Goal: Task Accomplishment & Management: Use online tool/utility

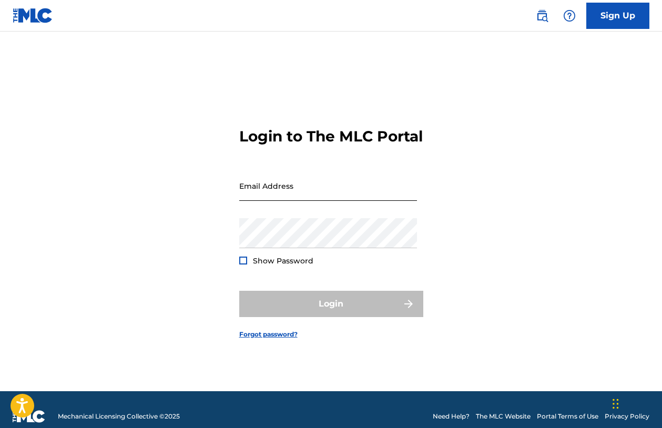
click at [295, 198] on input "Email Address" at bounding box center [328, 186] width 178 height 30
type input "[PERSON_NAME][EMAIL_ADDRESS][PERSON_NAME][DOMAIN_NAME]"
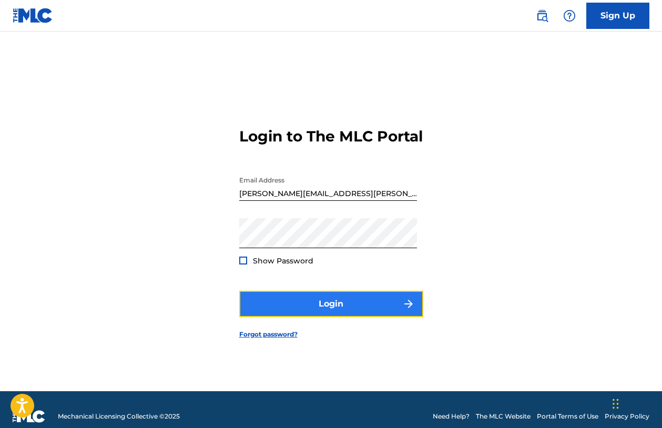
click at [346, 303] on button "Login" at bounding box center [331, 304] width 184 height 26
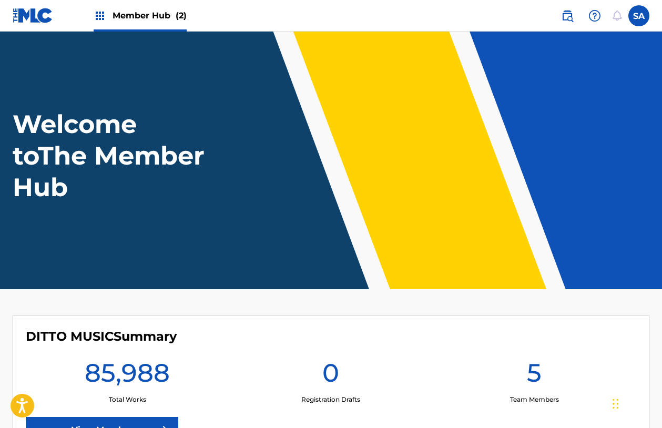
click at [130, 22] on div "Member Hub (2)" at bounding box center [140, 15] width 93 height 31
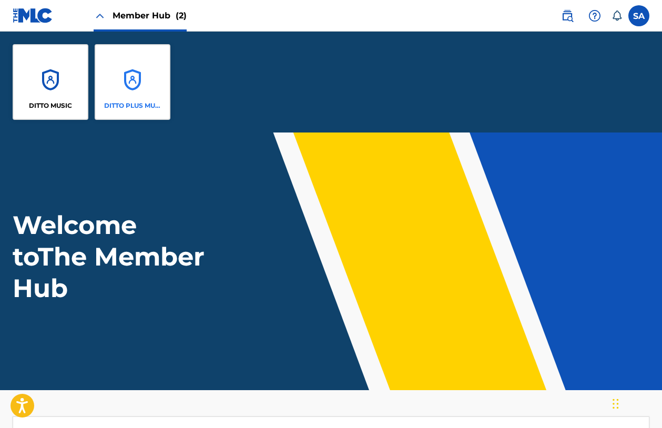
click at [116, 73] on div "DITTO PLUS MUSIC" at bounding box center [133, 82] width 76 height 76
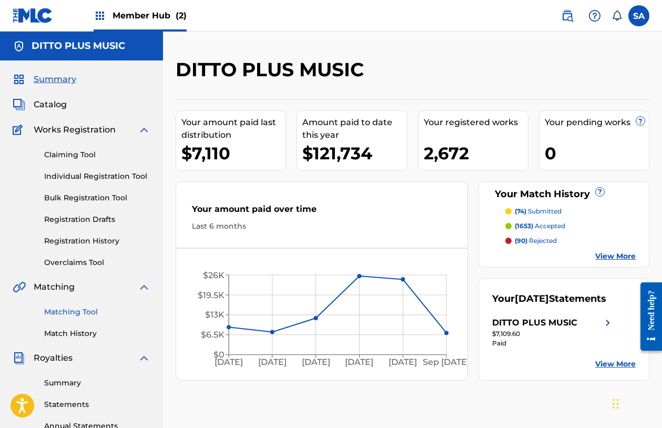
click at [69, 308] on link "Matching Tool" at bounding box center [97, 312] width 106 height 11
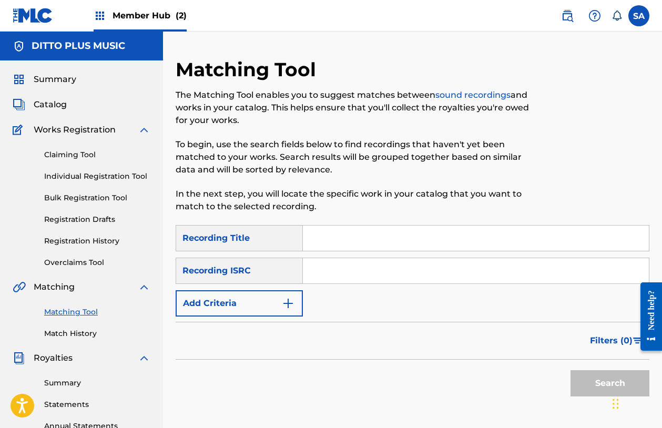
click at [353, 231] on input "Search Form" at bounding box center [476, 238] width 346 height 25
paste input "INERTIA"
type input "INERTIA"
click at [336, 275] on input "Search Form" at bounding box center [476, 270] width 346 height 25
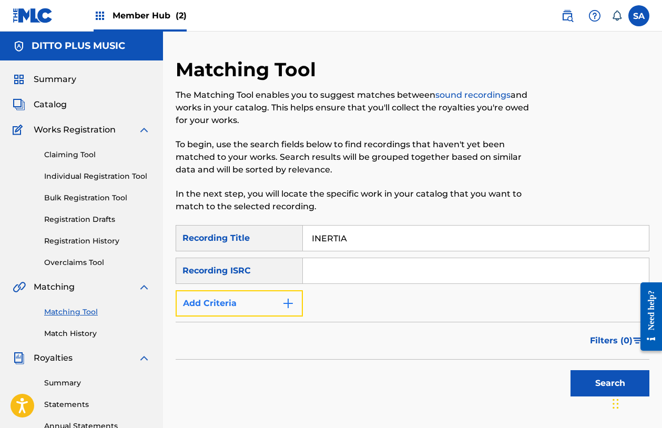
click at [261, 306] on button "Add Criteria" at bounding box center [239, 303] width 127 height 26
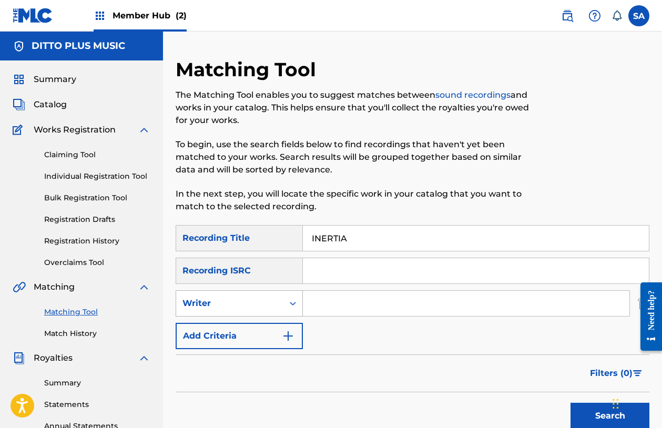
click at [269, 304] on div "Writer" at bounding box center [229, 303] width 95 height 13
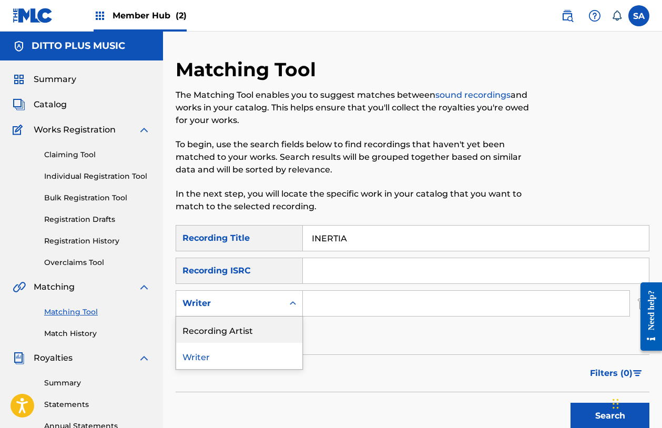
drag, startPoint x: 238, startPoint y: 326, endPoint x: 252, endPoint y: 324, distance: 14.8
click at [239, 326] on div "Recording Artist" at bounding box center [239, 329] width 126 height 26
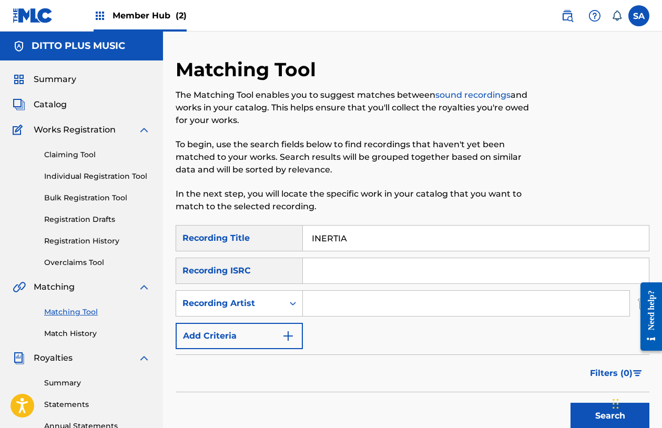
click at [336, 301] on input "Search Form" at bounding box center [466, 303] width 326 height 25
type input "PFM"
click at [570, 403] on button "Search" at bounding box center [609, 416] width 79 height 26
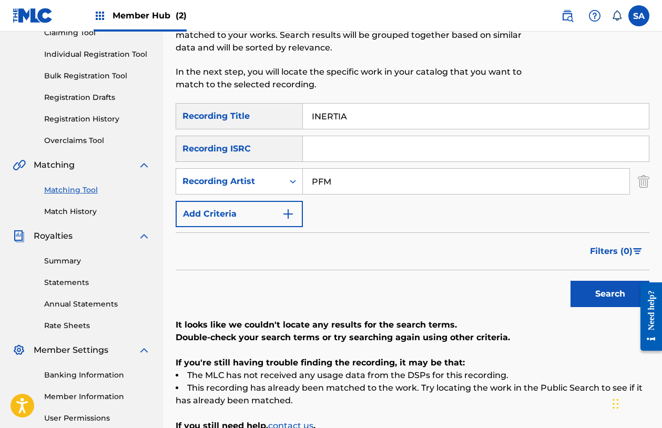
scroll to position [44, 0]
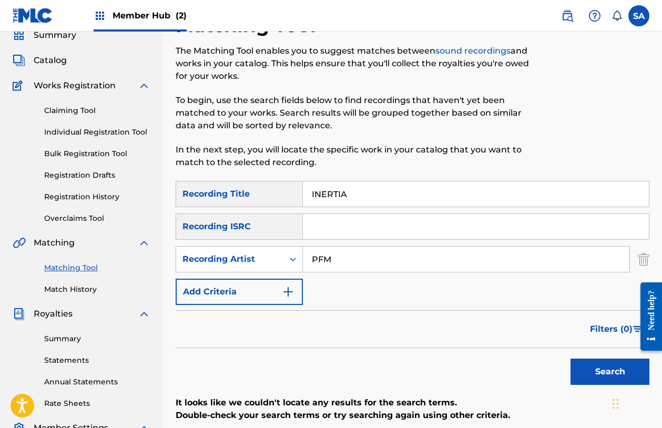
click at [328, 261] on input "PFM" at bounding box center [466, 259] width 326 height 25
click at [570, 359] on button "Search" at bounding box center [609, 372] width 79 height 26
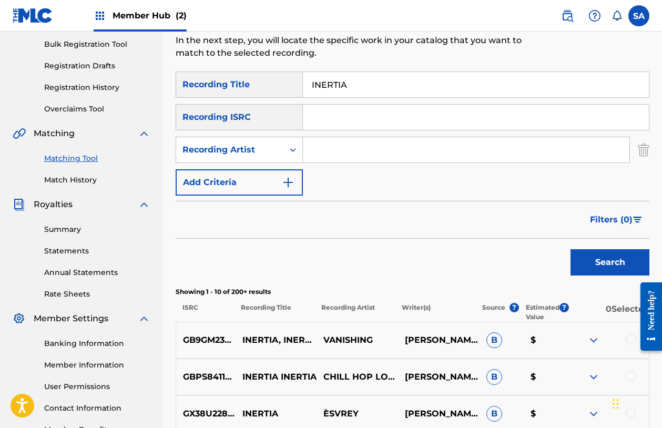
scroll to position [139, 0]
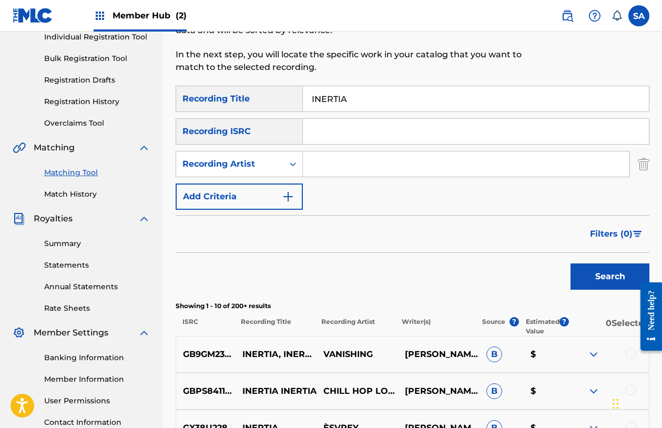
click at [322, 103] on input "INERTIA" at bounding box center [476, 98] width 346 height 25
paste input "BRAINWAVE"
type input "BRAINWAVE"
click at [318, 164] on input "Search Form" at bounding box center [466, 163] width 326 height 25
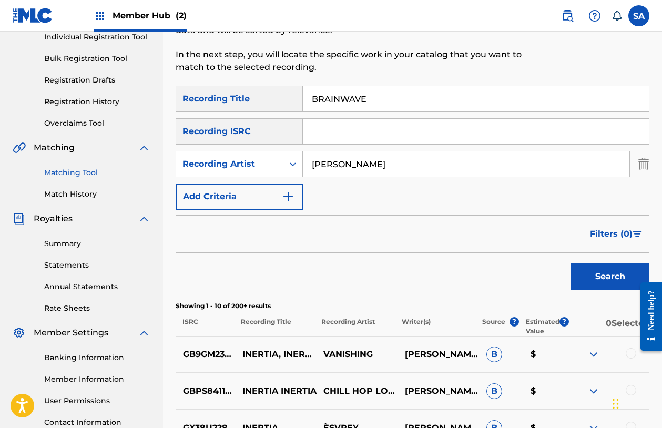
type input "[PERSON_NAME]"
click at [570, 263] on button "Search" at bounding box center [609, 276] width 79 height 26
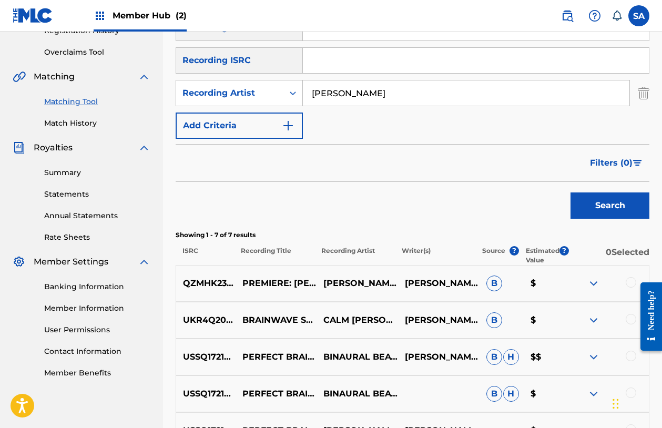
scroll to position [94, 0]
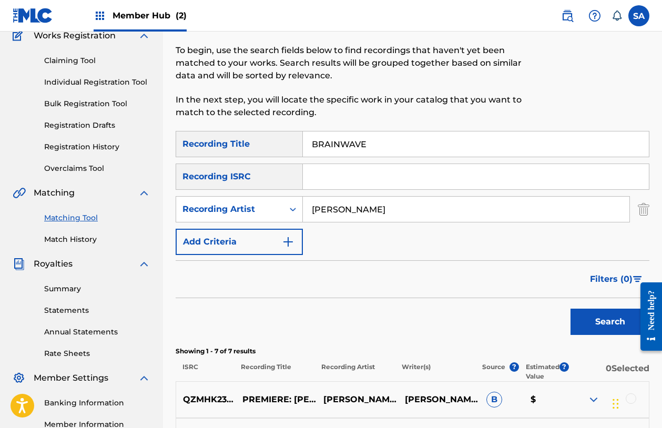
click at [321, 147] on input "BRAINWAVE" at bounding box center [476, 143] width 346 height 25
click at [570, 309] on button "Search" at bounding box center [609, 322] width 79 height 26
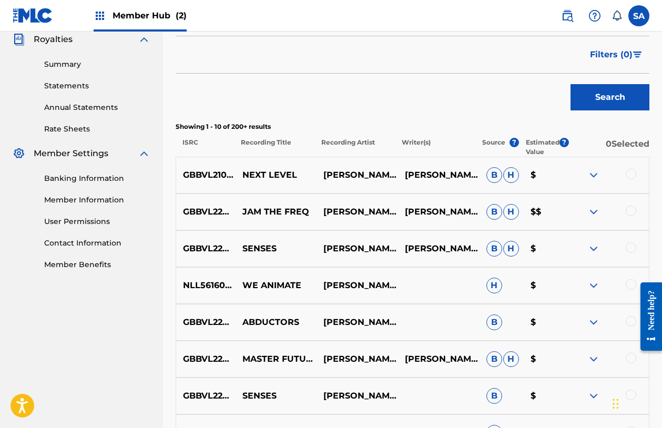
scroll to position [319, 0]
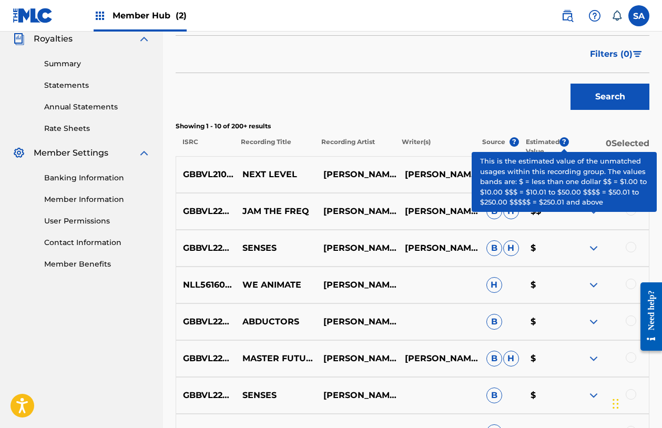
click at [562, 143] on span "?" at bounding box center [563, 141] width 9 height 9
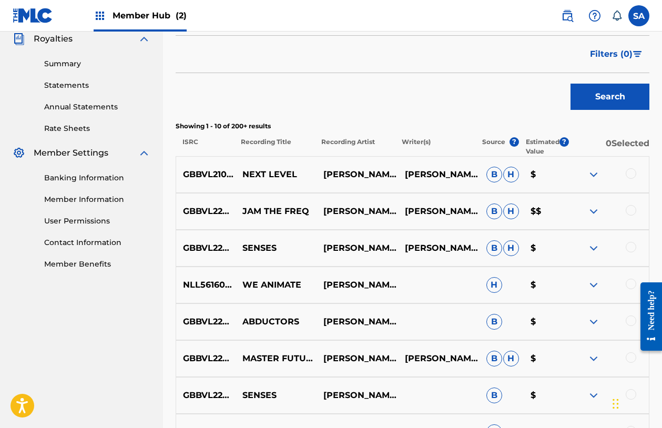
click at [400, 76] on div "Search" at bounding box center [413, 94] width 474 height 42
click at [627, 281] on div at bounding box center [631, 284] width 11 height 11
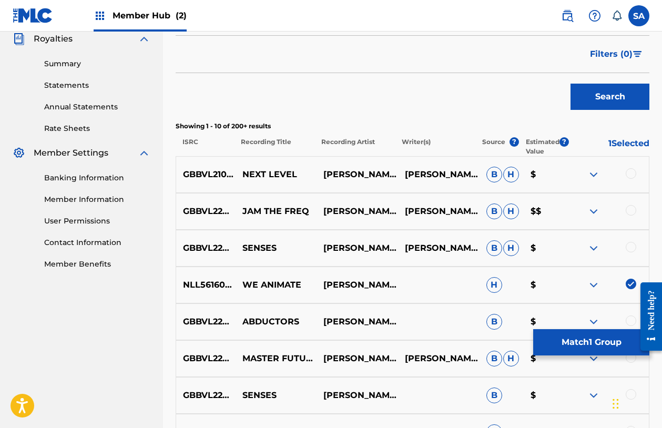
click at [626, 320] on div at bounding box center [631, 320] width 11 height 11
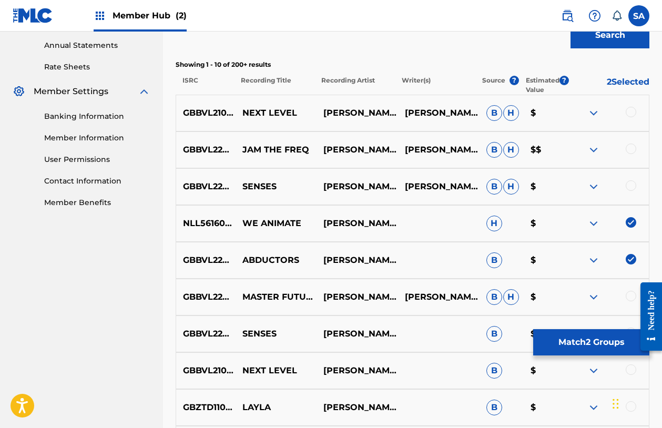
scroll to position [392, 0]
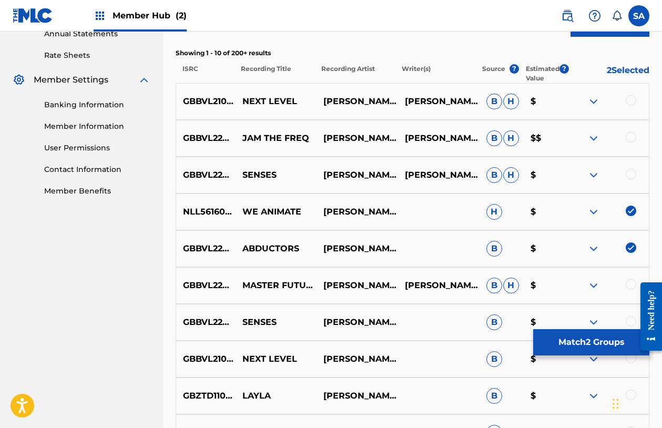
click at [627, 282] on div at bounding box center [631, 284] width 11 height 11
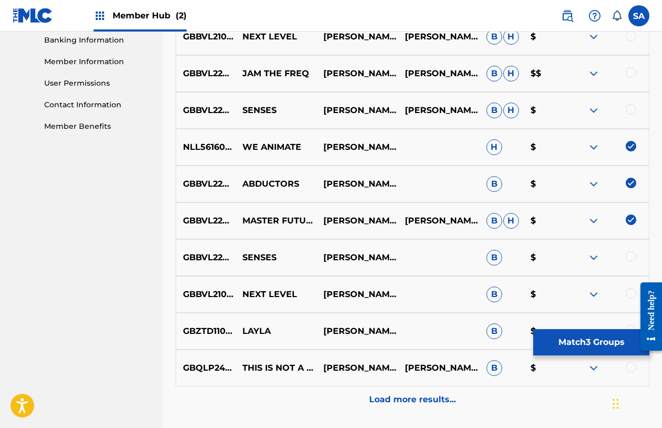
scroll to position [462, 0]
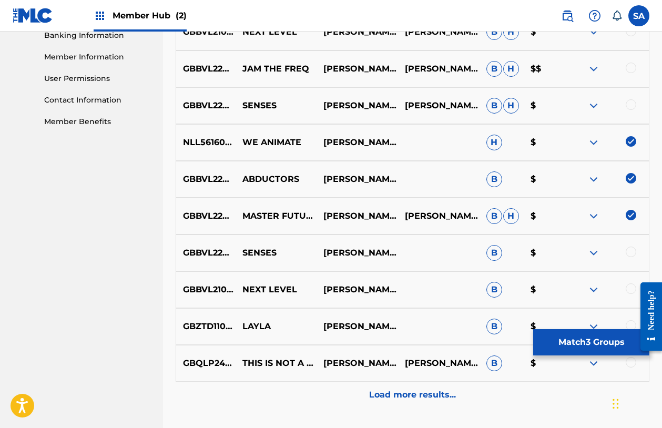
click at [629, 249] on div at bounding box center [631, 252] width 11 height 11
click at [631, 288] on div at bounding box center [631, 288] width 11 height 11
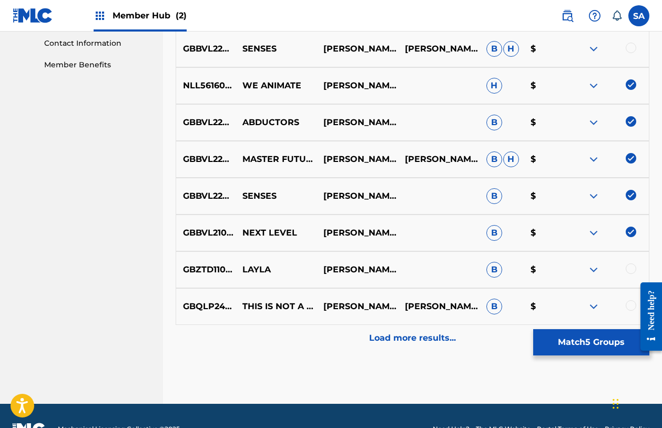
scroll to position [545, 0]
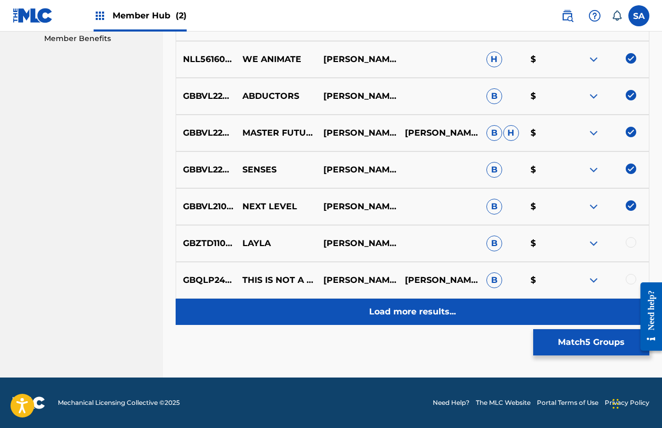
click at [414, 308] on p "Load more results..." at bounding box center [412, 311] width 87 height 13
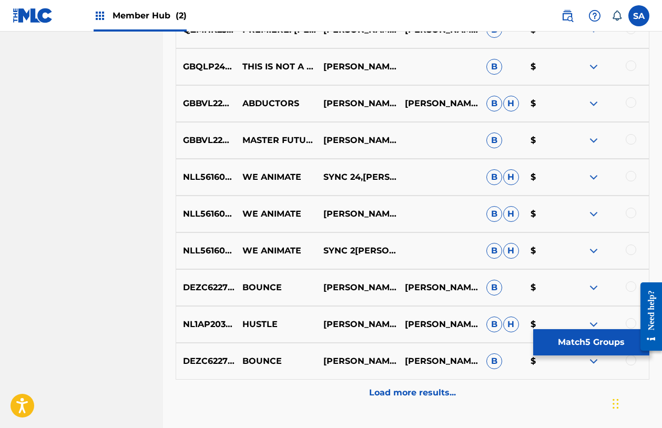
scroll to position [820, 0]
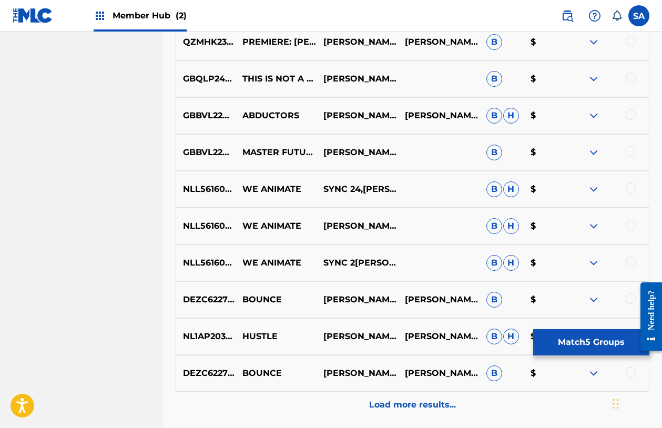
click at [628, 224] on div at bounding box center [631, 225] width 11 height 11
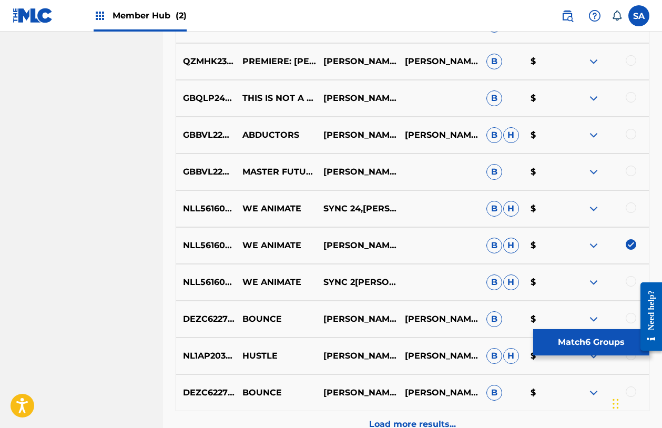
scroll to position [787, 0]
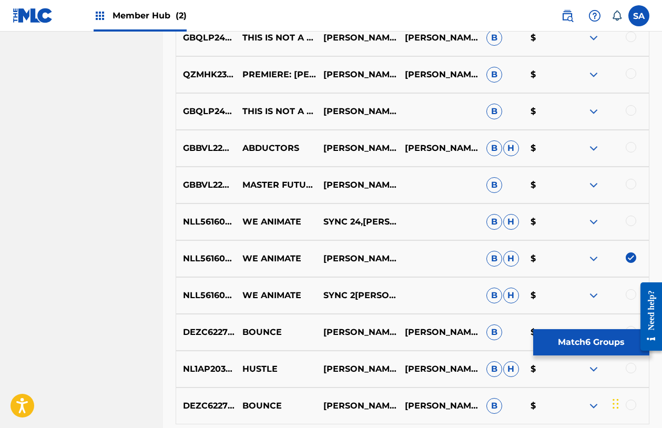
click at [629, 189] on div at bounding box center [631, 184] width 11 height 11
click at [627, 149] on div at bounding box center [631, 147] width 11 height 11
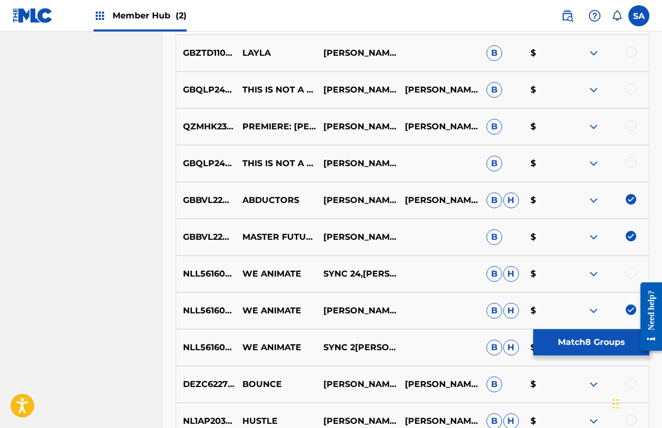
scroll to position [711, 0]
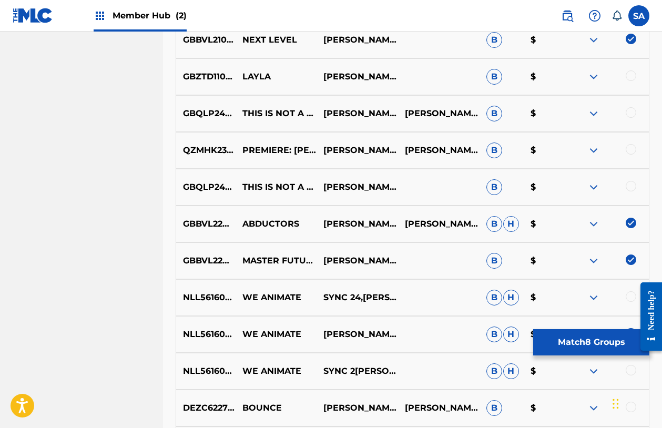
click at [630, 187] on div at bounding box center [631, 186] width 11 height 11
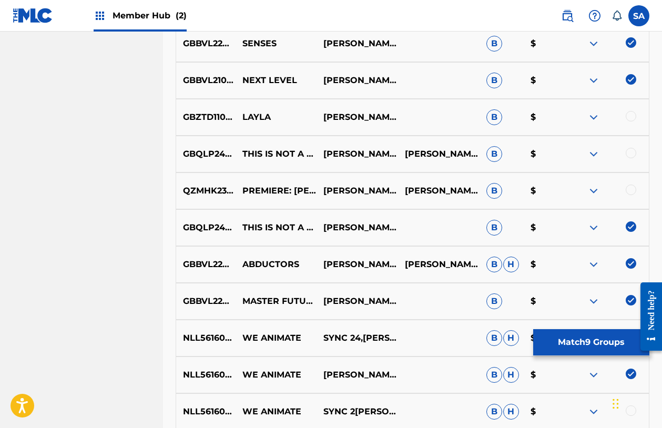
scroll to position [659, 0]
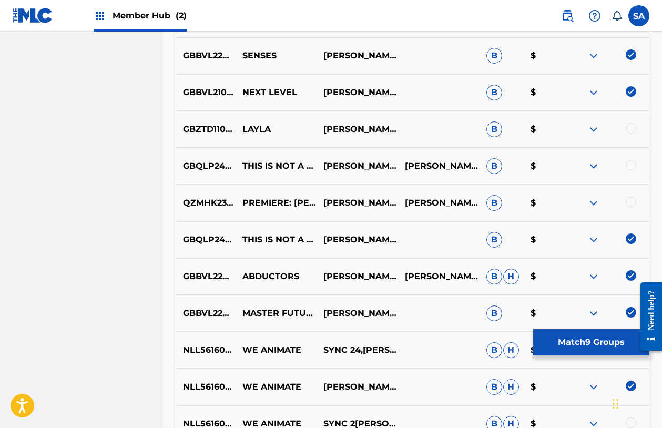
click at [627, 202] on div at bounding box center [631, 202] width 11 height 11
click at [627, 202] on img at bounding box center [631, 202] width 11 height 11
click at [629, 164] on div at bounding box center [631, 165] width 11 height 11
click at [628, 198] on div at bounding box center [631, 202] width 11 height 11
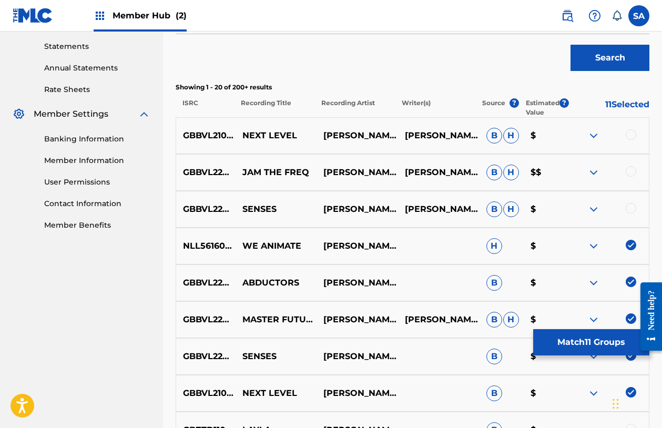
scroll to position [355, 0]
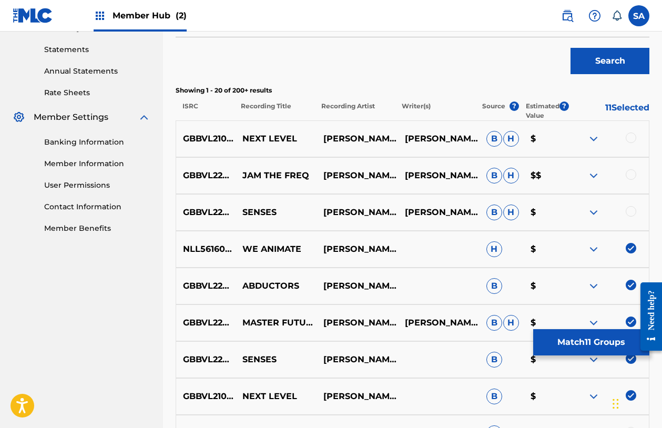
click at [636, 211] on div at bounding box center [607, 212] width 81 height 13
click at [630, 211] on div at bounding box center [631, 211] width 11 height 11
click at [628, 174] on div at bounding box center [631, 174] width 11 height 11
click at [632, 136] on div at bounding box center [631, 137] width 11 height 11
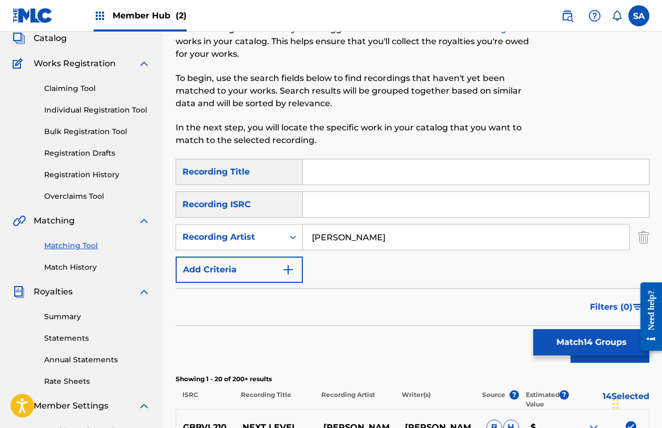
scroll to position [0, 0]
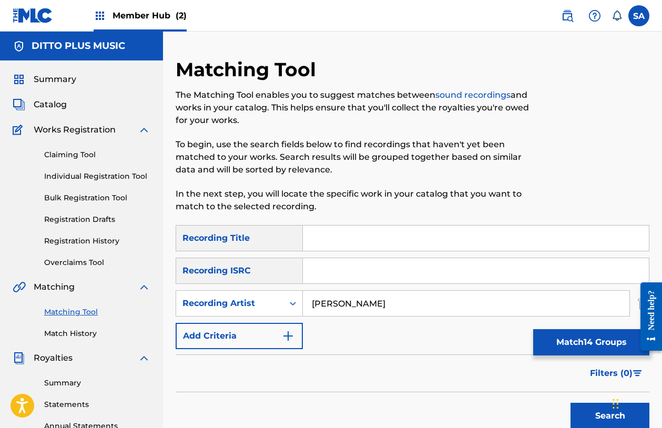
click at [346, 310] on input "[PERSON_NAME]" at bounding box center [466, 303] width 326 height 25
type input "SYNC 24"
click at [570, 403] on button "Search" at bounding box center [609, 416] width 79 height 26
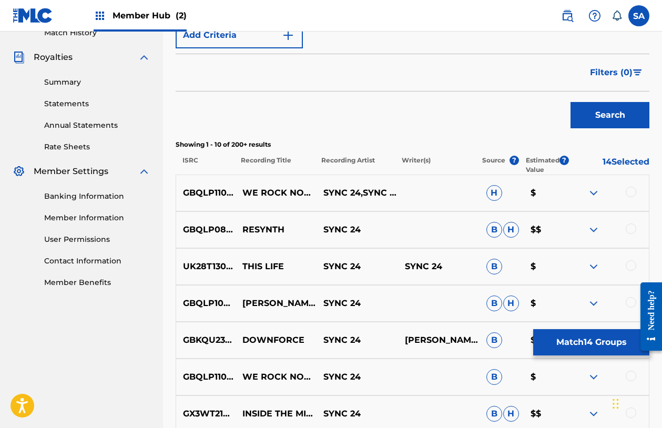
scroll to position [343, 0]
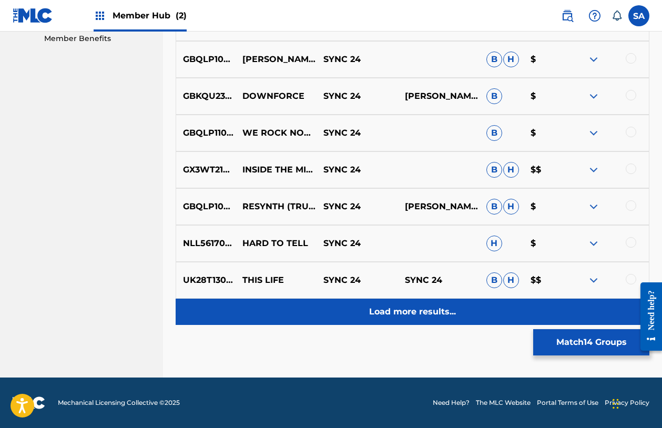
click at [402, 307] on p "Load more results..." at bounding box center [412, 311] width 87 height 13
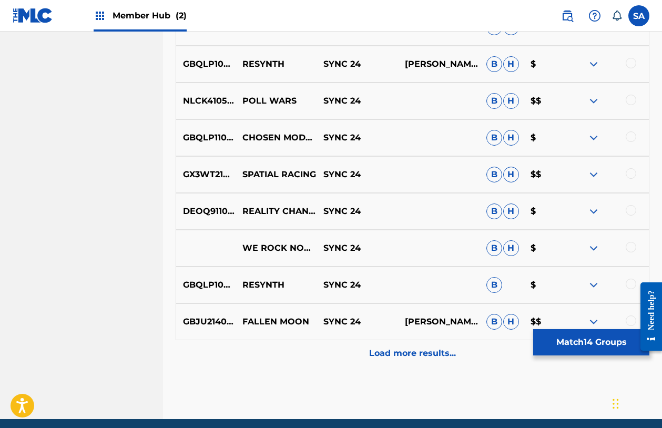
scroll to position [913, 0]
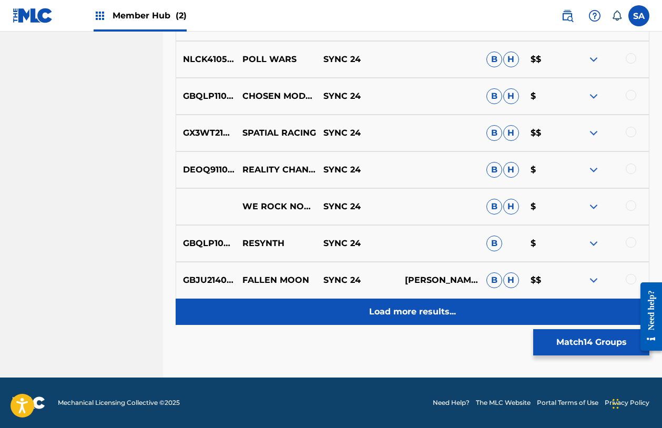
click at [425, 322] on div "Load more results..." at bounding box center [413, 312] width 474 height 26
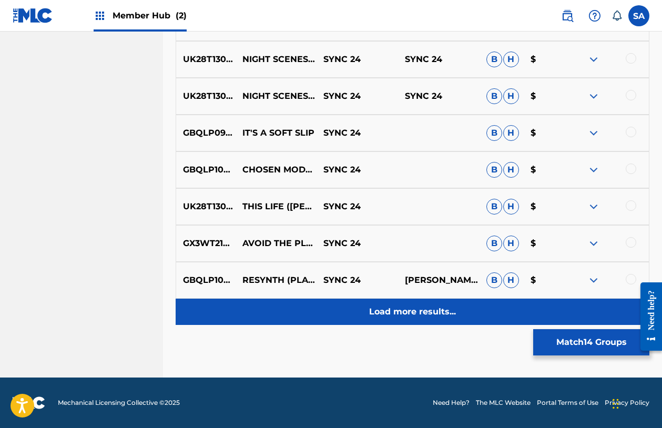
click at [412, 317] on p "Load more results..." at bounding box center [412, 311] width 87 height 13
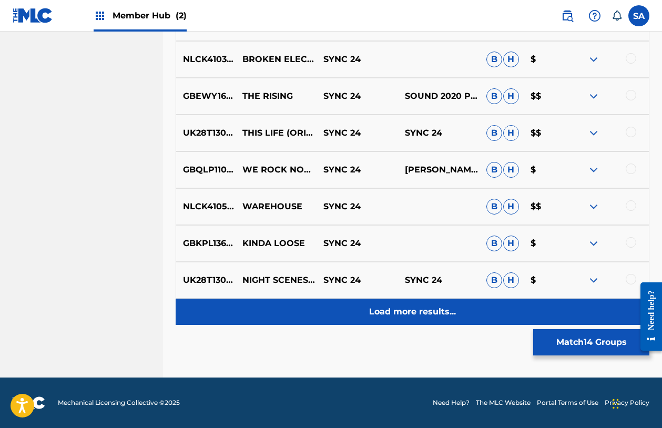
click at [442, 315] on p "Load more results..." at bounding box center [412, 311] width 87 height 13
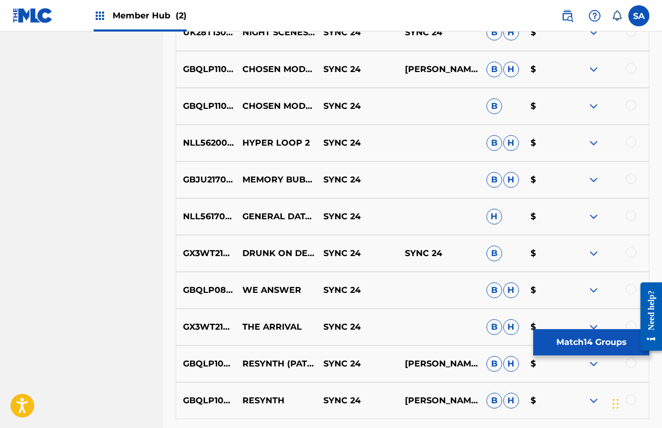
scroll to position [2017, 0]
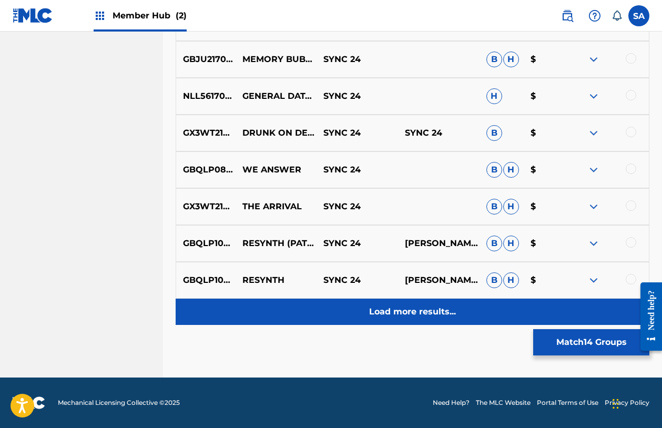
click at [405, 317] on p "Load more results..." at bounding box center [412, 311] width 87 height 13
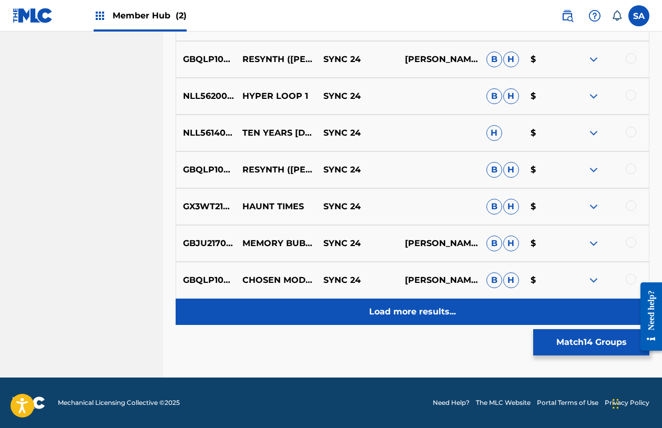
click at [420, 311] on p "Load more results..." at bounding box center [412, 311] width 87 height 13
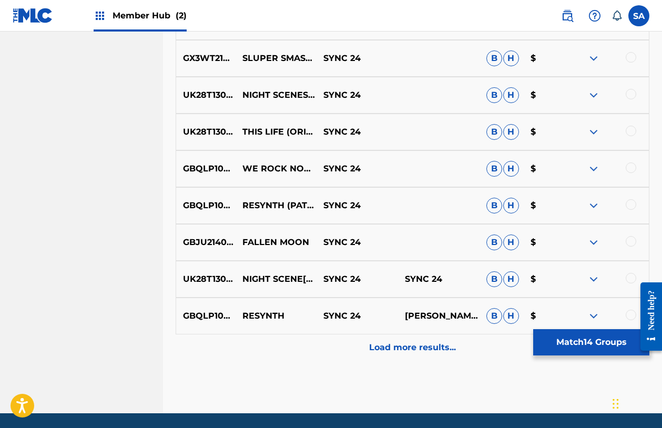
scroll to position [2753, 0]
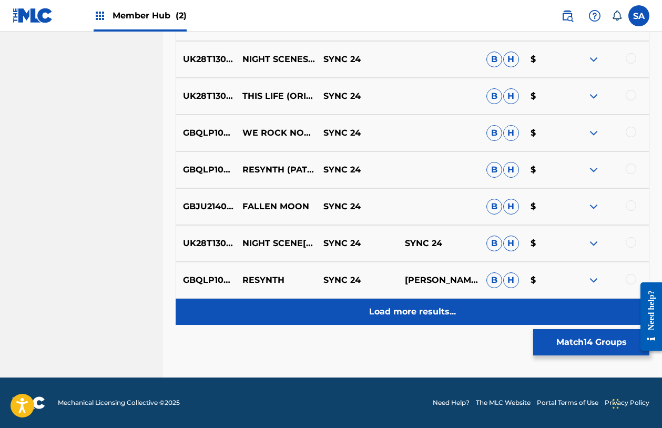
click at [420, 307] on p "Load more results..." at bounding box center [412, 311] width 87 height 13
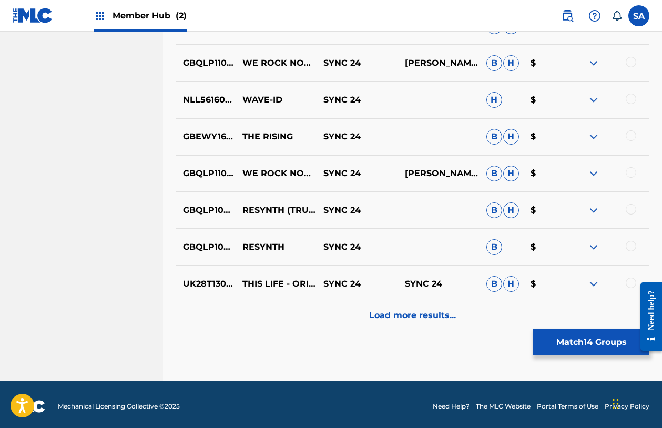
scroll to position [3121, 0]
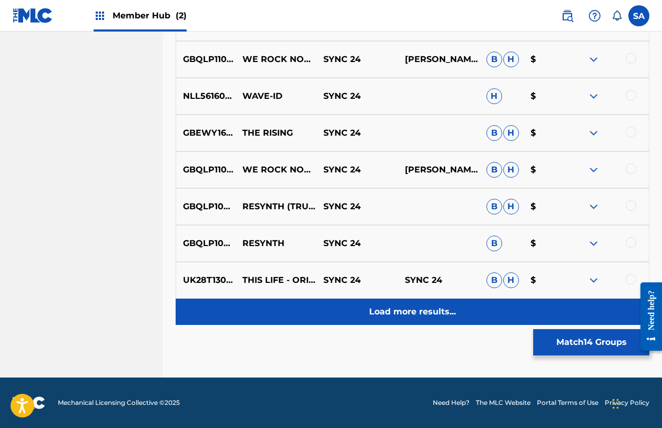
click at [409, 311] on p "Load more results..." at bounding box center [412, 311] width 87 height 13
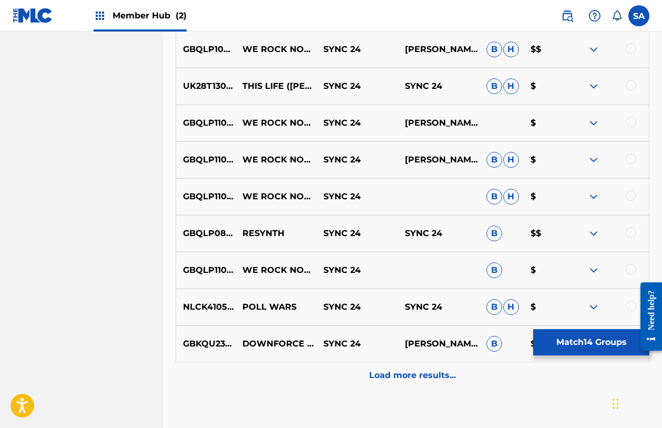
scroll to position [3489, 0]
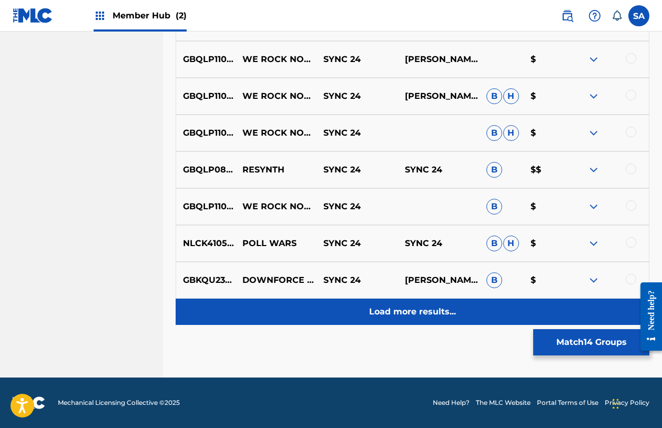
click at [402, 310] on p "Load more results..." at bounding box center [412, 311] width 87 height 13
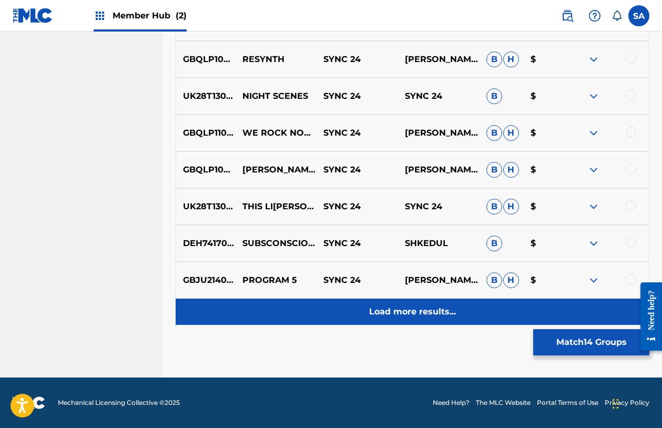
click at [421, 314] on p "Load more results..." at bounding box center [412, 311] width 87 height 13
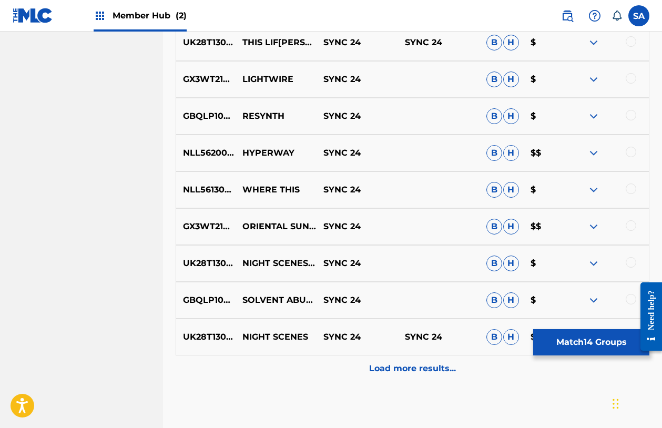
scroll to position [4225, 0]
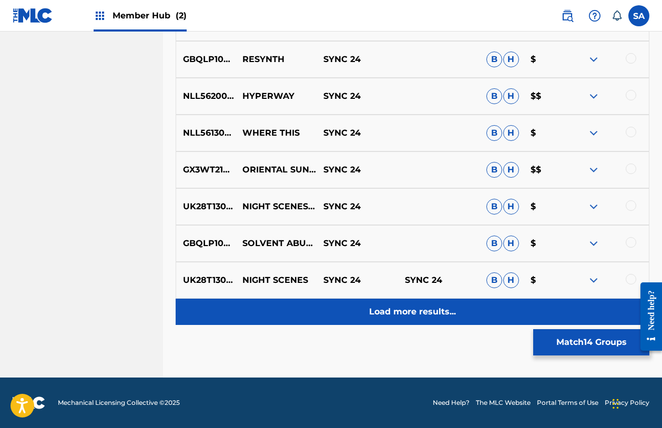
click at [409, 313] on p "Load more results..." at bounding box center [412, 311] width 87 height 13
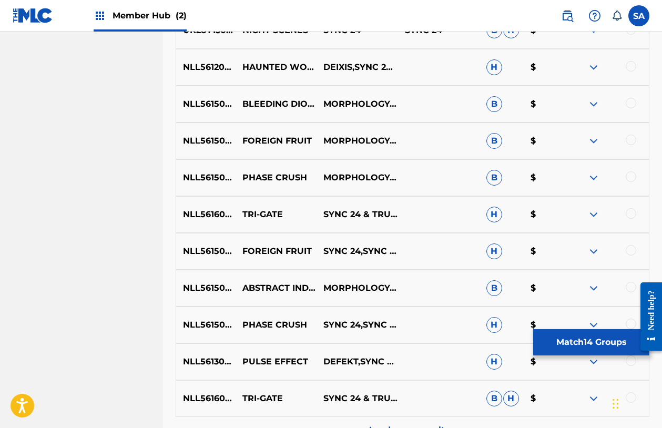
scroll to position [4593, 0]
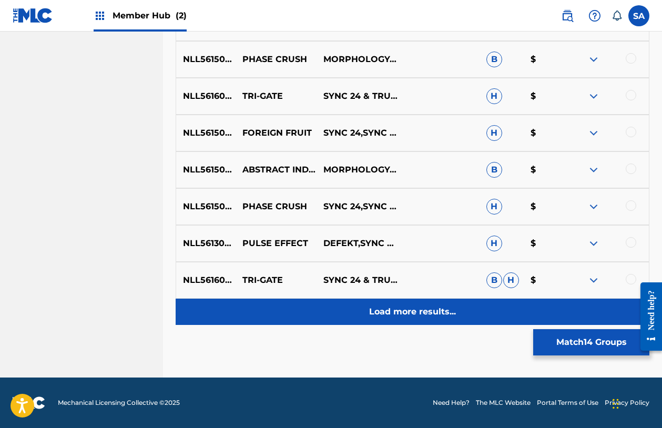
click at [413, 306] on p "Load more results..." at bounding box center [412, 311] width 87 height 13
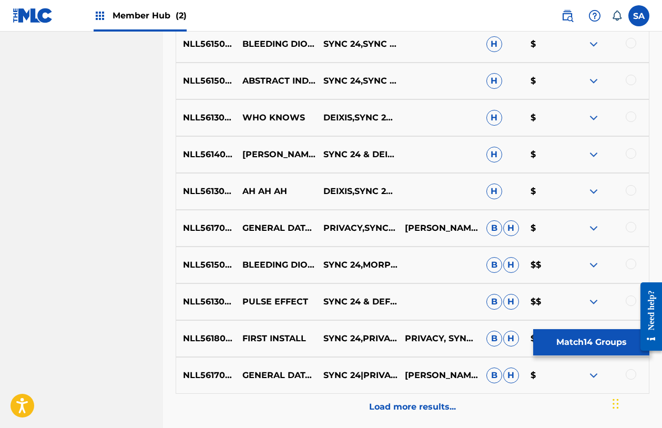
scroll to position [4961, 0]
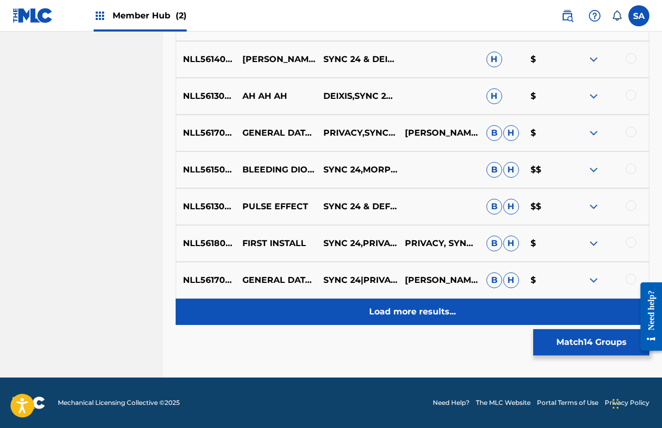
click at [390, 322] on div "Load more results..." at bounding box center [413, 312] width 474 height 26
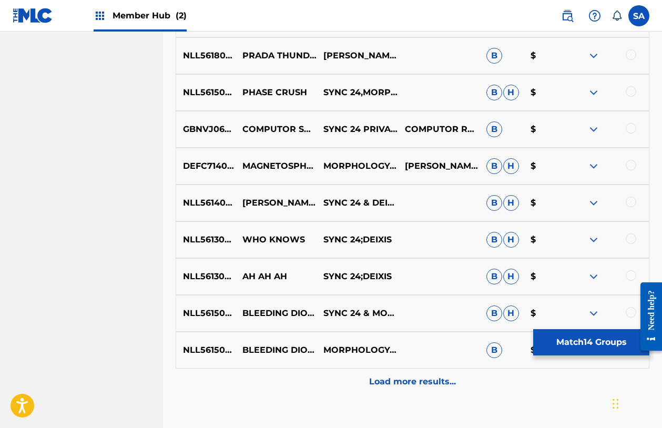
scroll to position [5329, 0]
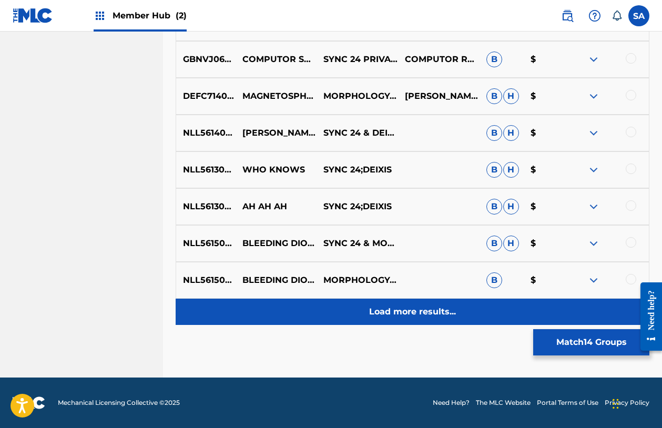
click at [399, 303] on div "Load more results..." at bounding box center [413, 312] width 474 height 26
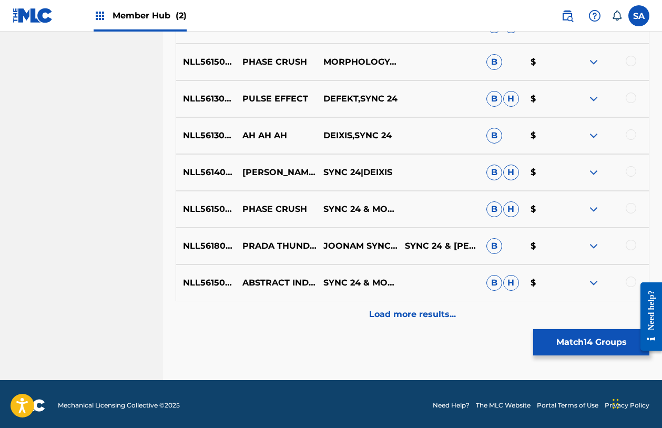
scroll to position [5697, 0]
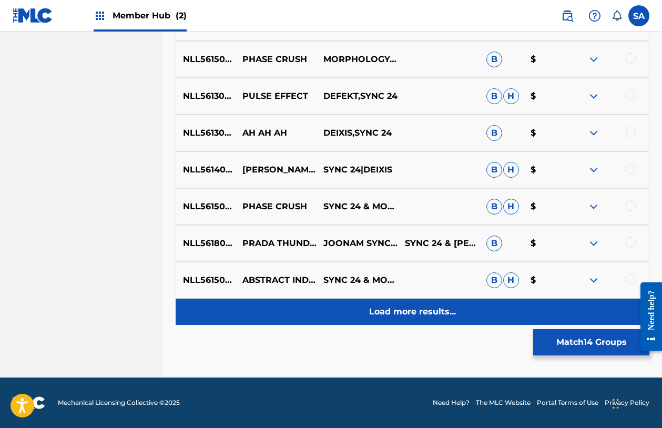
click at [407, 314] on p "Load more results..." at bounding box center [412, 311] width 87 height 13
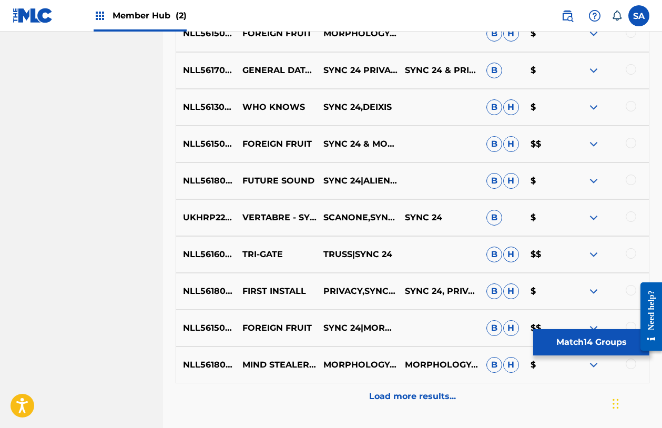
scroll to position [6065, 0]
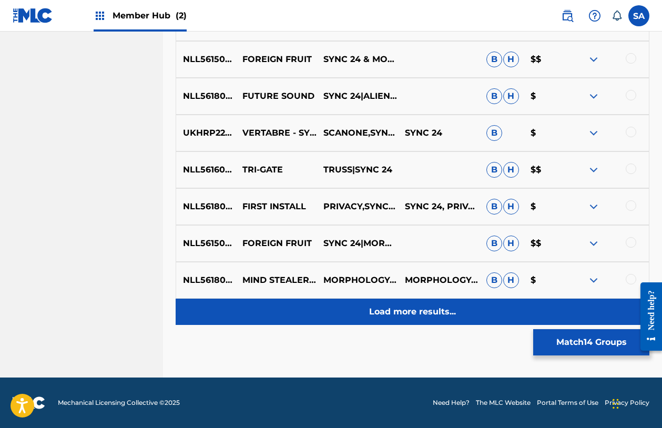
click at [425, 308] on p "Load more results..." at bounding box center [412, 311] width 87 height 13
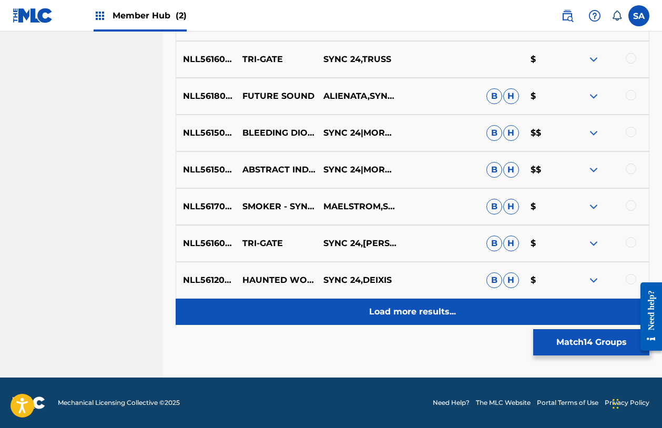
click at [424, 311] on p "Load more results..." at bounding box center [412, 311] width 87 height 13
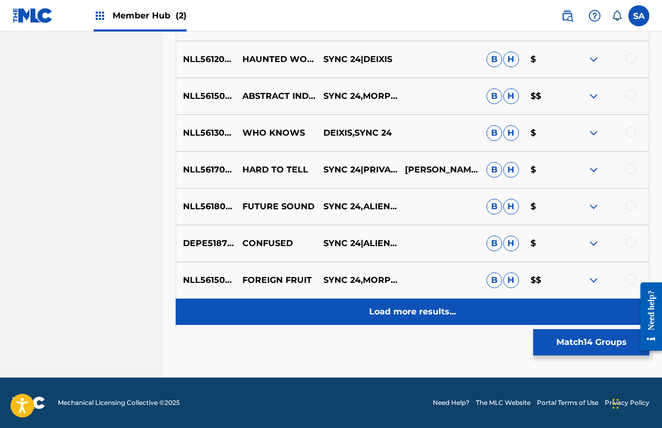
click at [424, 311] on p "Load more results..." at bounding box center [412, 311] width 87 height 13
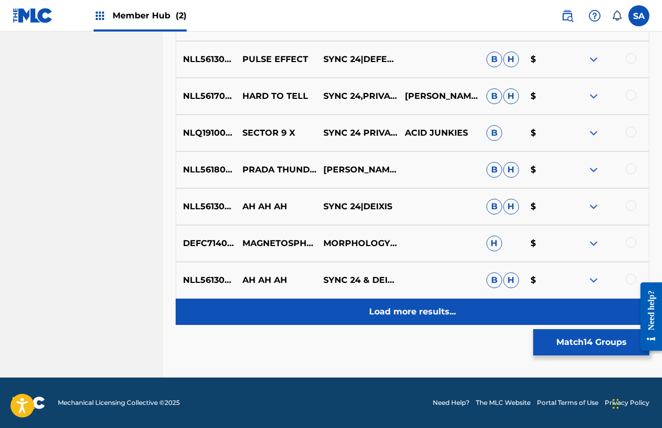
click at [421, 311] on p "Load more results..." at bounding box center [412, 311] width 87 height 13
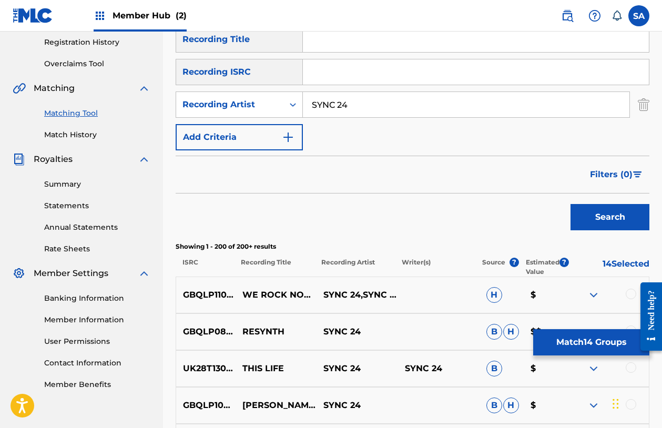
scroll to position [341, 0]
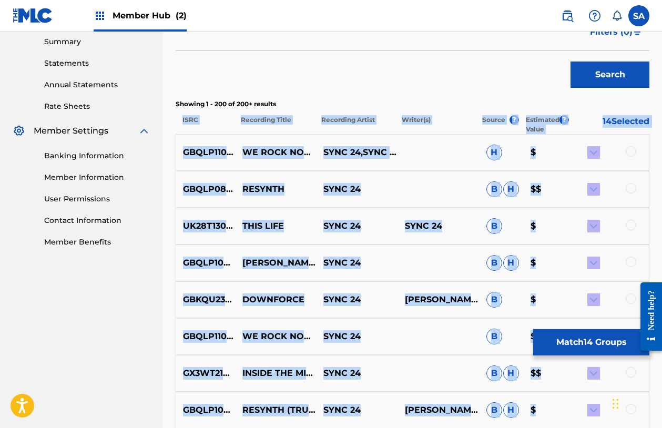
drag, startPoint x: 613, startPoint y: 315, endPoint x: 188, endPoint y: 120, distance: 467.7
copy div "ISRC Recording Title Recording Artist Writer(s) Source ? Estimated Value ? 14 S…"
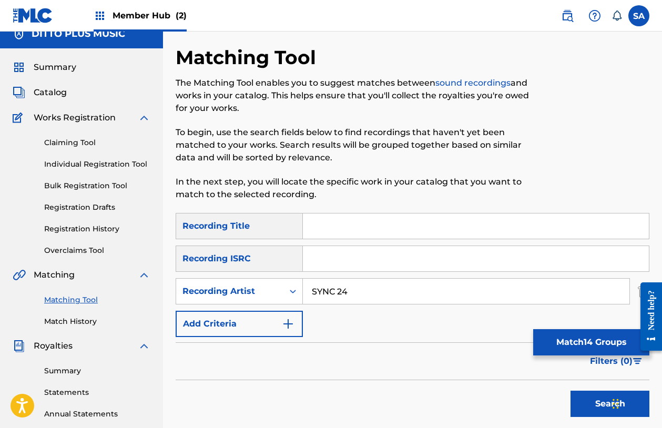
scroll to position [0, 0]
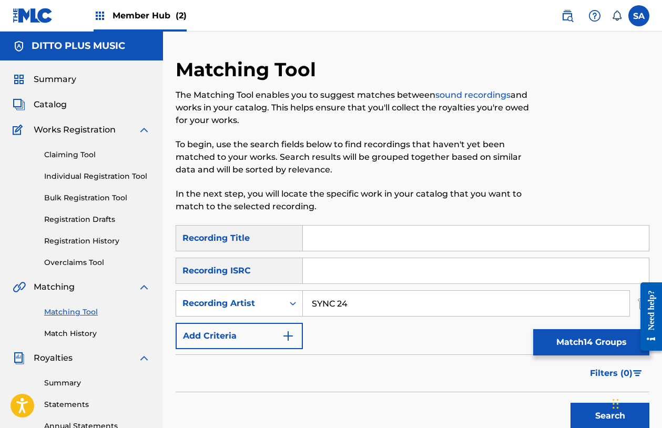
click at [336, 235] on input "Search Form" at bounding box center [476, 238] width 346 height 25
type input "[PERSON_NAME]"
click at [383, 236] on input "[PERSON_NAME]" at bounding box center [476, 238] width 346 height 25
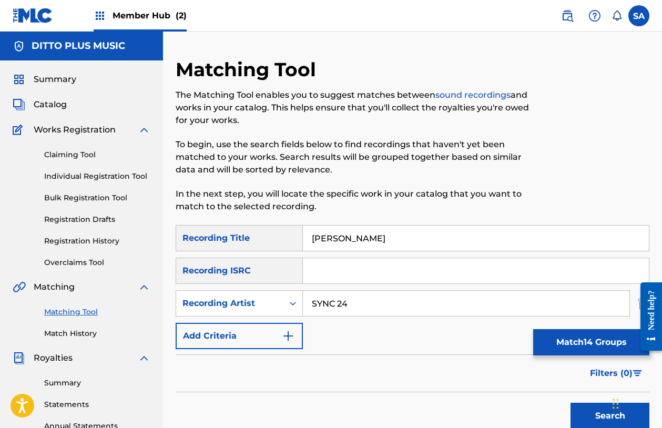
click at [356, 244] on input "[PERSON_NAME]" at bounding box center [476, 238] width 346 height 25
click at [334, 299] on input "SYNC 24" at bounding box center [466, 303] width 326 height 25
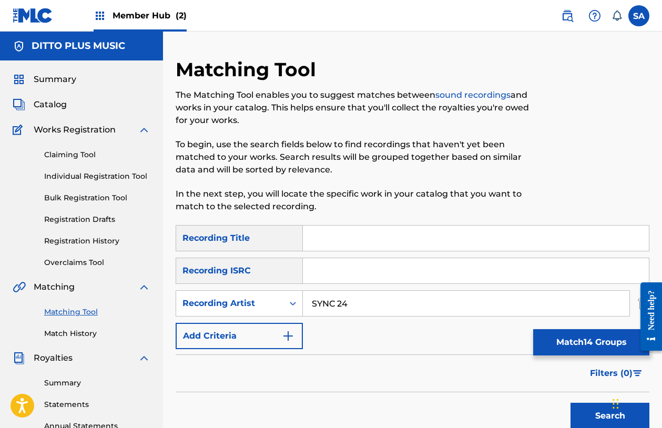
type input "SYNC24"
click at [321, 303] on input "SYNC24" at bounding box center [466, 303] width 326 height 25
click at [338, 241] on input "Search Form" at bounding box center [476, 238] width 346 height 25
type input "BRAINWAVE"
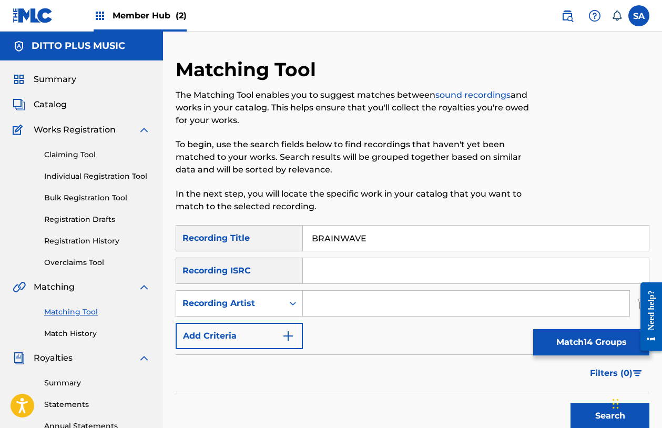
click at [341, 316] on div "Search Form" at bounding box center [466, 303] width 327 height 26
click at [344, 311] on input "Search Form" at bounding box center [466, 303] width 326 height 25
type input "[PERSON_NAME]"
click at [570, 403] on button "Search" at bounding box center [609, 416] width 79 height 26
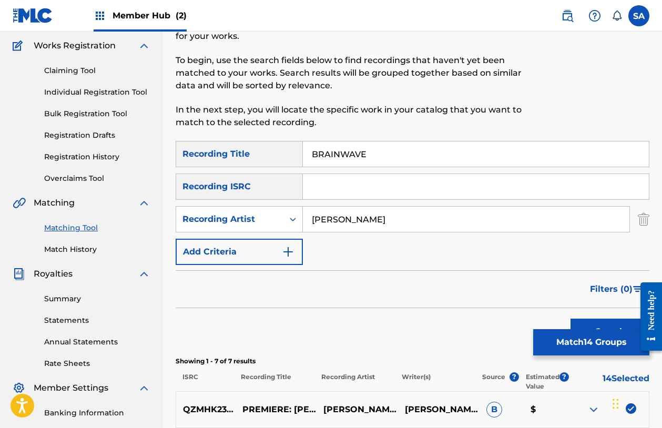
scroll to position [74, 0]
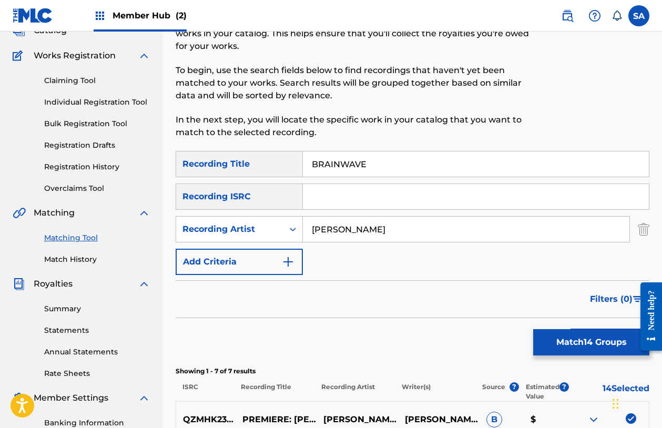
drag, startPoint x: 338, startPoint y: 162, endPoint x: 347, endPoint y: 162, distance: 9.5
click at [339, 162] on input "BRAINWAVE" at bounding box center [476, 163] width 346 height 25
click at [570, 329] on button "Search" at bounding box center [609, 342] width 79 height 26
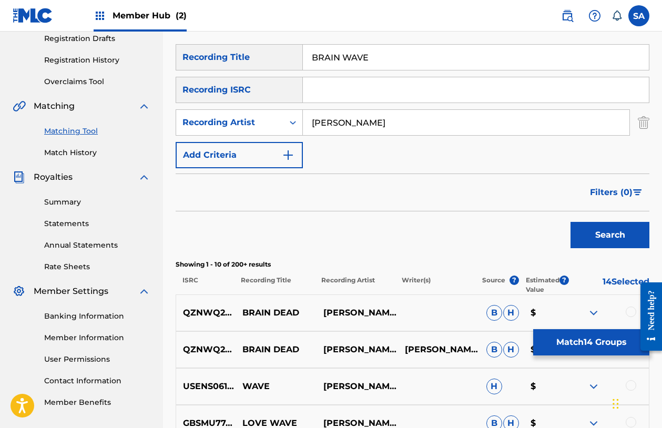
scroll to position [0, 0]
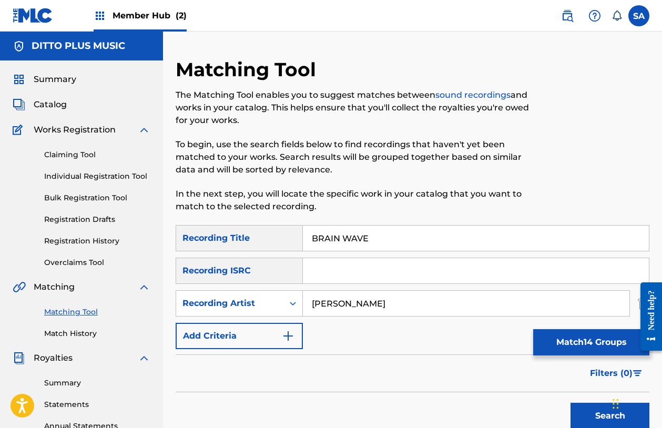
click at [336, 238] on input "BRAIN WAVE" at bounding box center [476, 238] width 346 height 25
paste input "THE CREATOR"
click at [570, 403] on button "Search" at bounding box center [609, 416] width 79 height 26
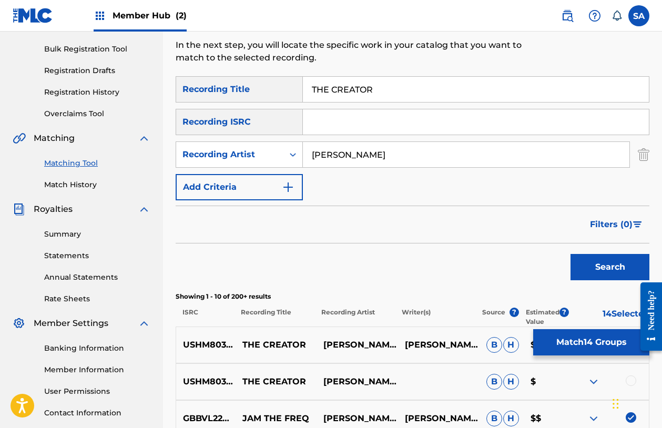
scroll to position [135, 0]
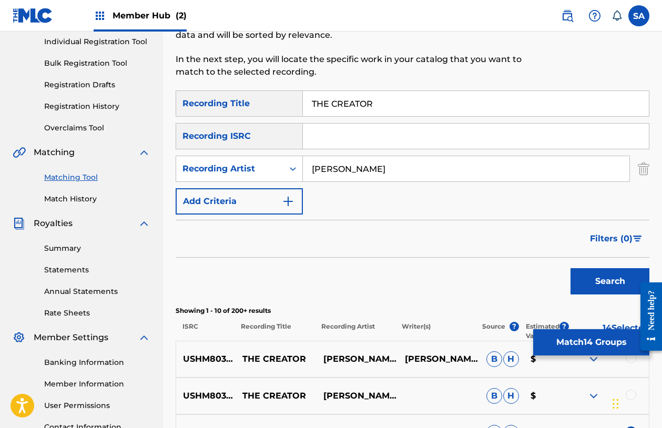
click at [341, 81] on div "Matching Tool The Matching Tool enables you to suggest matches between sound re…" at bounding box center [358, 6] width 365 height 167
click at [326, 104] on input "THE CREATOR" at bounding box center [476, 103] width 346 height 25
paste input "EVOLUTION TECHNOLOGY"
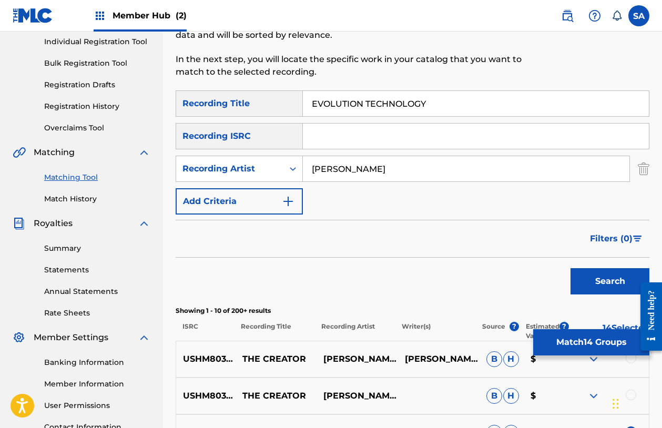
type input "EVOLUTION TECHNOLOGY"
click at [570, 268] on button "Search" at bounding box center [609, 281] width 79 height 26
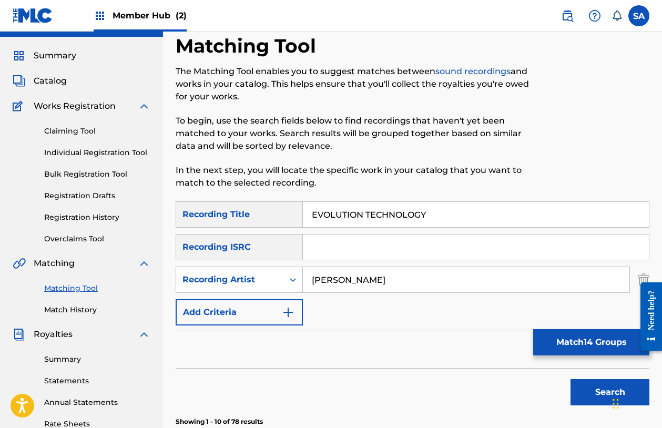
scroll to position [0, 0]
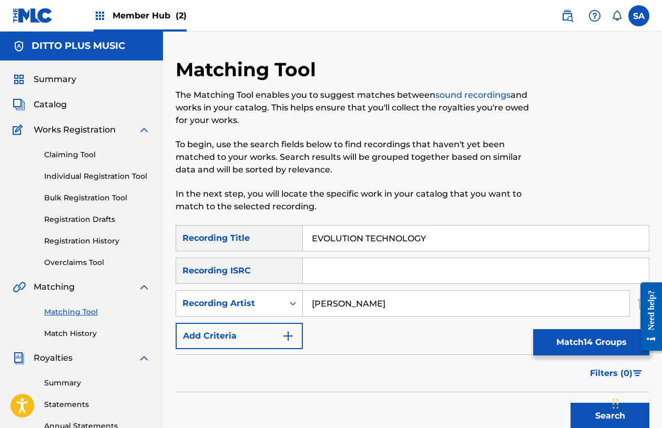
click at [354, 306] on input "[PERSON_NAME]" at bounding box center [466, 303] width 326 height 25
click at [570, 403] on button "Search" at bounding box center [609, 416] width 79 height 26
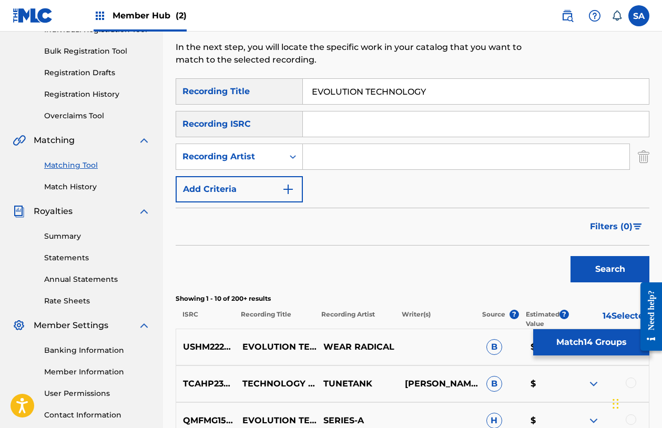
scroll to position [115, 0]
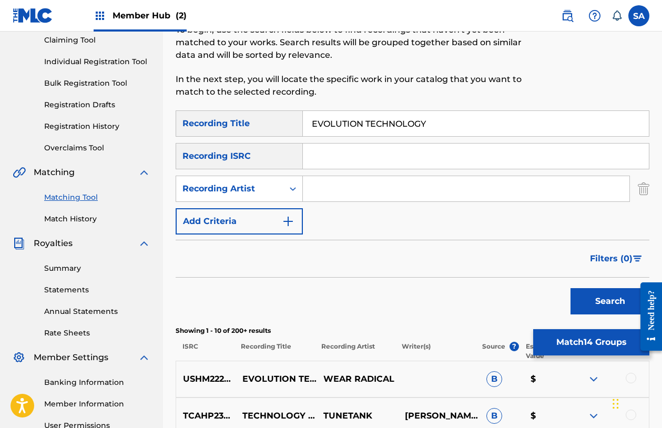
click at [346, 108] on div "Matching Tool The Matching Tool enables you to suggest matches between sound re…" at bounding box center [358, 26] width 365 height 167
click at [342, 114] on input "EVOLUTION TECHNOLOGY" at bounding box center [476, 123] width 346 height 25
paste input "BRAKEN"
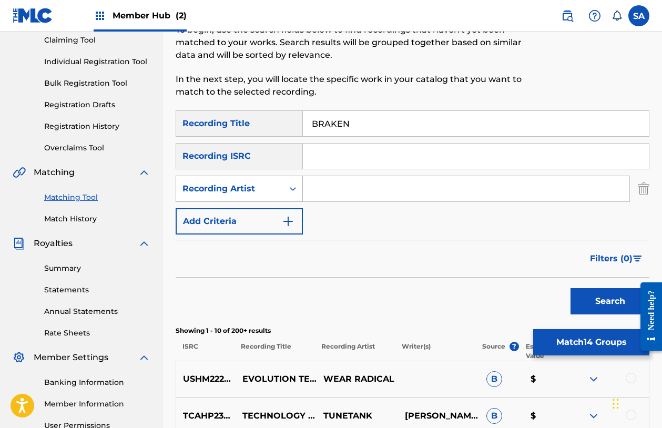
type input "BRAKEN"
click at [289, 186] on icon "Search Form" at bounding box center [293, 188] width 11 height 11
click at [270, 208] on div "Writer" at bounding box center [239, 215] width 126 height 26
click at [335, 182] on input "Search Form" at bounding box center [466, 188] width 326 height 25
type input "[PERSON_NAME]"
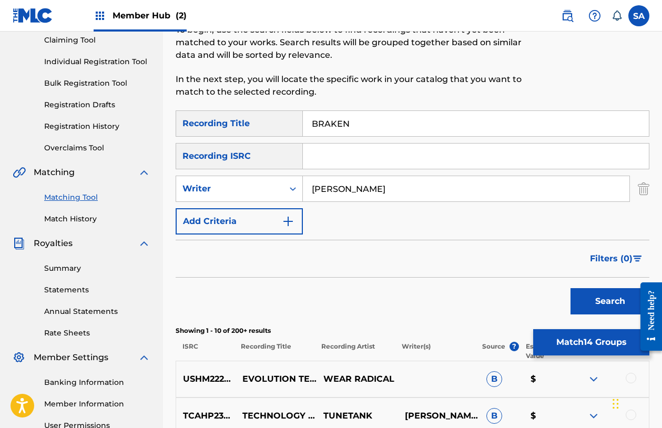
click at [570, 288] on button "Search" at bounding box center [609, 301] width 79 height 26
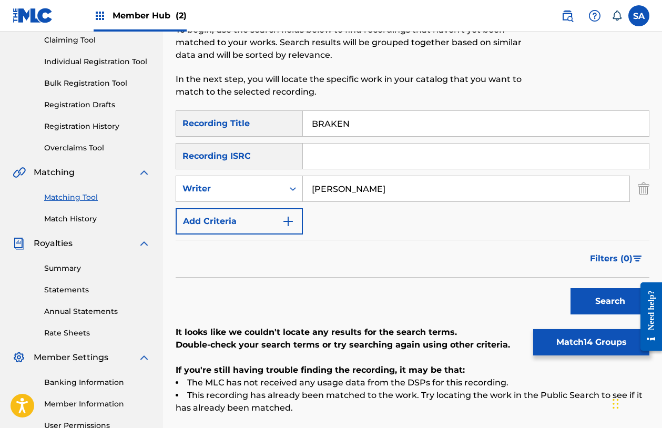
click at [323, 129] on input "BRAKEN" at bounding box center [476, 123] width 346 height 25
drag, startPoint x: 323, startPoint y: 129, endPoint x: 326, endPoint y: 144, distance: 14.5
click at [323, 129] on input "BRAKEN" at bounding box center [476, 123] width 346 height 25
paste input "OPAL HAND, VELVET GLOVE"
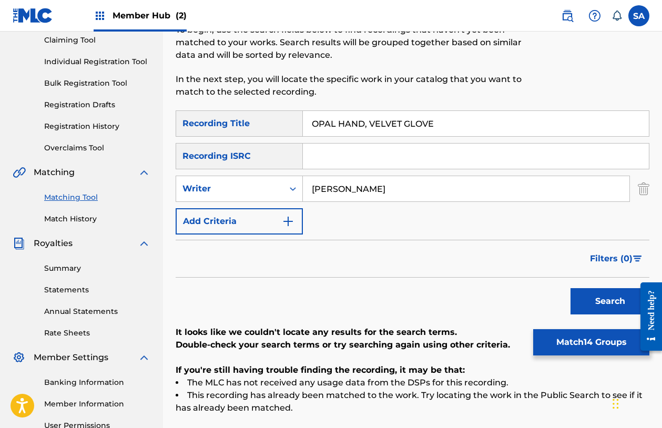
type input "OPAL HAND, VELVET GLOVE"
click at [332, 185] on input "[PERSON_NAME]" at bounding box center [466, 188] width 326 height 25
click at [570, 288] on button "Search" at bounding box center [609, 301] width 79 height 26
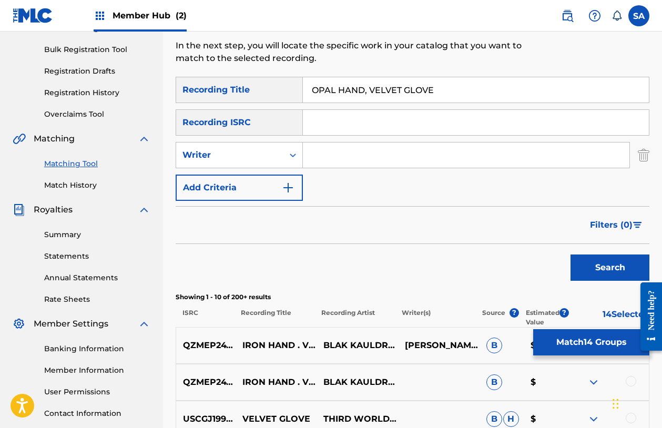
scroll to position [140, 0]
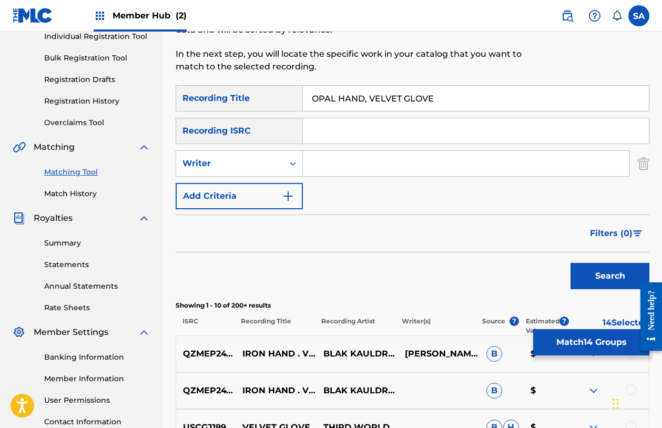
click at [370, 99] on input "OPAL HAND, VELVET GLOVE" at bounding box center [476, 98] width 346 height 25
click at [570, 263] on button "Search" at bounding box center [609, 276] width 79 height 26
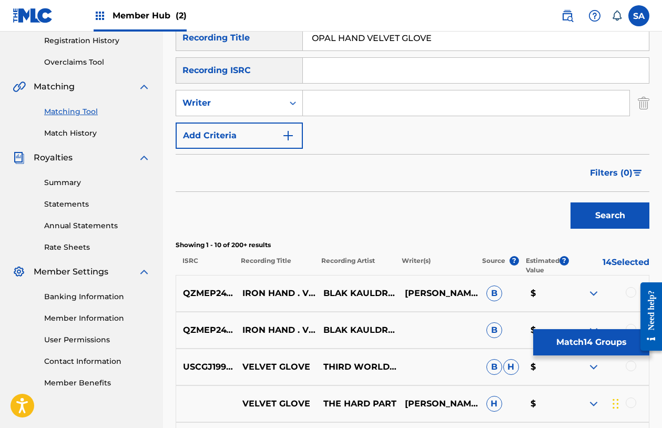
scroll to position [197, 0]
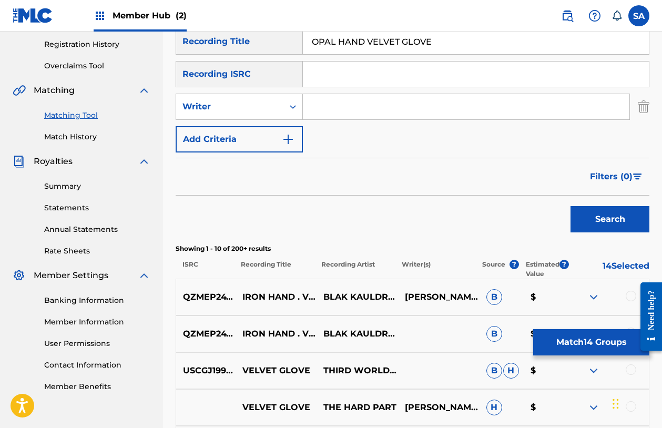
click at [343, 47] on input "OPAL HAND VELVET GLOVE" at bounding box center [476, 41] width 346 height 25
paste input "NEXT LEVEL"
type input "NEXT LEVEL"
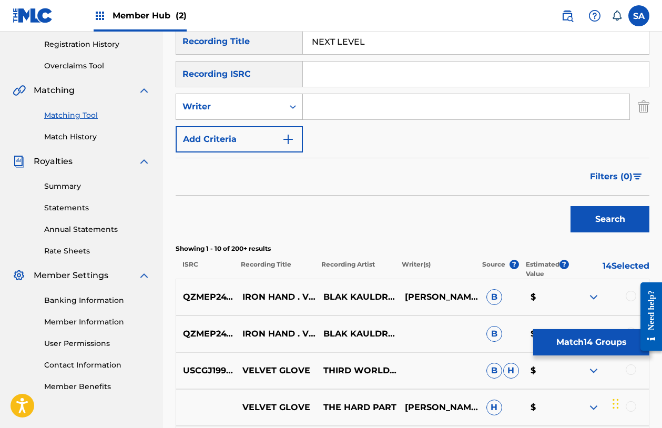
click at [282, 115] on div "Writer" at bounding box center [229, 107] width 107 height 20
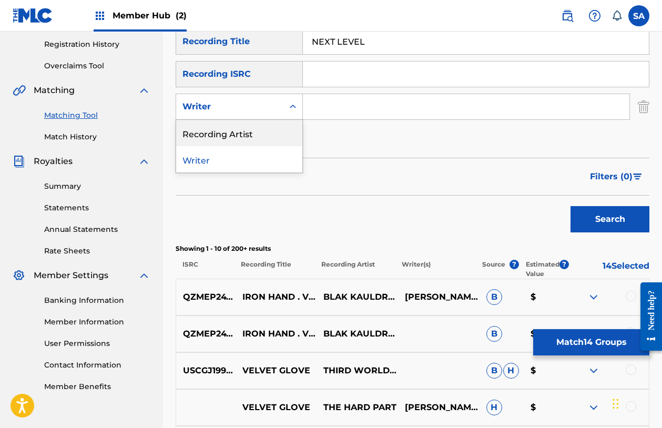
drag, startPoint x: 269, startPoint y: 127, endPoint x: 275, endPoint y: 122, distance: 8.3
click at [269, 127] on div "Recording Artist" at bounding box center [239, 133] width 126 height 26
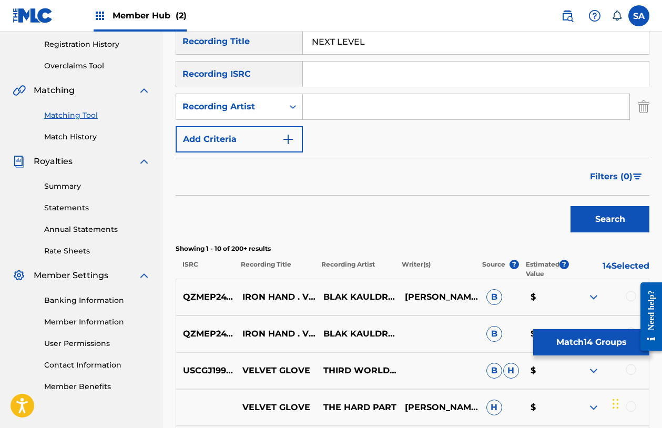
click at [328, 104] on input "Search Form" at bounding box center [466, 106] width 326 height 25
type input "[PERSON_NAME]"
click at [570, 206] on button "Search" at bounding box center [609, 219] width 79 height 26
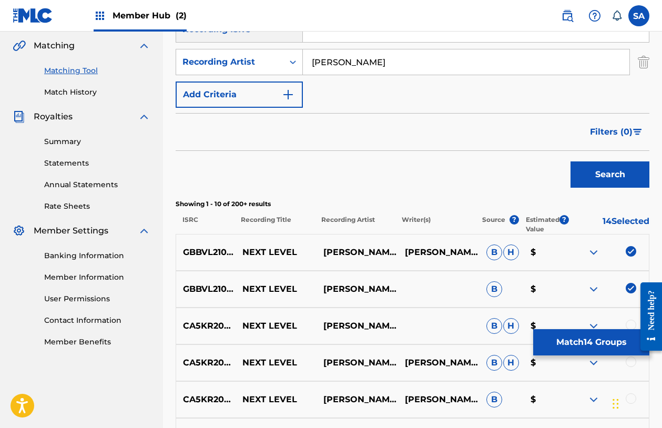
scroll to position [244, 0]
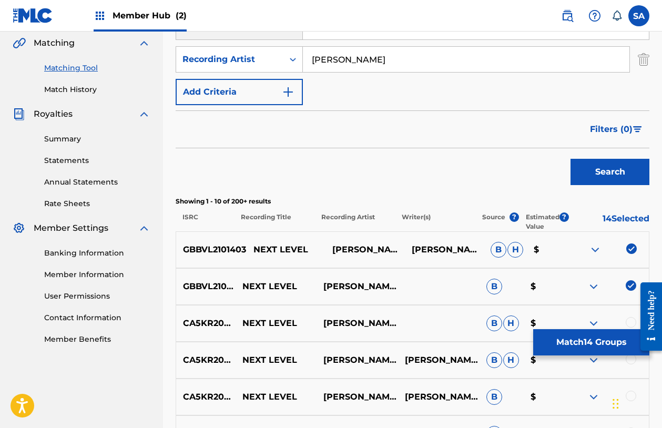
click at [209, 252] on p "GBBVL2101403" at bounding box center [211, 249] width 70 height 13
click at [210, 252] on p "GBBVL2101403" at bounding box center [211, 249] width 70 height 13
copy p "GBBVL2101403"
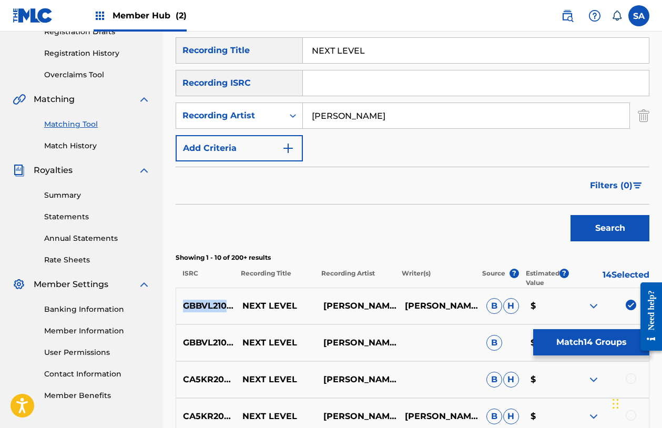
scroll to position [185, 0]
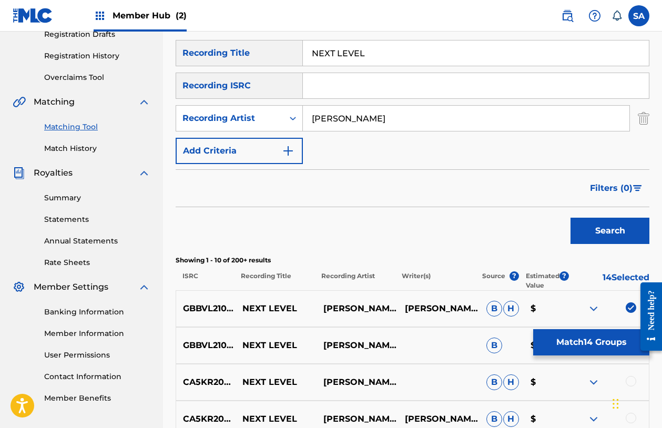
click at [338, 63] on input "NEXT LEVEL" at bounding box center [476, 52] width 346 height 25
paste input "ABDUCTORS"
click at [570, 218] on button "Search" at bounding box center [609, 231] width 79 height 26
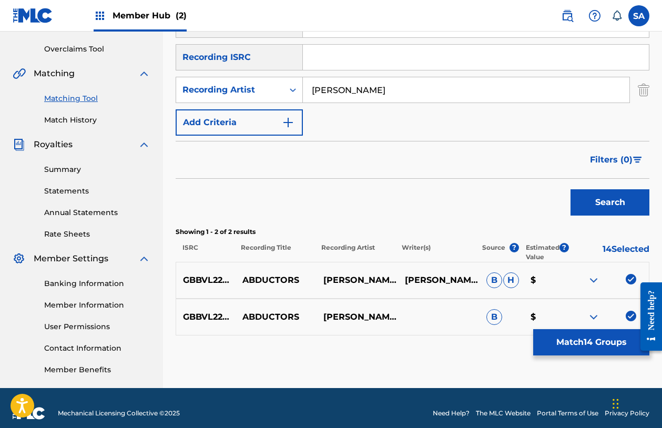
scroll to position [224, 0]
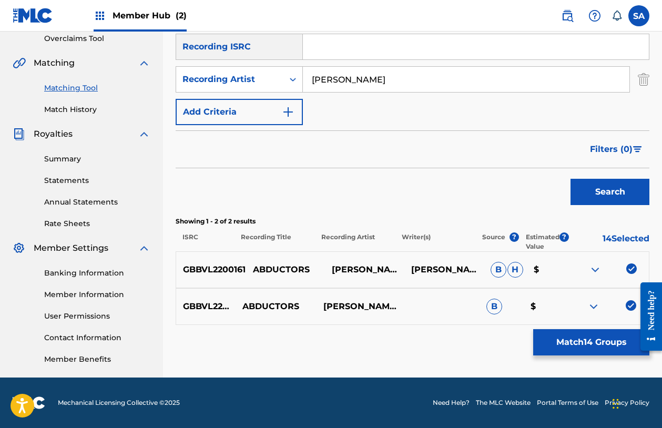
click at [222, 266] on p "GBBVL2200161" at bounding box center [210, 269] width 69 height 13
copy p "GBBVL2200161"
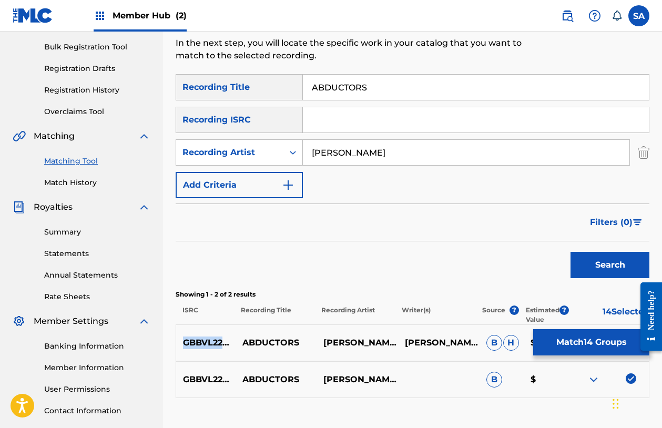
scroll to position [120, 0]
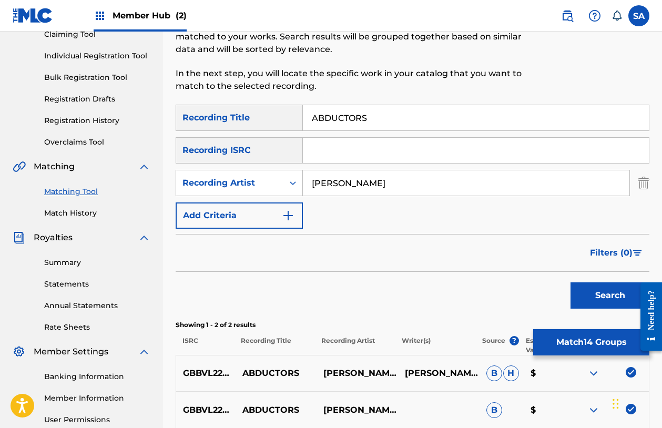
click at [328, 117] on input "ABDUCTORS" at bounding box center [476, 117] width 346 height 25
paste input "JAM THE FREQ"
click at [570, 282] on button "Search" at bounding box center [609, 295] width 79 height 26
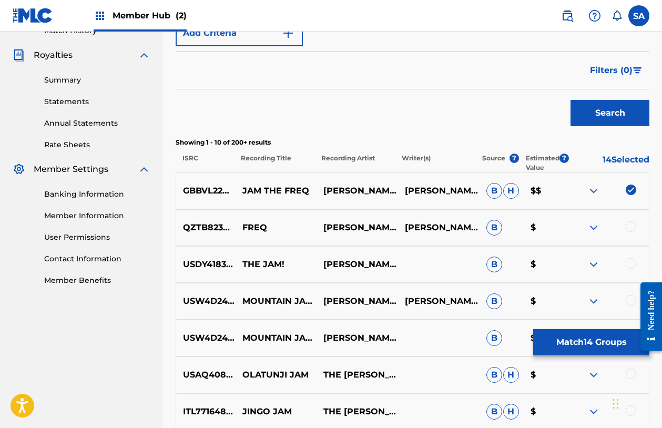
scroll to position [304, 0]
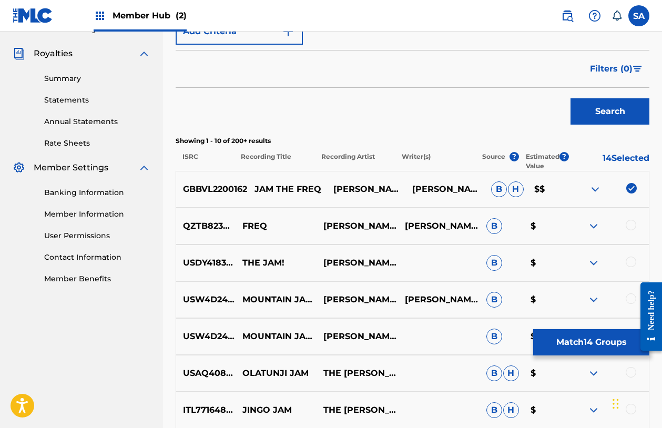
click at [196, 191] on p "GBBVL2200162" at bounding box center [211, 189] width 71 height 13
copy p "GBBVL2200162"
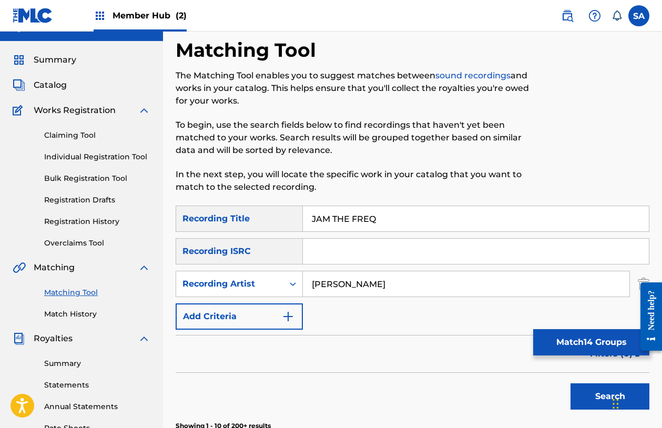
scroll to position [0, 0]
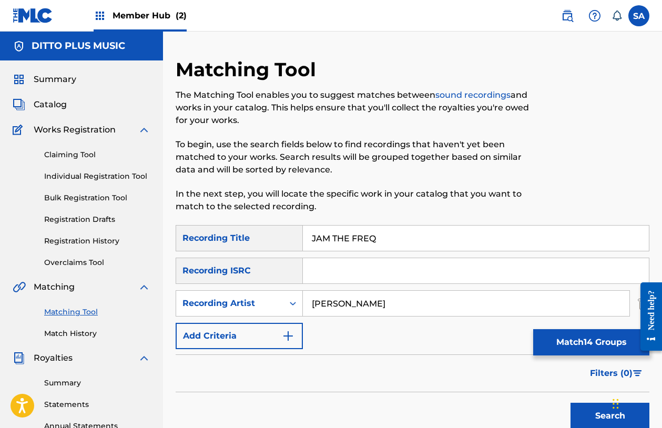
click at [335, 236] on input "JAM THE FREQ" at bounding box center [476, 238] width 346 height 25
paste input "SENSES"
click at [570, 403] on button "Search" at bounding box center [609, 416] width 79 height 26
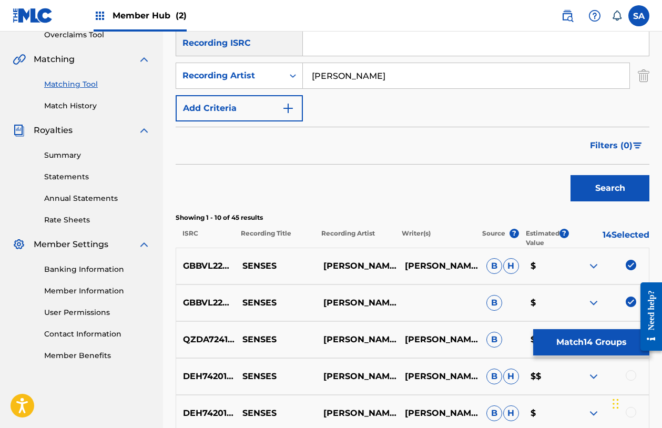
scroll to position [252, 0]
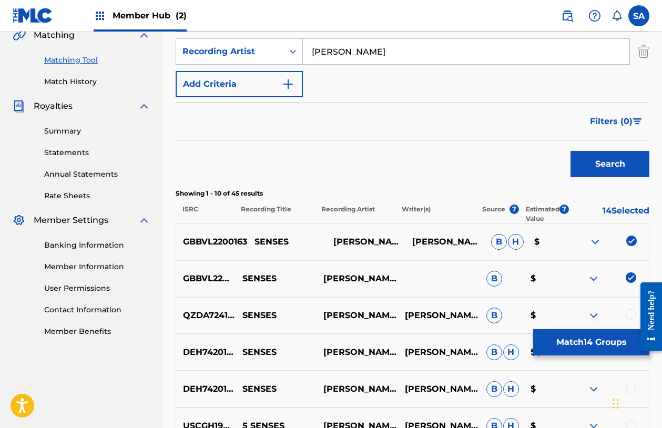
click at [195, 245] on p "GBBVL2200163" at bounding box center [211, 242] width 71 height 13
click at [202, 241] on p "GBBVL2200163" at bounding box center [211, 242] width 71 height 13
copy p "GBBVL2200163"
click at [199, 241] on p "GBBVL2200163" at bounding box center [211, 242] width 71 height 13
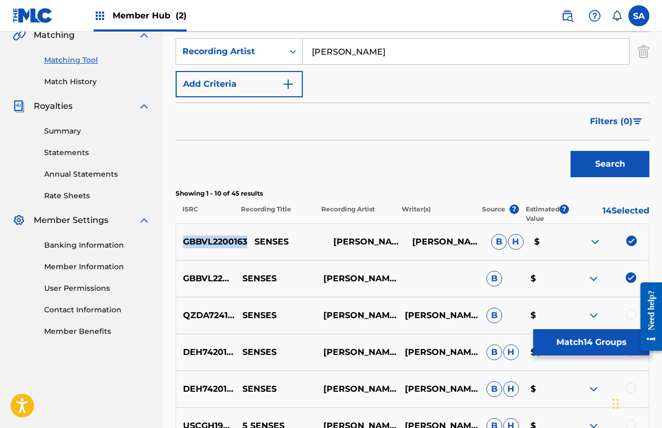
click at [199, 241] on p "GBBVL2200163" at bounding box center [211, 242] width 71 height 13
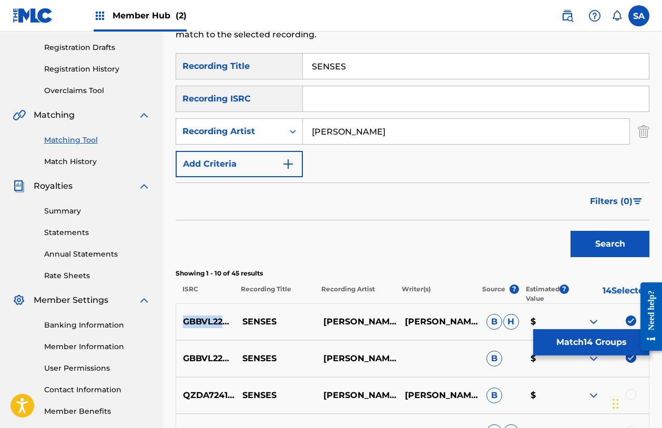
scroll to position [171, 0]
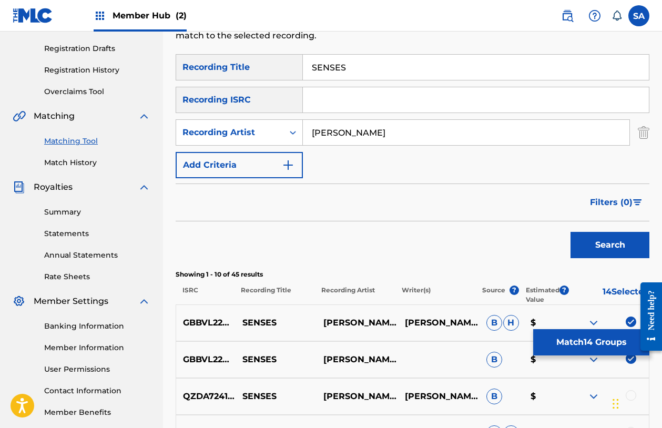
click at [331, 69] on input "SENSES" at bounding box center [476, 67] width 346 height 25
paste input "MASTER FUTURE"
click at [570, 232] on button "Search" at bounding box center [609, 245] width 79 height 26
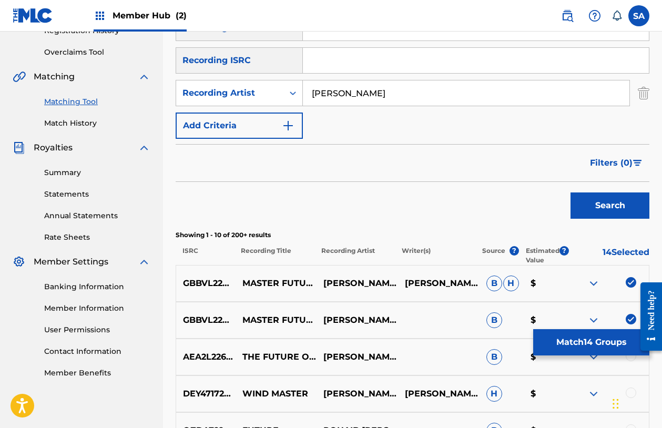
scroll to position [240, 0]
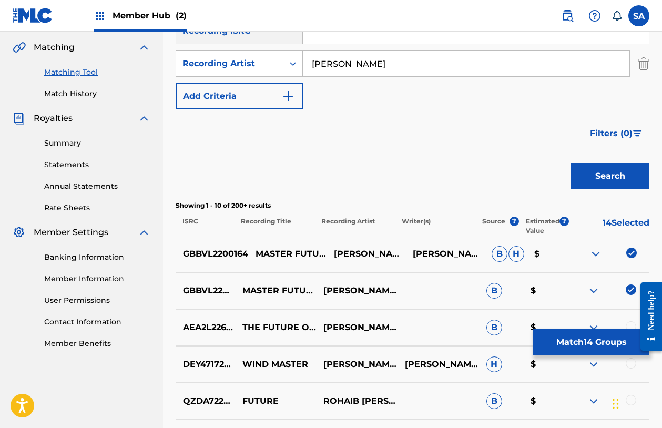
click at [202, 251] on p "GBBVL2200164" at bounding box center [212, 254] width 72 height 13
copy p "GBBVL2200164"
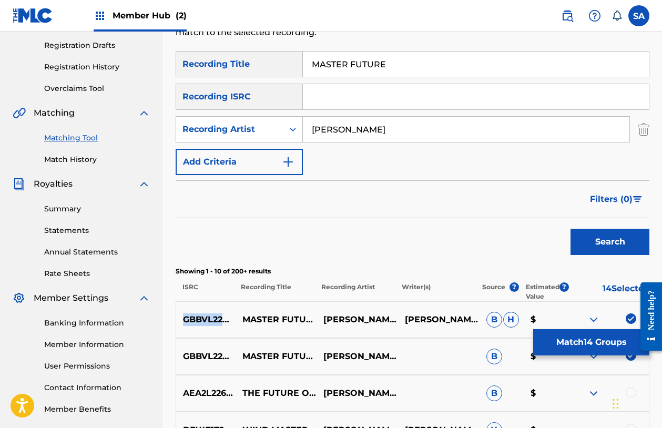
scroll to position [160, 0]
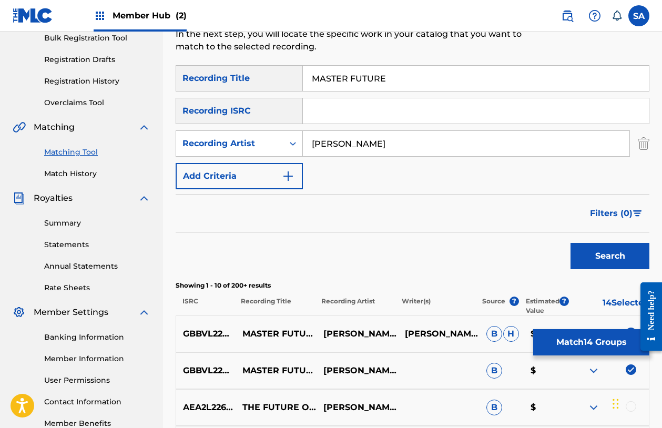
click at [343, 85] on input "MASTER FUTURE" at bounding box center [476, 78] width 346 height 25
paste input "THIS IS NOT A DREAM"
click at [570, 243] on button "Search" at bounding box center [609, 256] width 79 height 26
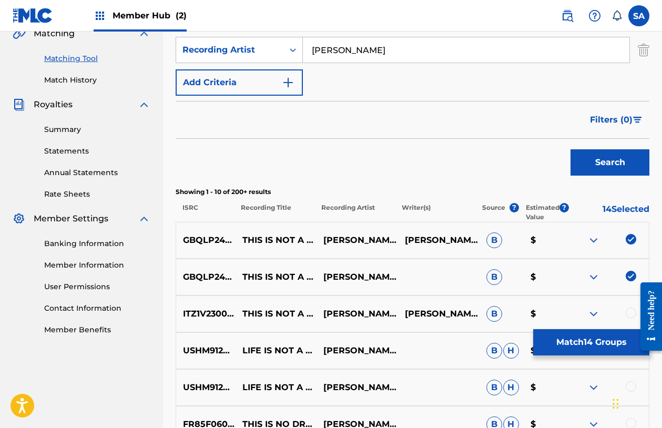
scroll to position [284, 0]
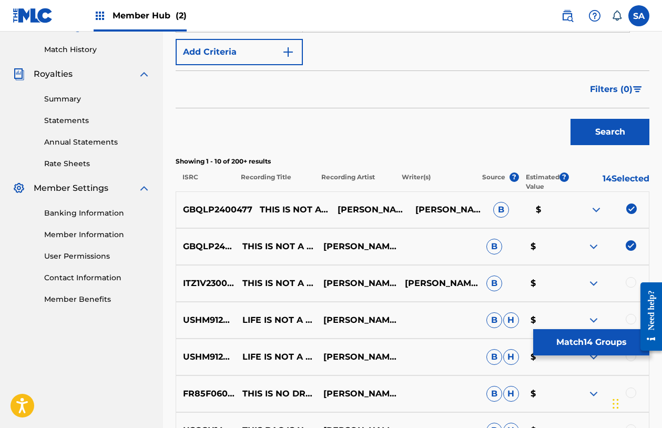
click at [195, 208] on p "GBQLP2400477" at bounding box center [214, 209] width 76 height 13
copy p "GBQLP2400477"
click at [214, 213] on p "GBQLP2400477" at bounding box center [214, 209] width 76 height 13
click at [213, 213] on p "GBQLP2400477" at bounding box center [214, 209] width 76 height 13
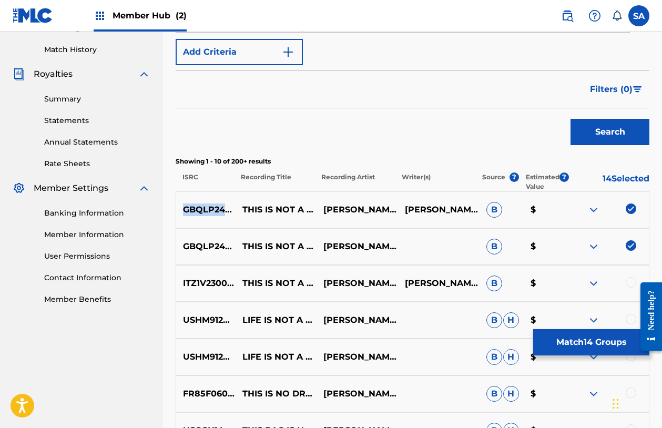
copy p "GBQLP2400477"
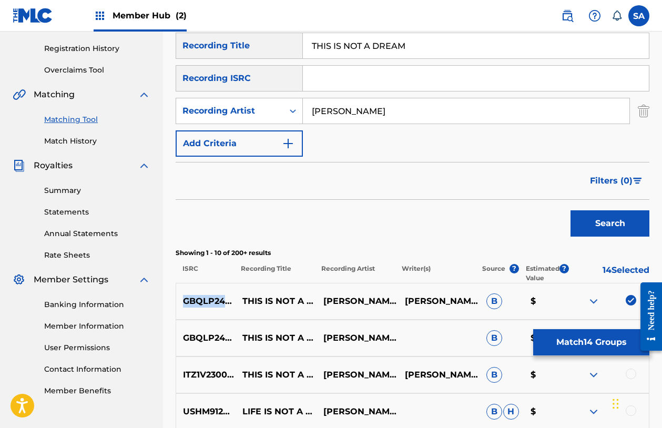
scroll to position [181, 0]
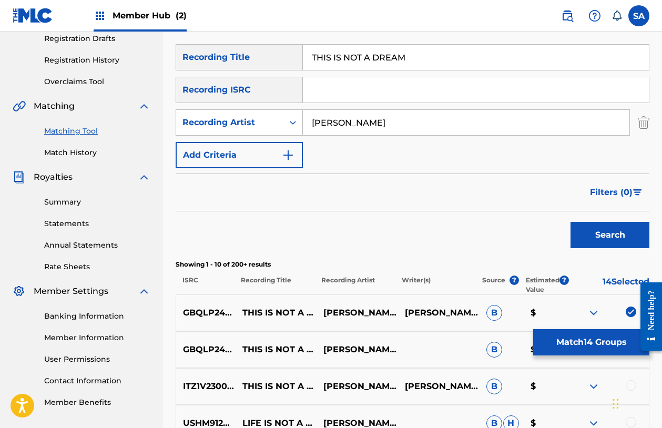
click at [343, 67] on input "THIS IS NOT A DREAM" at bounding box center [476, 57] width 346 height 25
paste input "INITIATE EXPERIMENT"
click at [570, 222] on button "Search" at bounding box center [609, 235] width 79 height 26
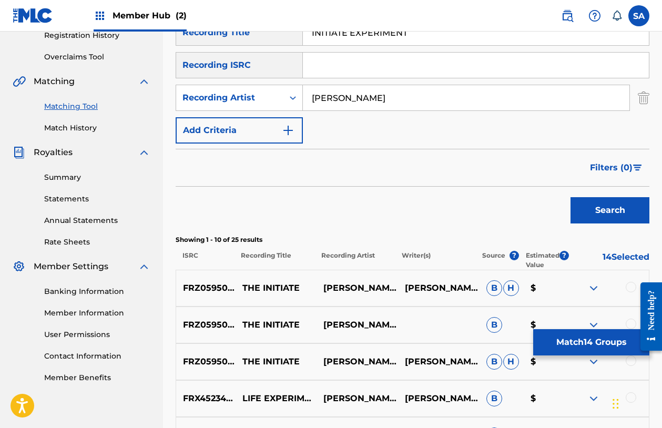
scroll to position [202, 0]
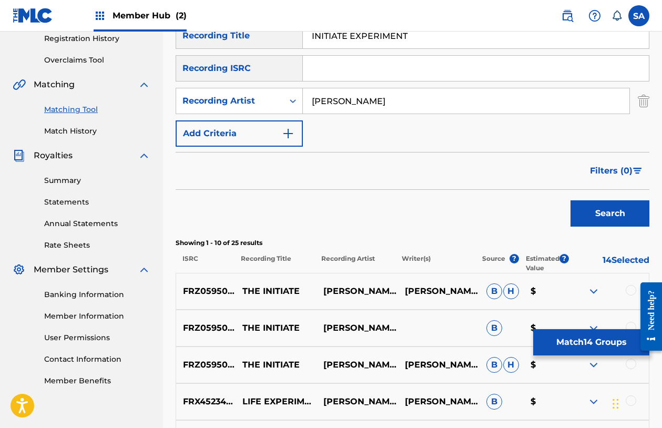
click at [343, 42] on input "INITIATE EXPERIMENT" at bounding box center [476, 35] width 346 height 25
paste input "THE AUSSIE ANIMAL SONG"
type input "THE AUSSIE ANIMAL SONG"
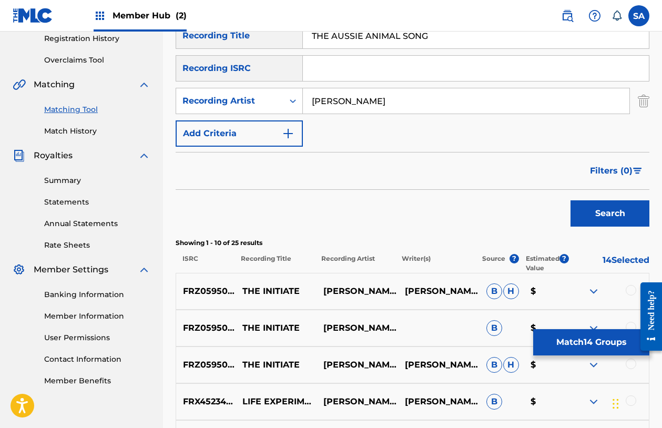
click at [344, 103] on input "[PERSON_NAME]" at bounding box center [466, 100] width 326 height 25
click at [344, 103] on input "Search Form" at bounding box center [466, 100] width 326 height 25
click at [570, 200] on button "Search" at bounding box center [609, 213] width 79 height 26
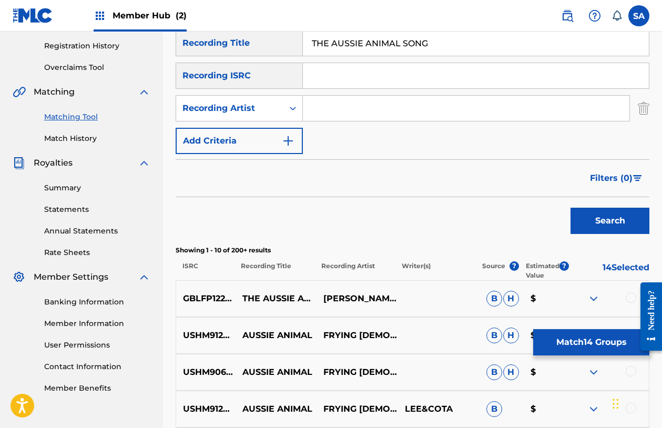
scroll to position [197, 0]
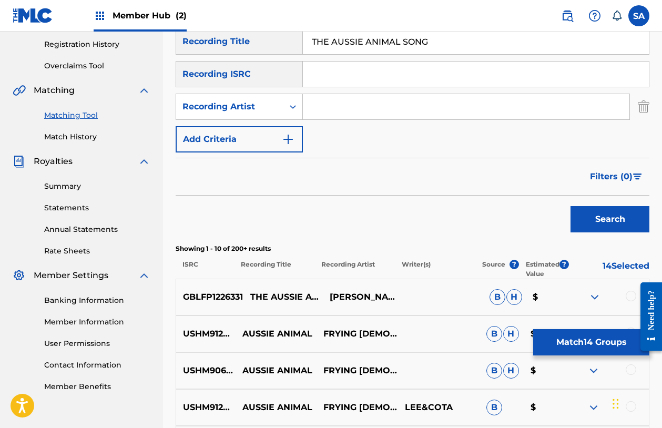
click at [217, 292] on p "GBLFP1226331" at bounding box center [209, 297] width 67 height 13
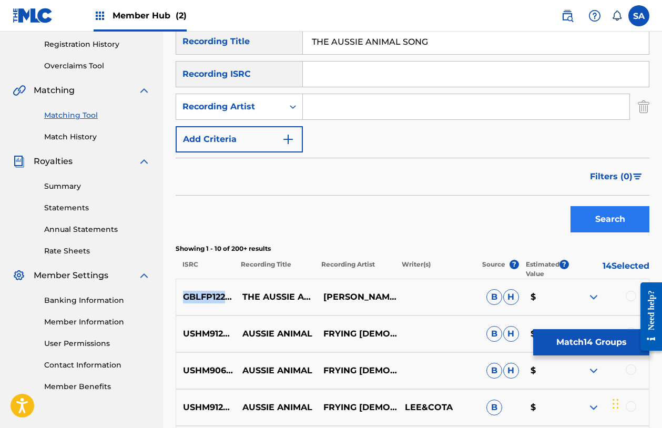
copy p "GBLFP1226331"
click at [344, 44] on input "THE AUSSIE ANIMAL SONG" at bounding box center [476, 41] width 346 height 25
paste input "POSSUM"
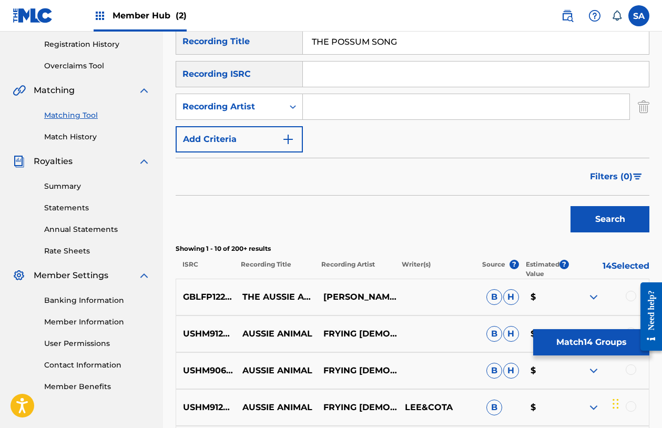
type input "THE POSSUM SONG"
click at [570, 206] on button "Search" at bounding box center [609, 219] width 79 height 26
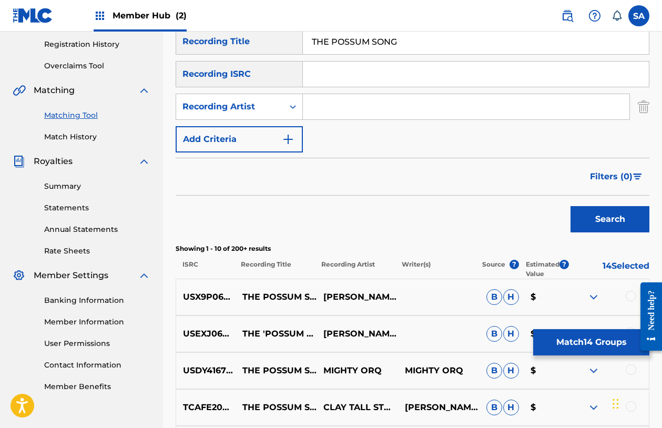
click at [349, 96] on input "Search Form" at bounding box center [466, 106] width 326 height 25
paste input "[PERSON_NAME]"
type input "[PERSON_NAME]"
click at [570, 206] on button "Search" at bounding box center [609, 219] width 79 height 26
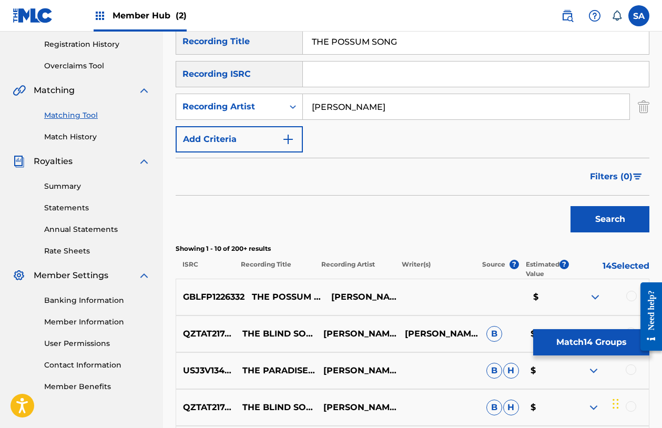
click at [223, 294] on p "GBLFP1226332" at bounding box center [210, 297] width 68 height 13
copy p "GBLFP1226332"
click at [201, 294] on p "GBLFP1226332" at bounding box center [210, 297] width 68 height 13
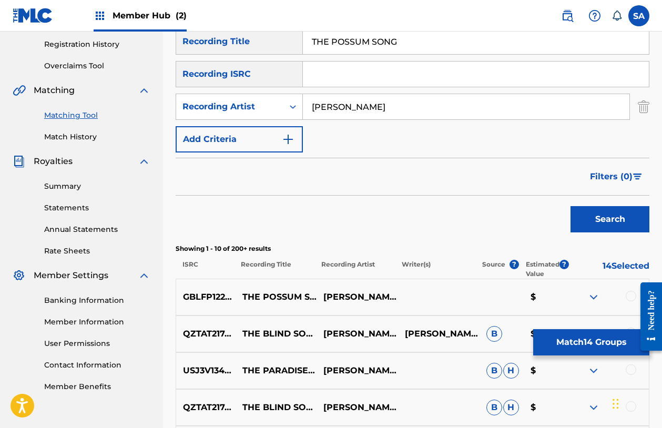
click at [353, 42] on input "THE POSSUM SONG" at bounding box center [476, 41] width 346 height 25
paste input "SILLY"
click at [570, 206] on button "Search" at bounding box center [609, 219] width 79 height 26
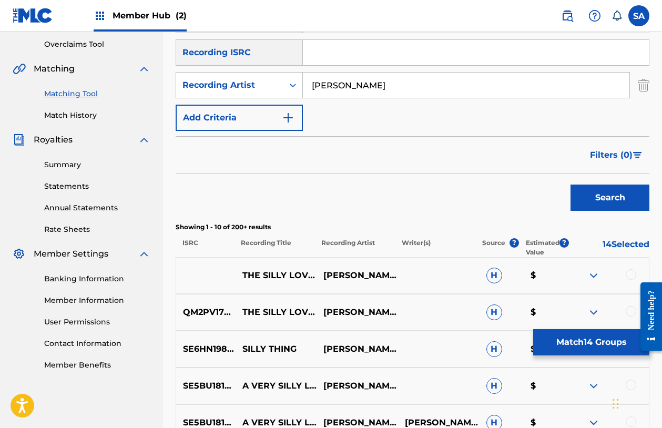
scroll to position [222, 0]
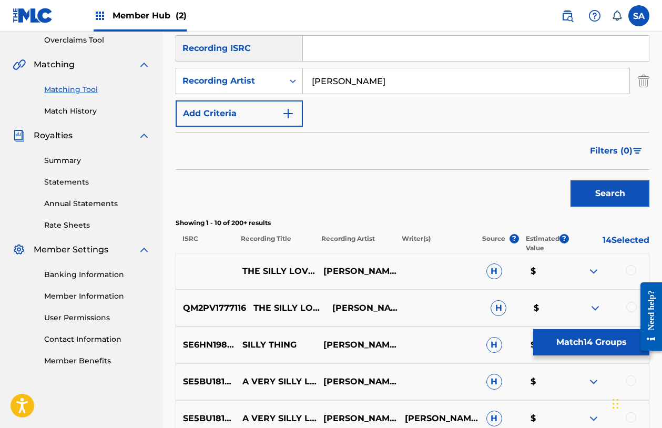
click at [203, 307] on p "QM2PV1777116" at bounding box center [211, 308] width 70 height 13
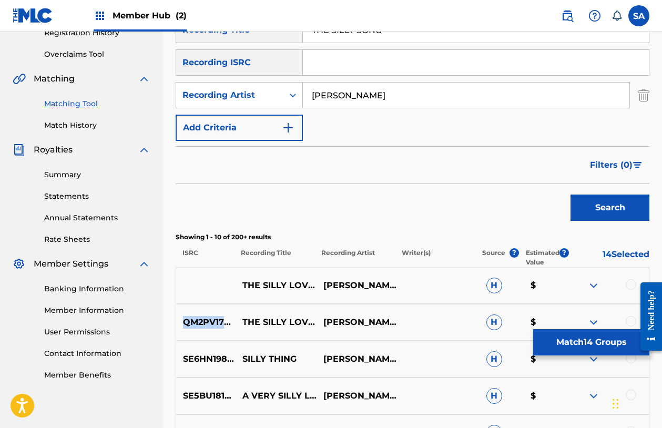
scroll to position [207, 0]
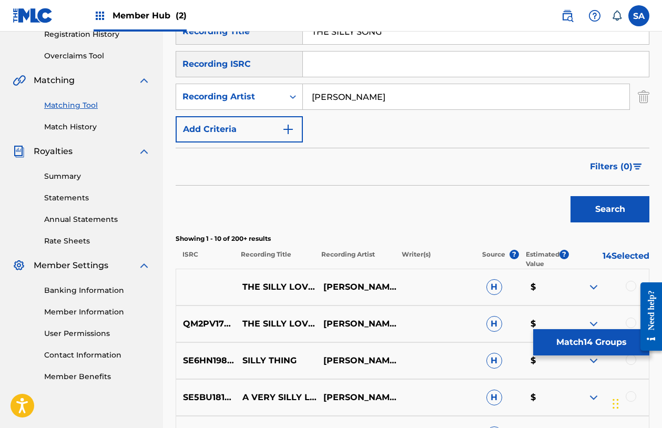
click at [346, 33] on input "THE SILLY SONG" at bounding box center [476, 31] width 346 height 25
paste input "THE RAINBOW SONG"
click at [346, 33] on input "THE THE RAINBOW SONG SONG" at bounding box center [476, 31] width 346 height 25
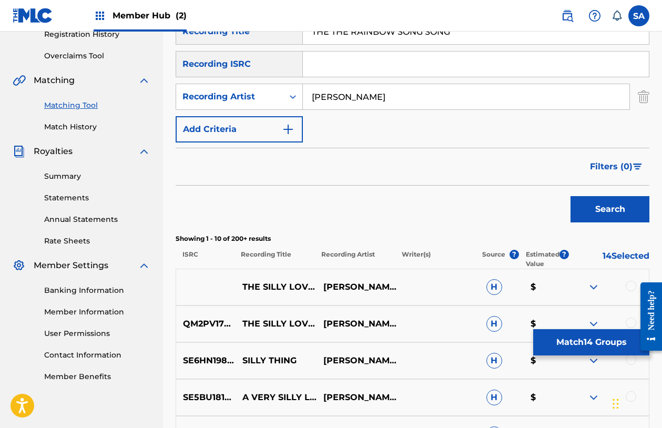
click at [346, 33] on input "THE THE RAINBOW SONG SONG" at bounding box center [476, 31] width 346 height 25
paste input "RAINBOW"
click at [570, 196] on button "Search" at bounding box center [609, 209] width 79 height 26
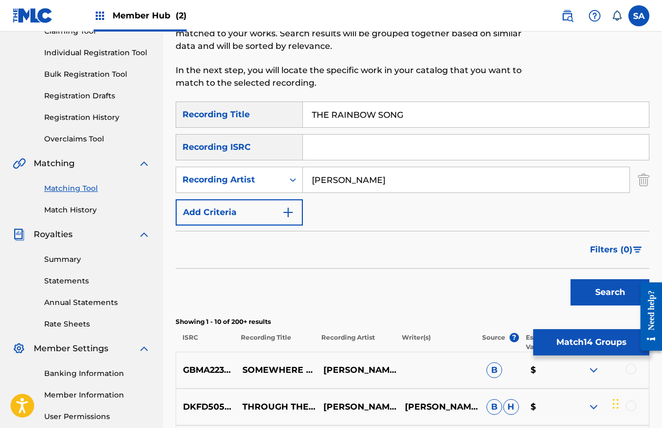
scroll to position [61, 0]
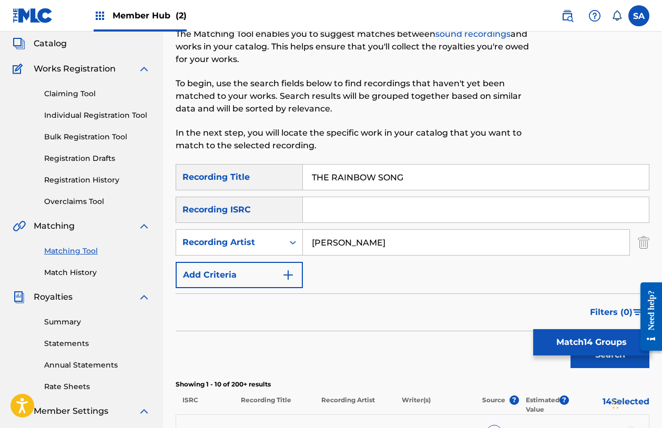
click at [320, 178] on input "THE RAINBOW SONG" at bounding box center [476, 177] width 346 height 25
click at [570, 342] on button "Search" at bounding box center [609, 355] width 79 height 26
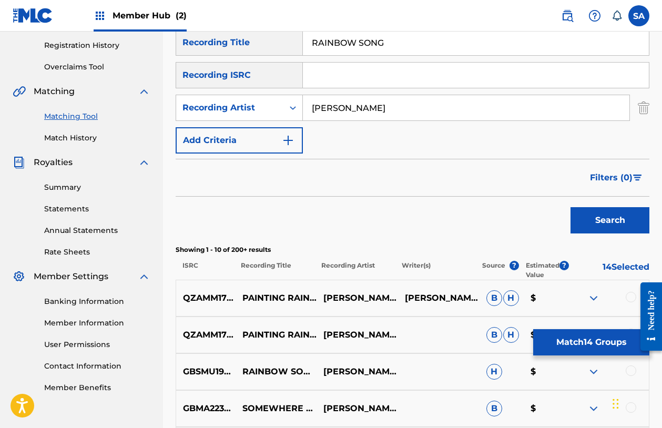
scroll to position [215, 0]
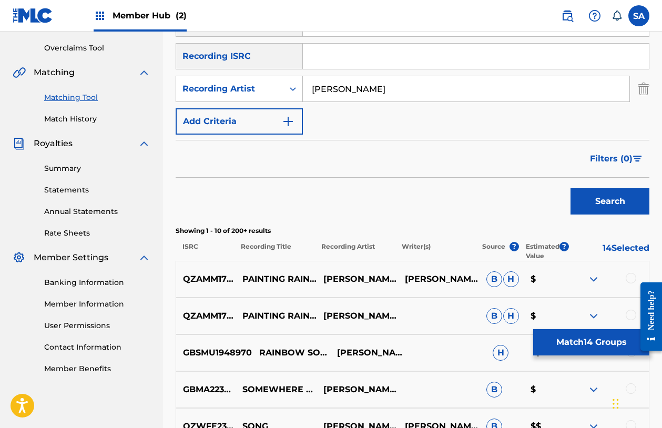
click at [215, 350] on p "GBSMU1948970" at bounding box center [214, 352] width 76 height 13
click at [198, 351] on p "GBSMU1948970" at bounding box center [214, 352] width 76 height 13
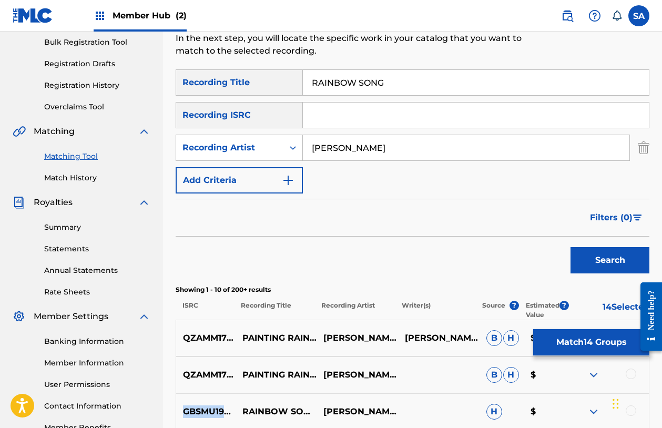
scroll to position [136, 0]
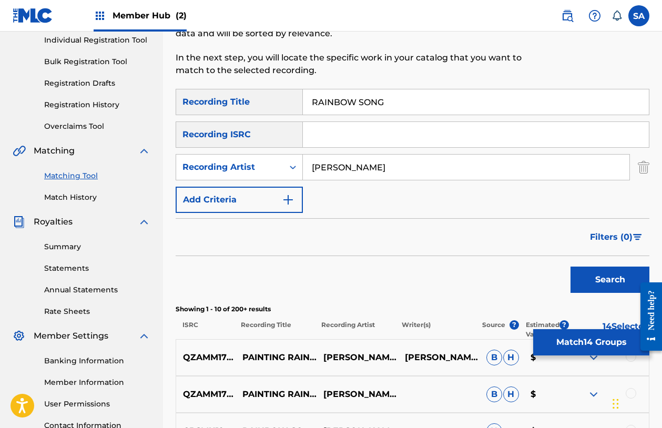
click at [331, 101] on input "RAINBOW SONG" at bounding box center [476, 101] width 346 height 25
paste input "THE SILLY"
click at [324, 103] on input "THE SILLY SONG" at bounding box center [476, 101] width 346 height 25
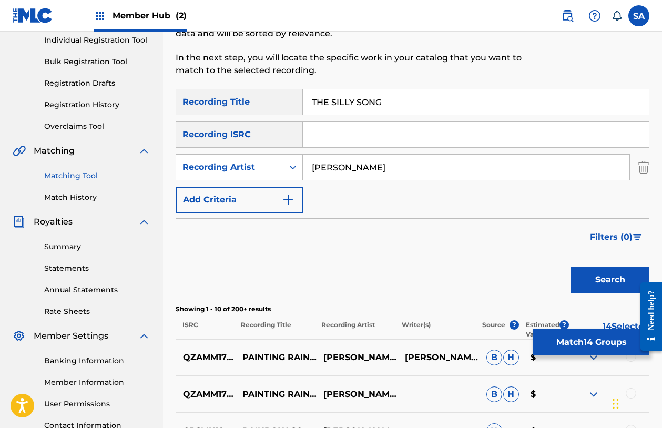
drag, startPoint x: 324, startPoint y: 103, endPoint x: 331, endPoint y: 103, distance: 6.8
click at [324, 103] on input "THE SILLY SONG" at bounding box center [476, 101] width 346 height 25
click at [570, 267] on button "Search" at bounding box center [609, 280] width 79 height 26
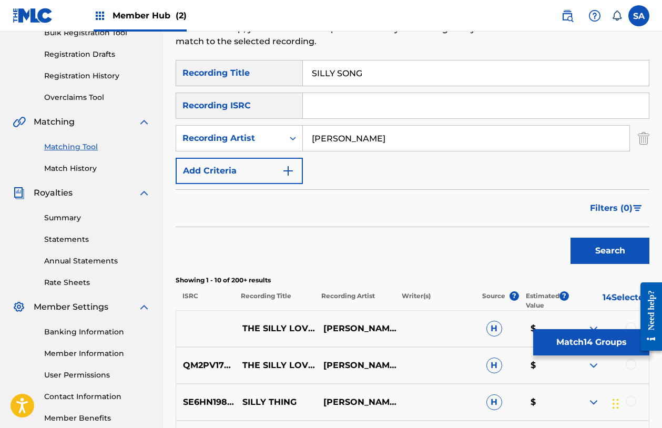
scroll to position [102, 0]
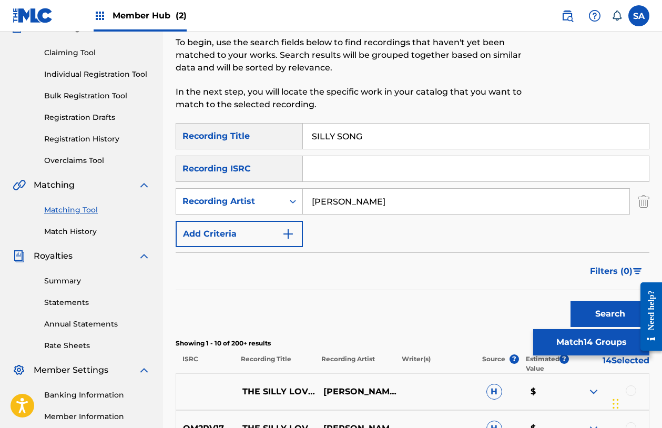
click at [324, 129] on input "SILLY SONG" at bounding box center [476, 136] width 346 height 25
click at [324, 130] on input "SILLY SONG" at bounding box center [476, 136] width 346 height 25
paste input "THE ANIMAL BABIES"
click at [570, 301] on button "Search" at bounding box center [609, 314] width 79 height 26
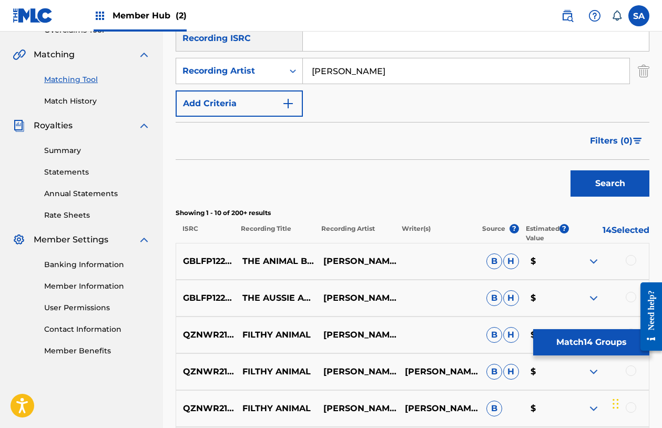
scroll to position [235, 0]
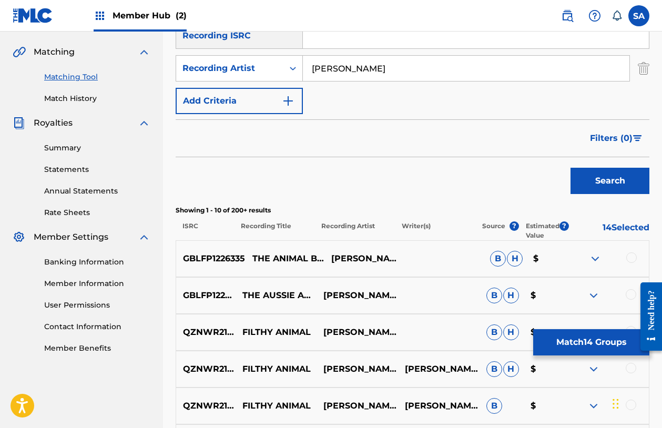
click at [207, 256] on p "GBLFP1226335" at bounding box center [210, 258] width 69 height 13
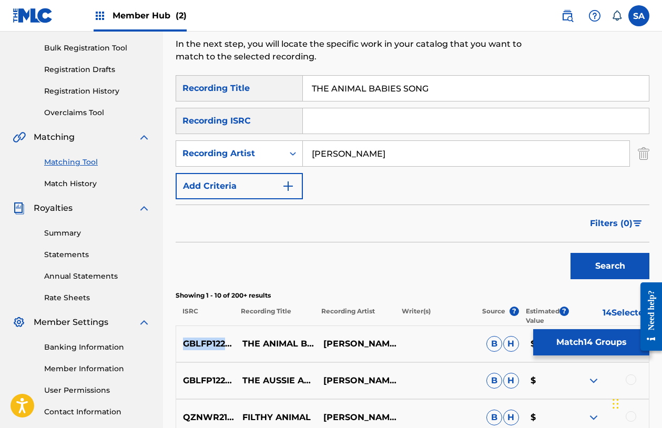
scroll to position [142, 0]
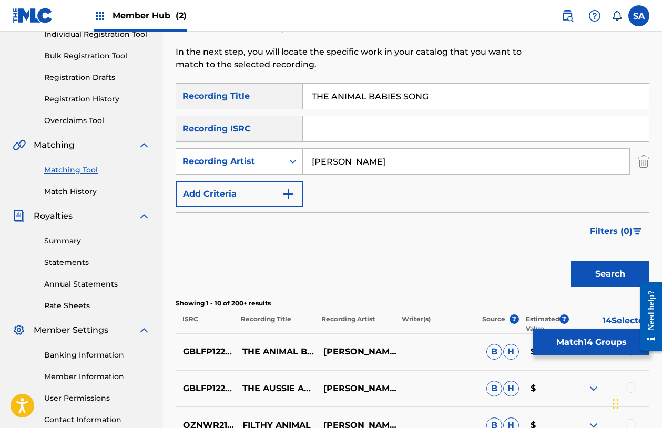
click at [339, 83] on div "THE ANIMAL BABIES SONG" at bounding box center [476, 96] width 346 height 26
click at [334, 94] on input "THE ANIMAL BABIES SONG" at bounding box center [476, 96] width 346 height 25
paste input "ANIMAL SOUNDS NURSERY RHYME"
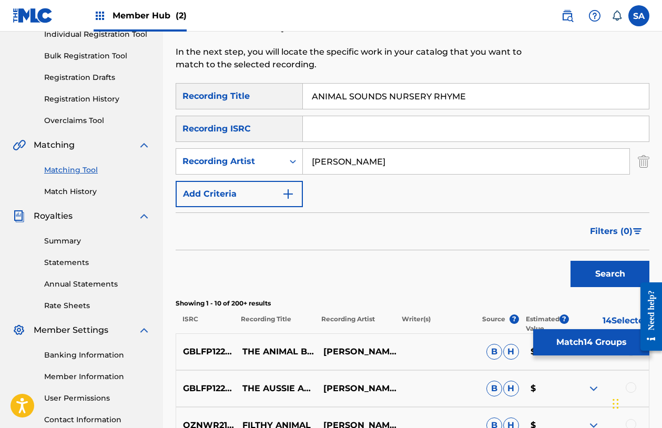
click at [570, 261] on button "Search" at bounding box center [609, 274] width 79 height 26
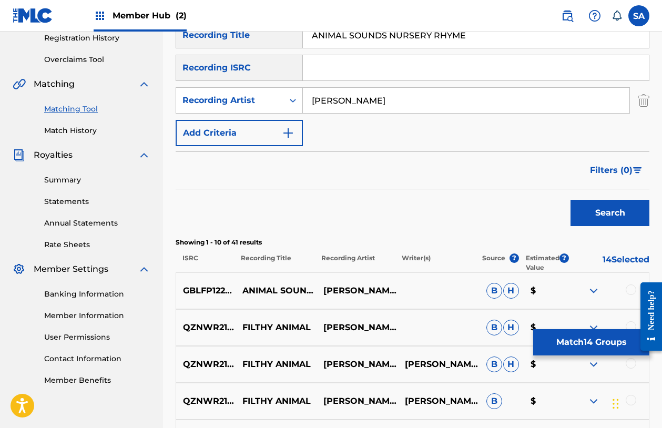
scroll to position [230, 0]
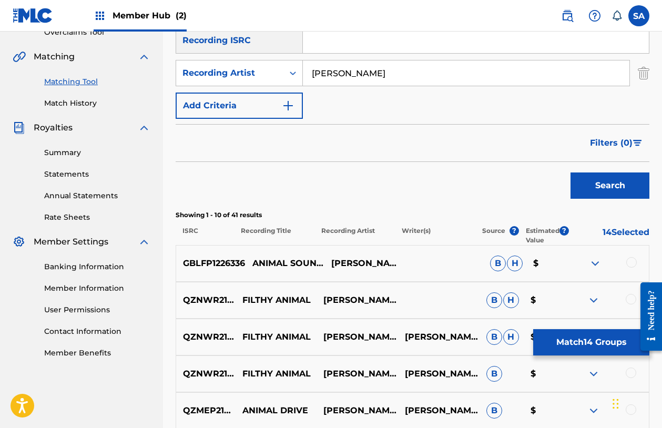
click at [204, 266] on p "GBLFP1226336" at bounding box center [210, 263] width 69 height 13
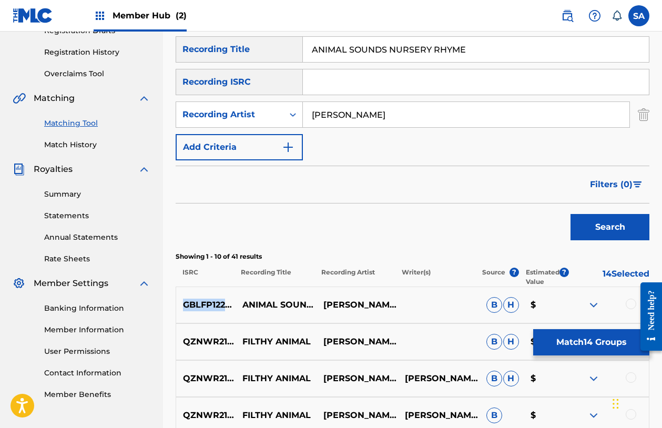
scroll to position [107, 0]
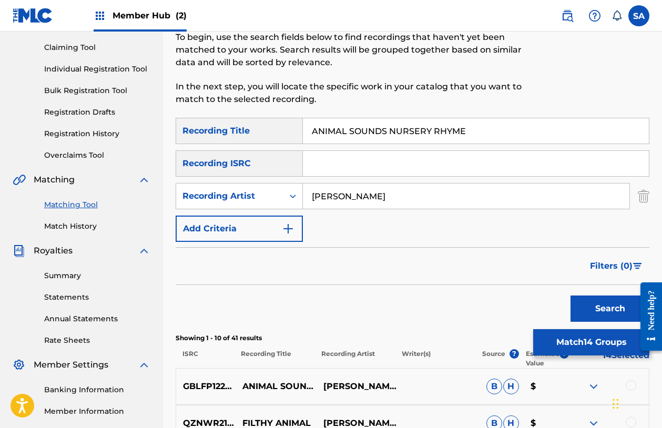
click at [323, 128] on input "ANIMAL SOUNDS NURSERY RHYME" at bounding box center [476, 130] width 346 height 25
paste input "THE COUNTING SONG"
click at [570, 295] on button "Search" at bounding box center [609, 308] width 79 height 26
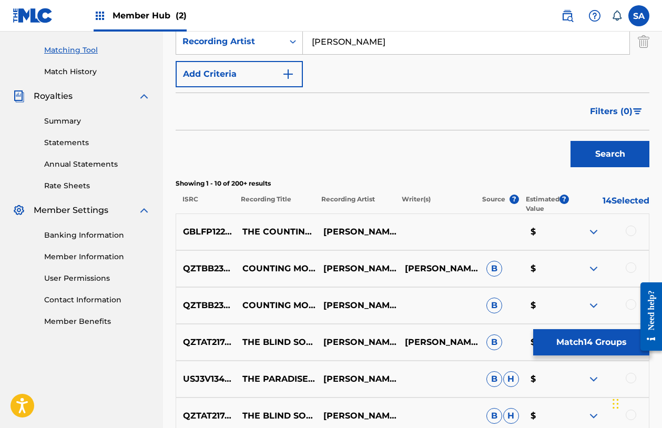
scroll to position [274, 0]
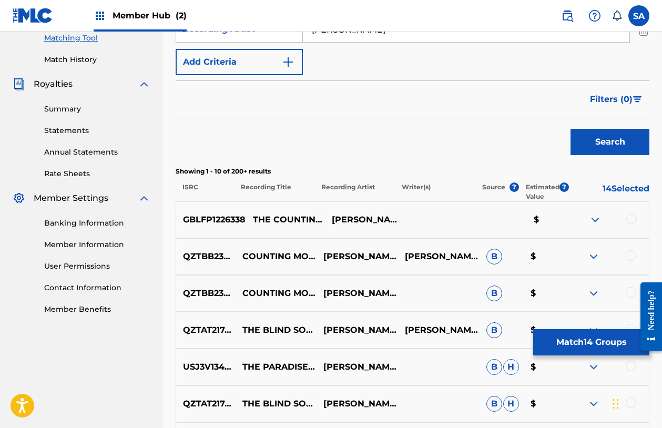
click at [216, 217] on p "GBLFP1226338" at bounding box center [210, 219] width 69 height 13
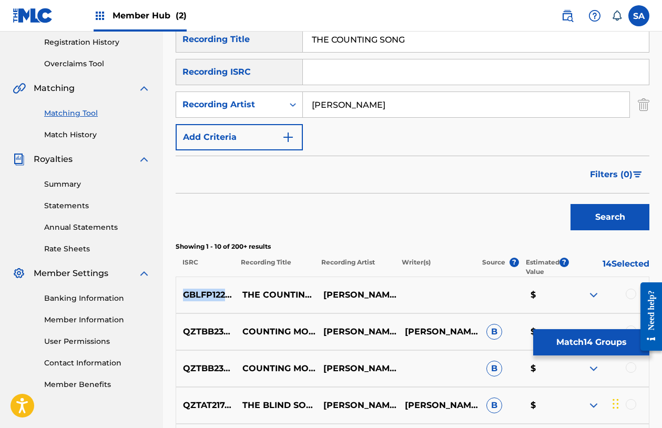
scroll to position [195, 0]
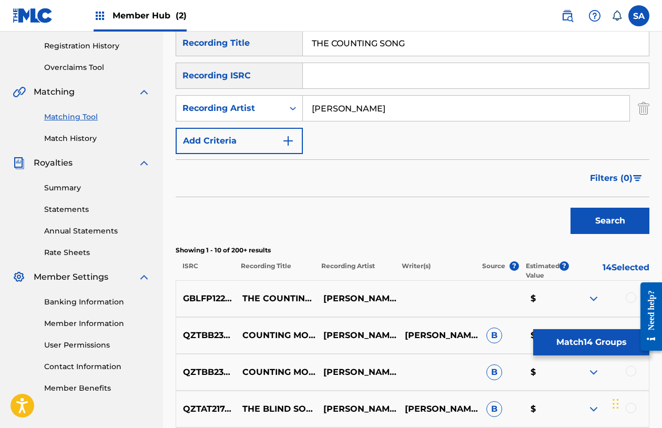
click at [335, 43] on input "THE COUNTING SONG" at bounding box center [476, 42] width 346 height 25
paste input "NEW ALPHABET"
click at [570, 208] on button "Search" at bounding box center [609, 221] width 79 height 26
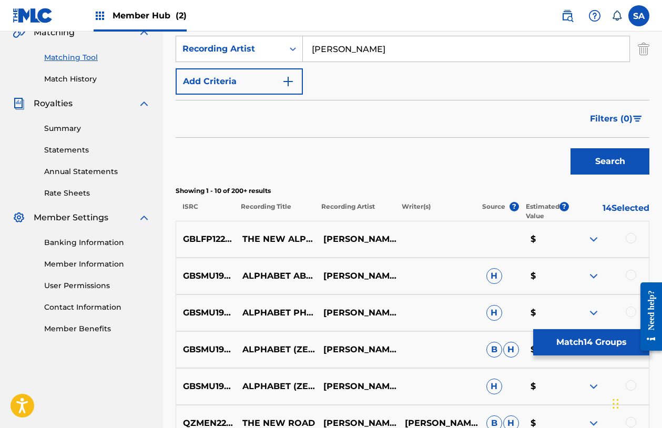
scroll to position [274, 0]
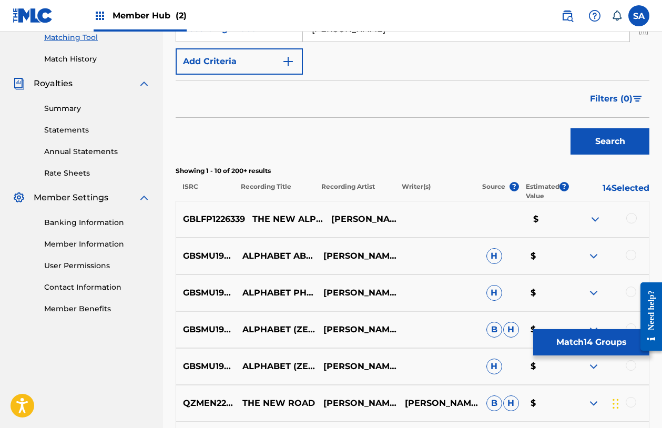
click at [215, 219] on p "GBLFP1226339" at bounding box center [210, 219] width 69 height 13
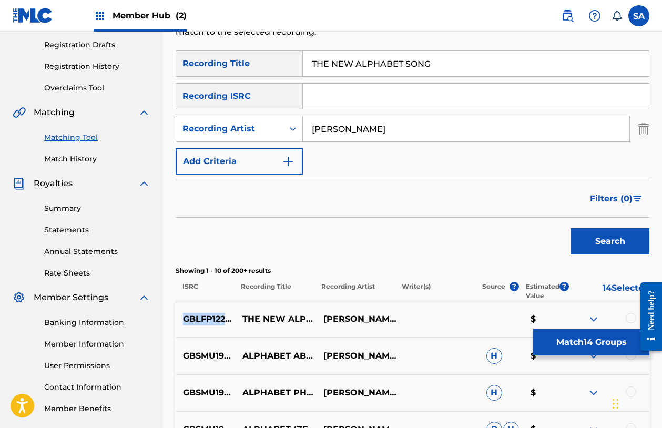
scroll to position [173, 0]
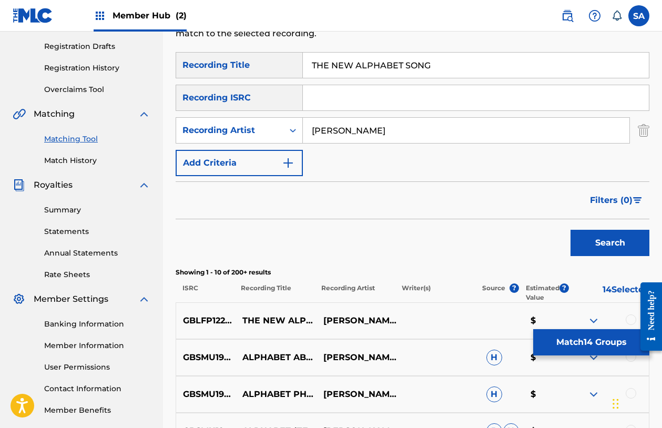
click at [348, 68] on input "THE NEW ALPHABET SONG" at bounding box center [476, 65] width 346 height 25
paste input "[PERSON_NAME] TWINKLE LITTLE STAR"
click at [570, 230] on button "Search" at bounding box center [609, 243] width 79 height 26
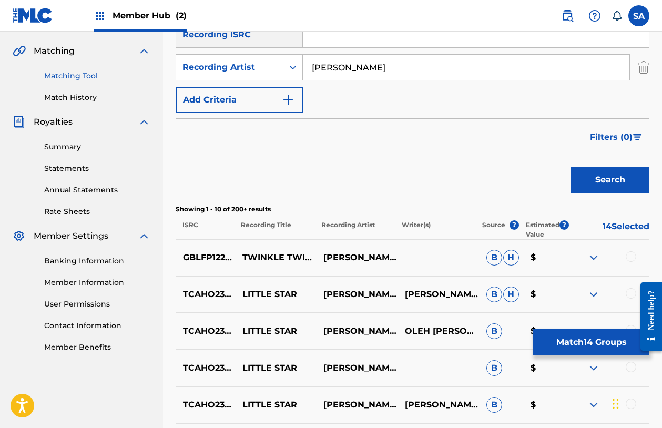
scroll to position [296, 0]
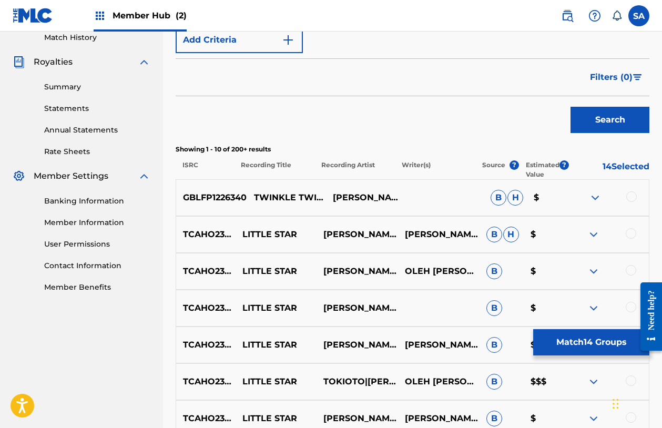
click at [209, 201] on p "GBLFP1226340" at bounding box center [211, 197] width 70 height 13
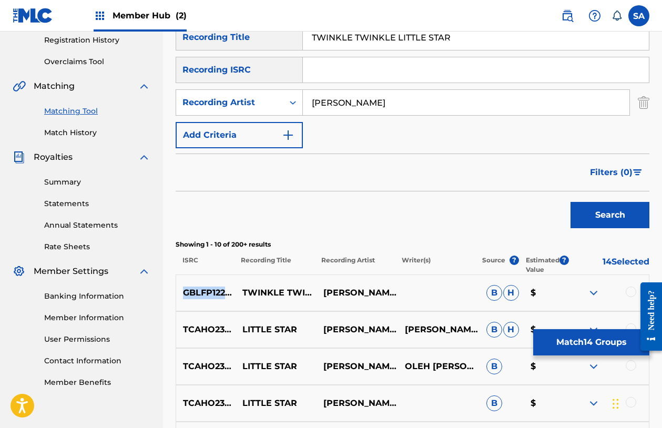
scroll to position [159, 0]
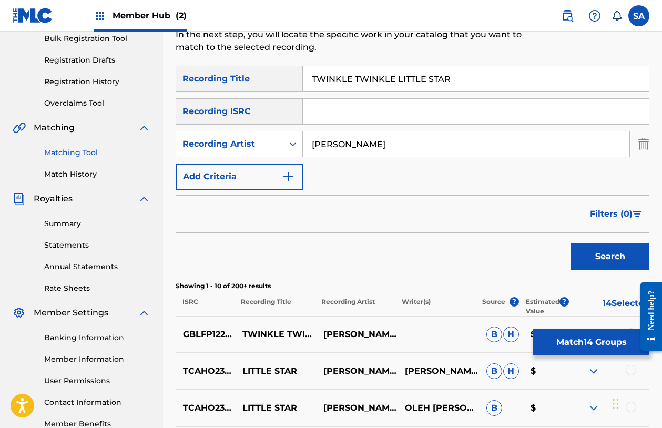
click at [344, 75] on input "TWINKLE TWINKLE LITTLE STAR" at bounding box center [476, 78] width 346 height 25
paste input "VIP"
type input "VIP"
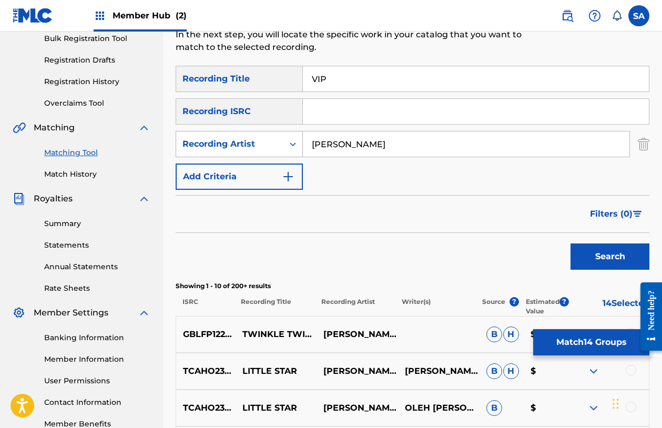
click at [291, 146] on icon "Search Form" at bounding box center [293, 144] width 11 height 11
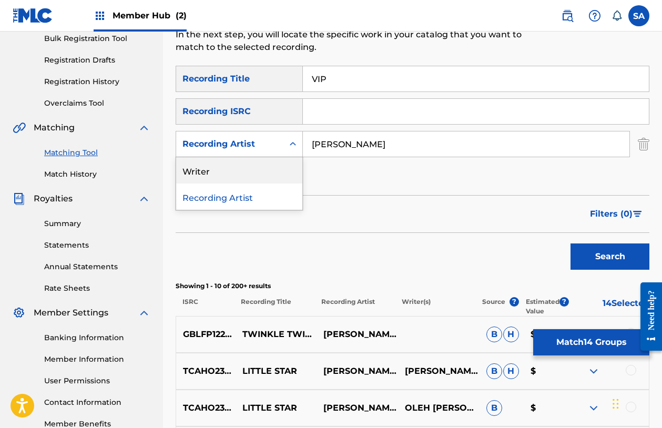
drag, startPoint x: 275, startPoint y: 162, endPoint x: 295, endPoint y: 157, distance: 21.0
click at [276, 161] on div "Writer" at bounding box center [239, 170] width 126 height 26
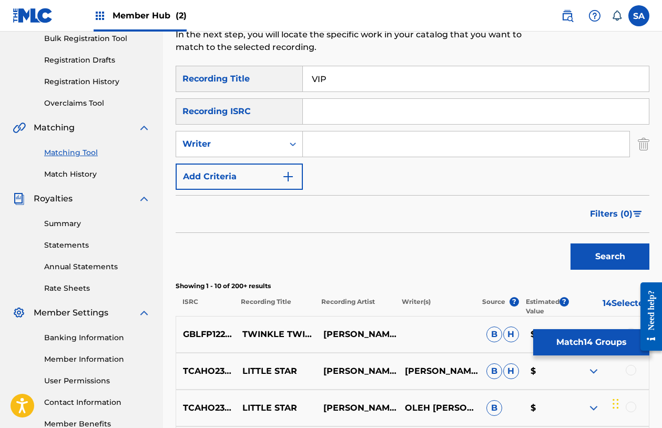
click at [332, 146] on input "Search Form" at bounding box center [466, 143] width 326 height 25
paste input "GITAGAMA"
type input "GITAGAMA"
click at [570, 243] on button "Search" at bounding box center [609, 256] width 79 height 26
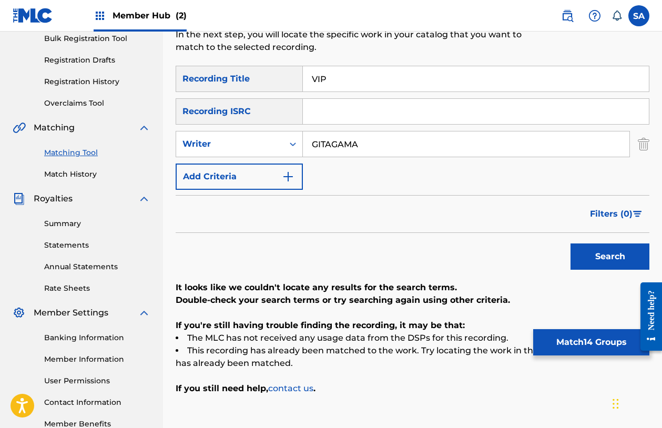
click at [357, 148] on input "GITAGAMA" at bounding box center [466, 143] width 326 height 25
click at [570, 243] on button "Search" at bounding box center [609, 256] width 79 height 26
click at [361, 72] on input "VIP" at bounding box center [476, 78] width 346 height 25
click at [360, 72] on input "VIP" at bounding box center [476, 78] width 346 height 25
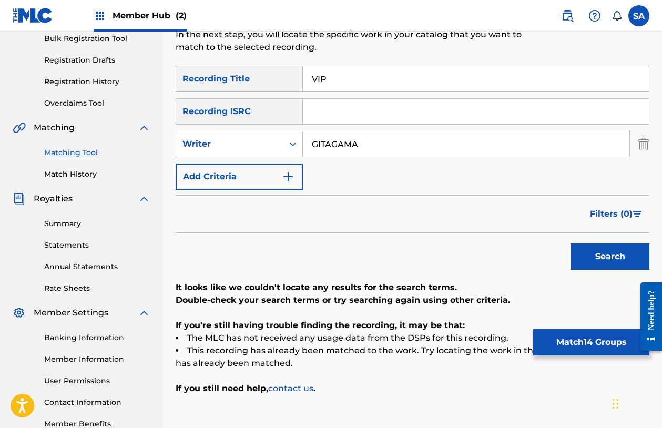
paste input "PUBLIC"
type input "PUBLIC"
click at [334, 147] on input "GITAGAMA" at bounding box center [466, 143] width 326 height 25
paste input "[PERSON_NAME]"
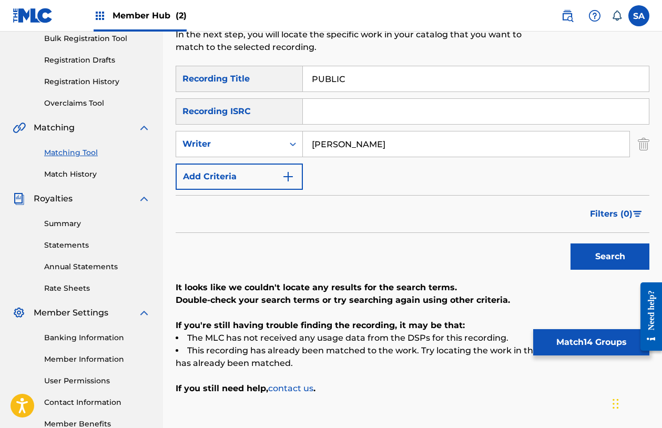
type input "[PERSON_NAME]"
click at [570, 243] on button "Search" at bounding box center [609, 256] width 79 height 26
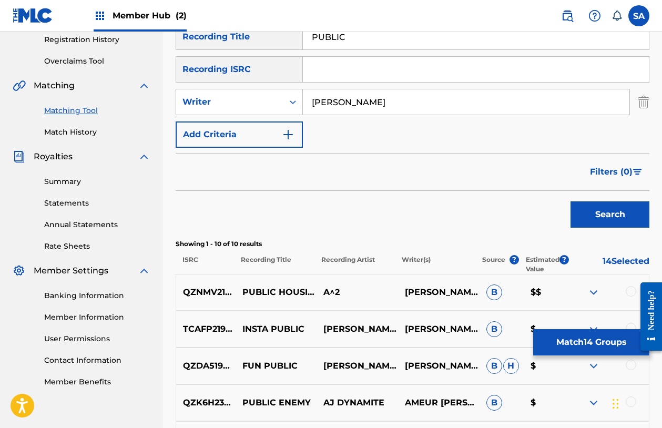
scroll to position [203, 0]
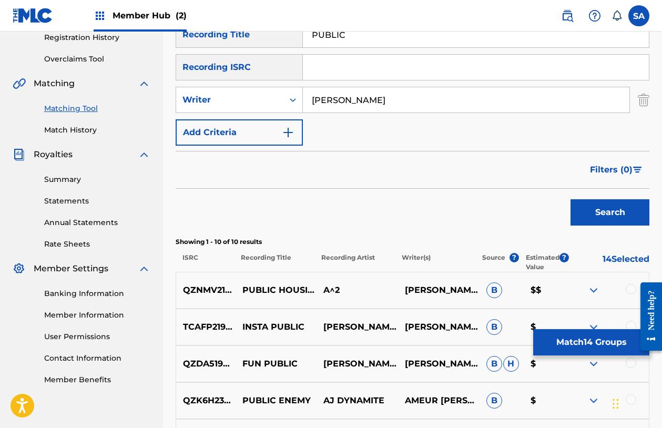
click at [336, 292] on p "A^2" at bounding box center [356, 290] width 81 height 13
drag, startPoint x: 336, startPoint y: 292, endPoint x: 359, endPoint y: 292, distance: 22.6
click at [336, 292] on p "A^2" at bounding box center [356, 290] width 81 height 13
click at [423, 287] on p "[PERSON_NAME]" at bounding box center [438, 290] width 82 height 13
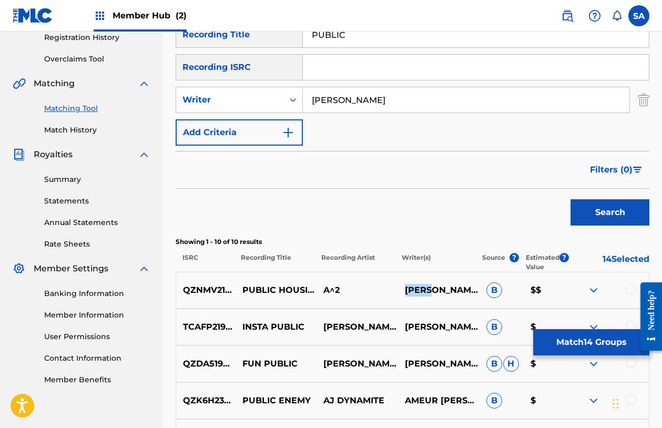
scroll to position [239, 0]
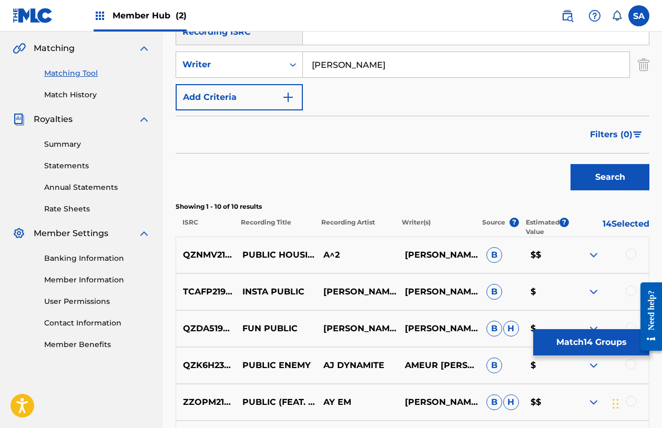
click at [336, 255] on p "A^2" at bounding box center [356, 255] width 81 height 13
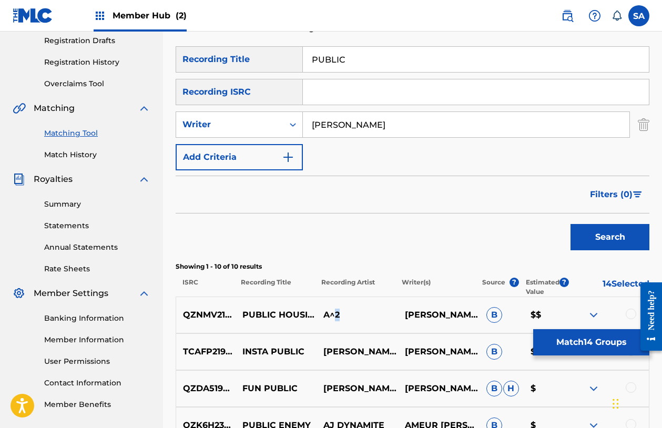
scroll to position [176, 0]
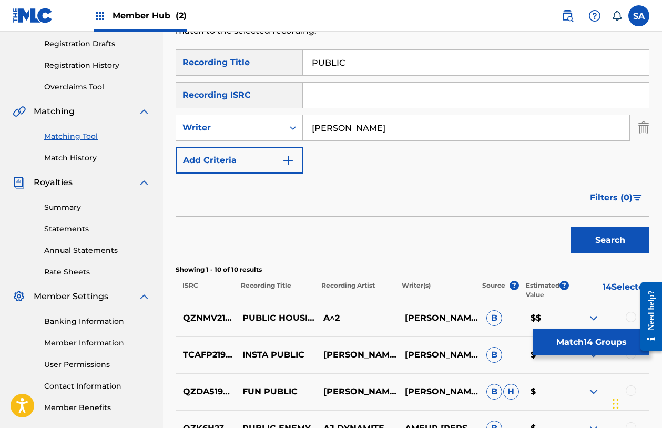
click at [341, 63] on input "PUBLIC" at bounding box center [476, 62] width 346 height 25
paste input "ROCK AND A HARD PLACE"
type input "ROCK AND A HARD PLACE"
click at [339, 125] on input "[PERSON_NAME]" at bounding box center [466, 127] width 326 height 25
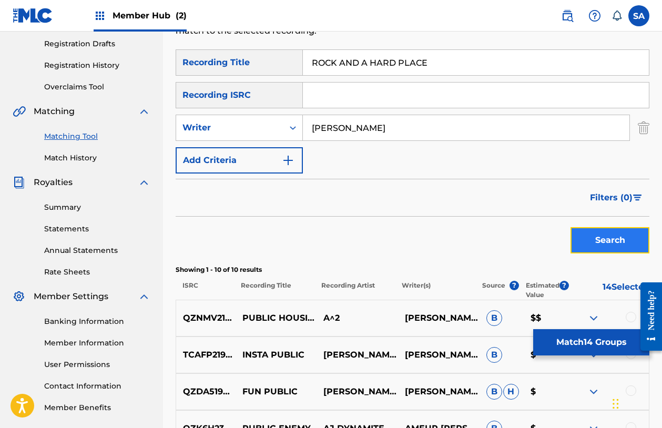
click at [597, 250] on button "Search" at bounding box center [609, 240] width 79 height 26
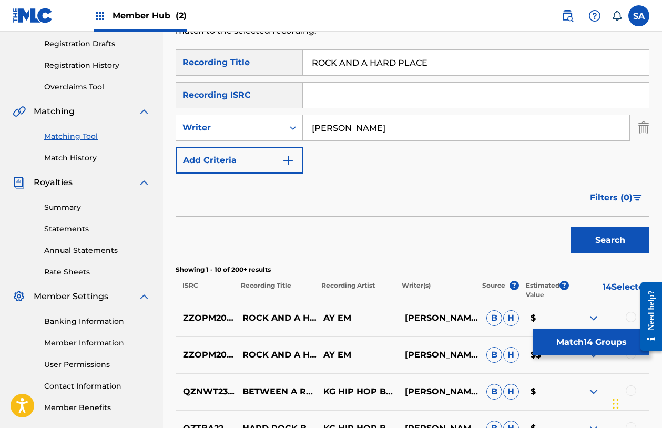
click at [362, 126] on input "[PERSON_NAME]" at bounding box center [466, 127] width 326 height 25
click at [289, 124] on icon "Search Form" at bounding box center [293, 127] width 11 height 11
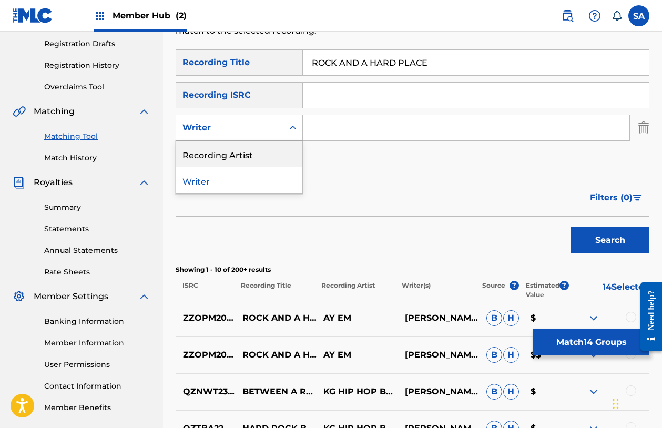
click at [278, 154] on div "Recording Artist" at bounding box center [239, 154] width 126 height 26
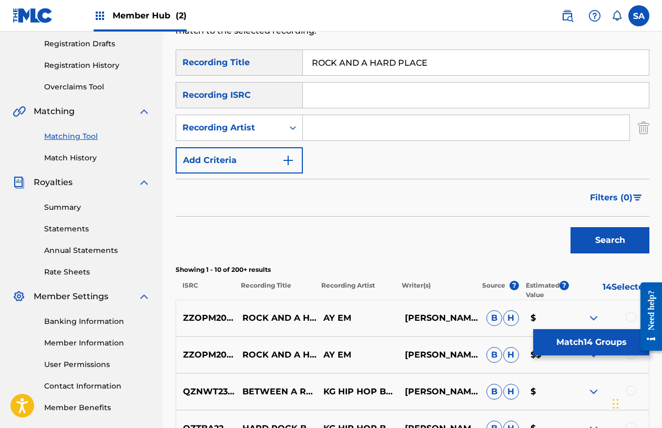
click at [318, 132] on input "Search Form" at bounding box center [466, 127] width 326 height 25
type input "MAYAN"
click at [570, 227] on button "Search" at bounding box center [609, 240] width 79 height 26
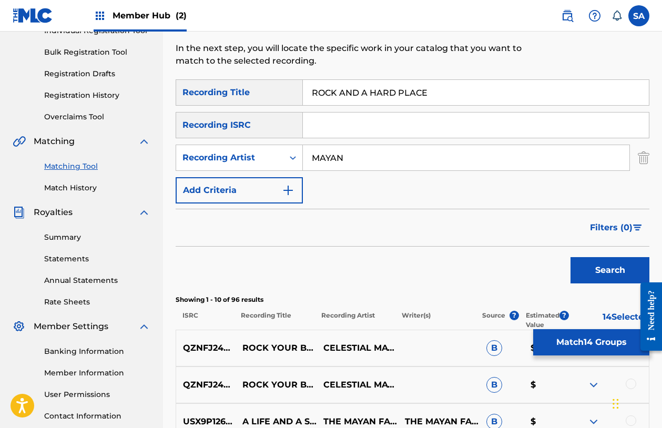
scroll to position [55, 0]
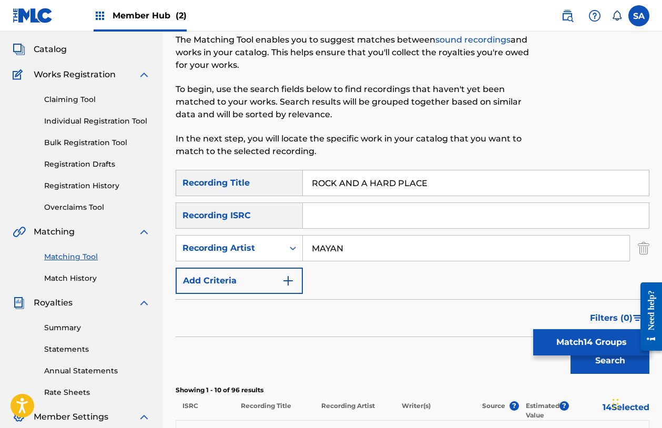
click at [323, 186] on input "ROCK AND A HARD PLACE" at bounding box center [476, 182] width 346 height 25
paste input "GROUNDED"
type input "GROUNDED"
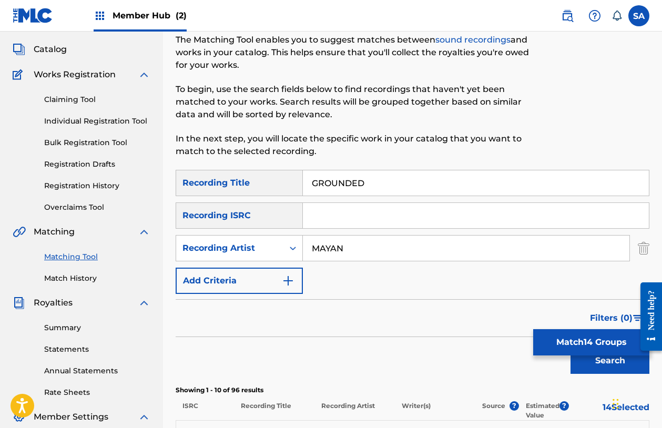
click at [320, 254] on input "MAYAN" at bounding box center [466, 248] width 326 height 25
click at [570, 348] on button "Search" at bounding box center [609, 361] width 79 height 26
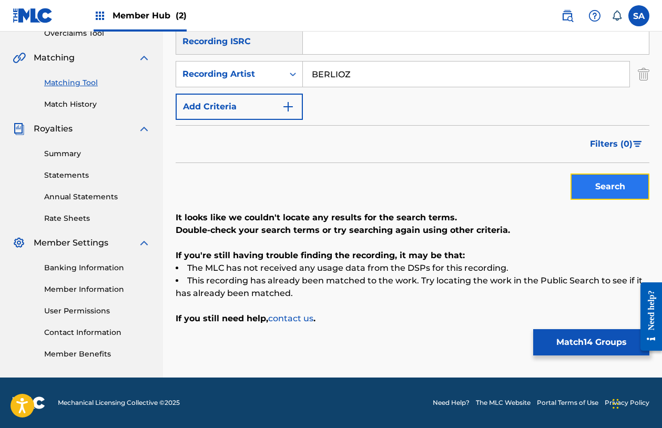
click at [585, 190] on button "Search" at bounding box center [609, 186] width 79 height 26
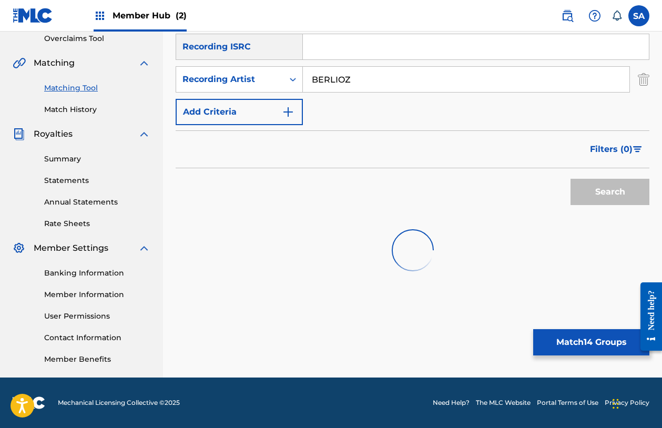
scroll to position [229, 0]
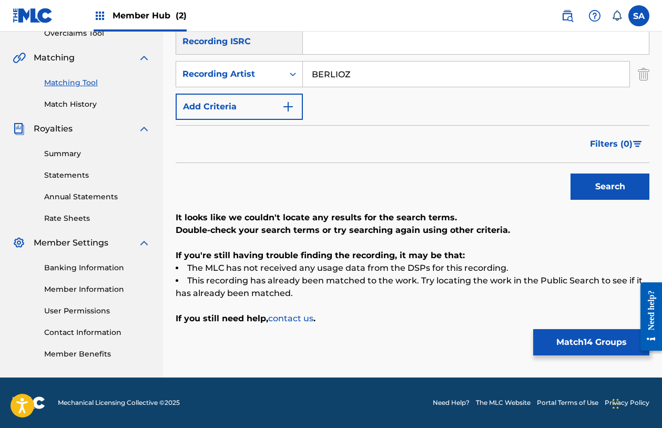
click at [342, 90] on div "SearchWithCriteria3ba97e72-2ab6-493c-bdf8-d55cabbad445 Recording Title GROUNDED…" at bounding box center [413, 58] width 474 height 124
click at [339, 78] on input "BERLIOZ" at bounding box center [466, 74] width 326 height 25
type input "[PERSON_NAME]"
click at [570, 173] on button "Search" at bounding box center [609, 186] width 79 height 26
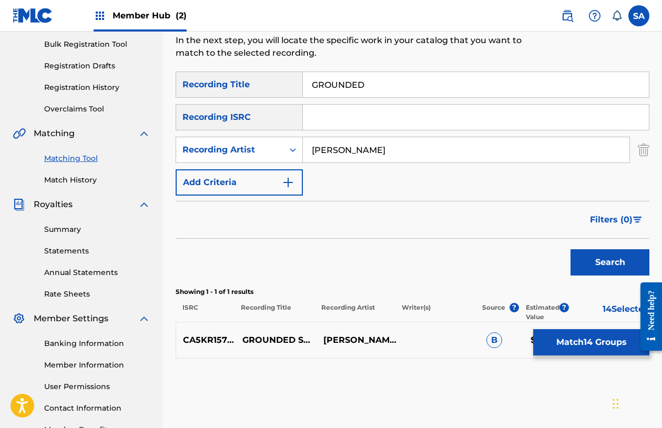
scroll to position [152, 0]
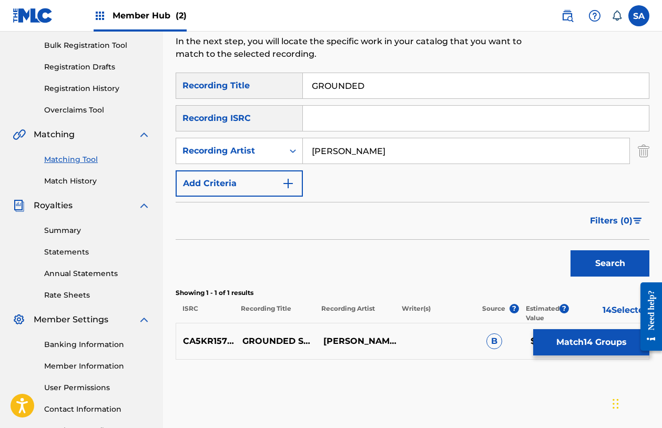
click at [337, 87] on input "GROUNDED" at bounding box center [476, 85] width 346 height 25
paste input "REAL CONNECTION"
type input "REAL CONNECTION"
click at [570, 250] on button "Search" at bounding box center [609, 263] width 79 height 26
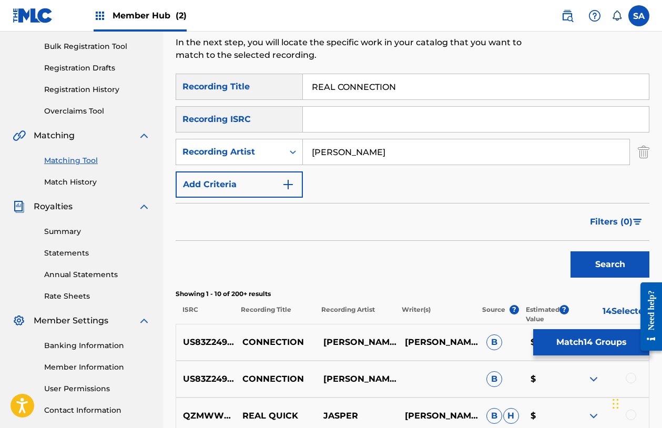
scroll to position [142, 0]
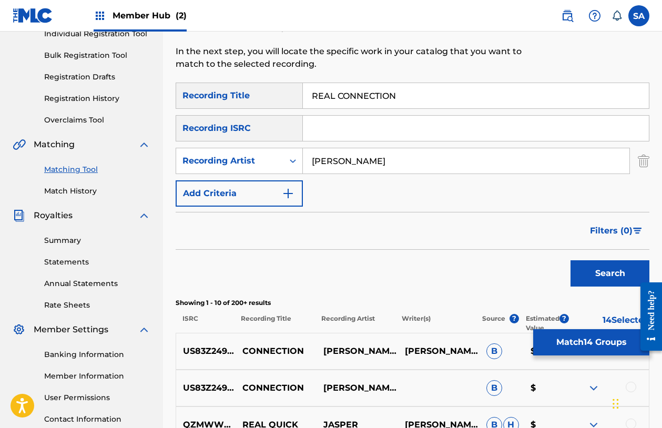
click at [327, 152] on input "[PERSON_NAME]" at bounding box center [466, 160] width 326 height 25
click at [326, 152] on input "[PERSON_NAME]" at bounding box center [466, 160] width 326 height 25
type input "BERLIOZ"
click at [570, 260] on button "Search" at bounding box center [609, 273] width 79 height 26
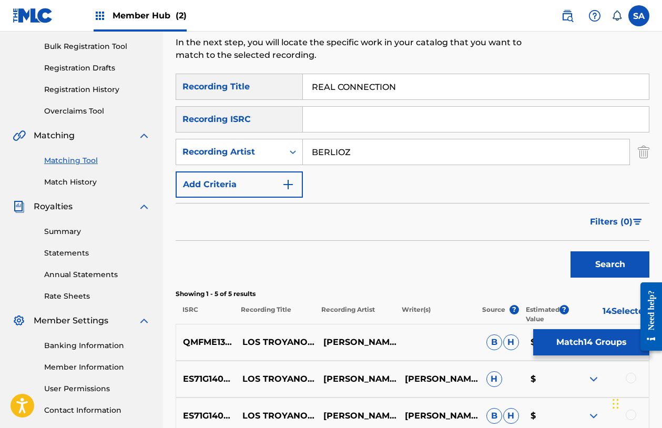
scroll to position [152, 0]
click at [332, 79] on input "REAL CONNECTION" at bounding box center [476, 86] width 346 height 25
click at [332, 80] on input "REAL CONNECTION" at bounding box center [476, 86] width 346 height 25
paste input "VEM"
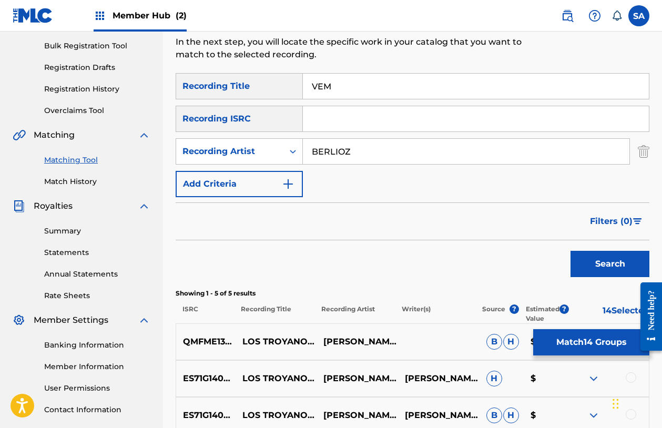
type input "VEM"
click at [325, 154] on input "BERLIOZ" at bounding box center [466, 151] width 326 height 25
click at [570, 251] on button "Search" at bounding box center [609, 264] width 79 height 26
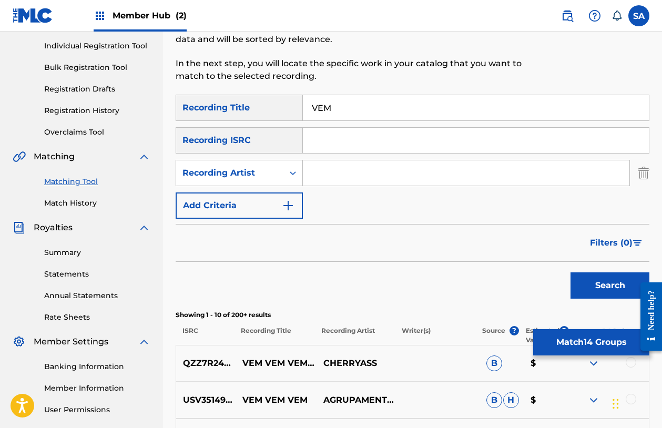
scroll to position [58, 0]
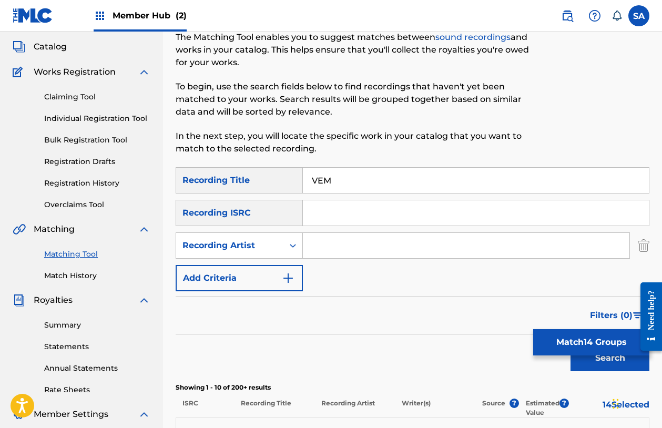
click at [319, 175] on input "VEM" at bounding box center [476, 180] width 346 height 25
paste input "FANTASIA ADOLESCENTE"
click at [570, 345] on button "Search" at bounding box center [609, 358] width 79 height 26
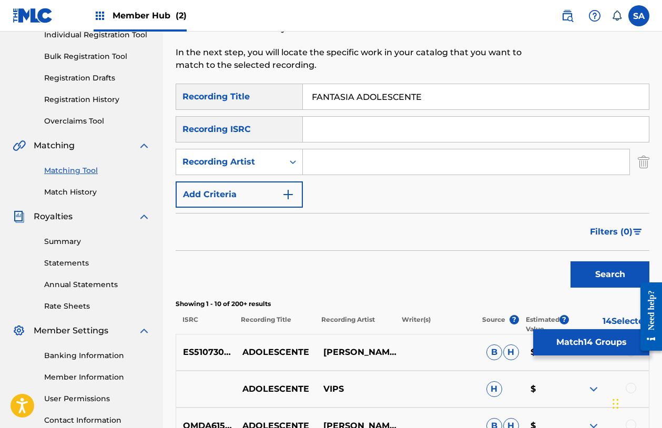
scroll to position [15, 0]
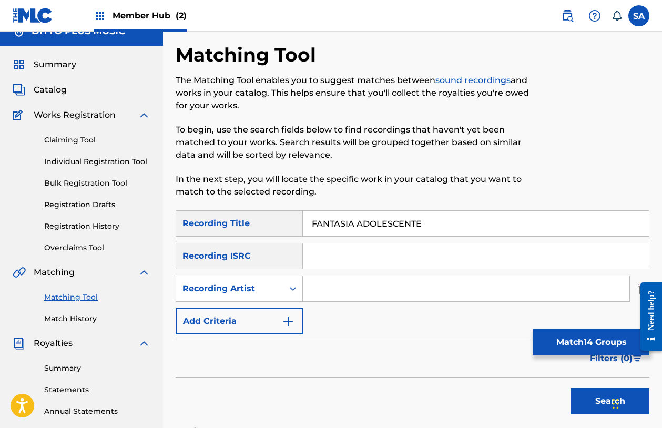
click at [343, 214] on input "FANTASIA ADOLESCENTE" at bounding box center [476, 223] width 346 height 25
click at [344, 214] on input "FANTASIA ADOLESCENTE" at bounding box center [476, 223] width 346 height 25
paste input "VAL SINESTRA"
click at [570, 388] on button "Search" at bounding box center [609, 401] width 79 height 26
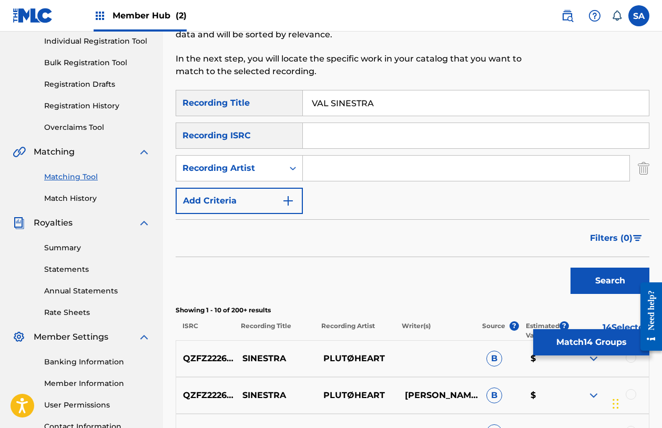
scroll to position [66, 0]
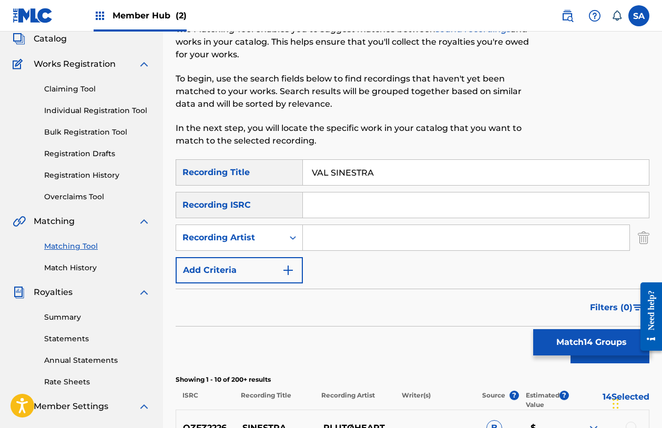
click at [340, 168] on input "VAL SINESTRA" at bounding box center [476, 172] width 346 height 25
paste input "CHECK IT OUT"
type input "CHECK IT OUT"
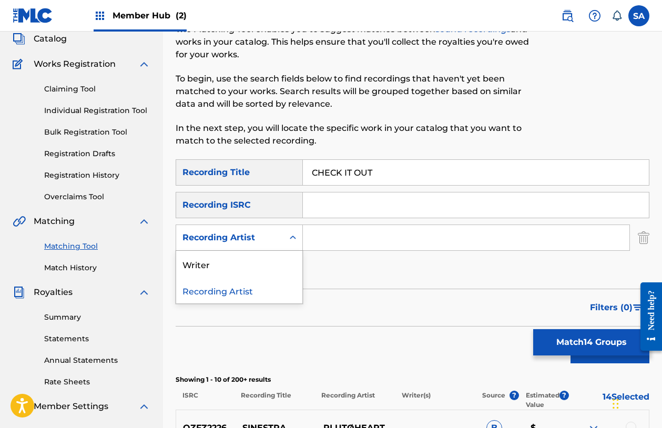
click at [284, 241] on div "Search Form" at bounding box center [292, 237] width 19 height 19
drag, startPoint x: 267, startPoint y: 263, endPoint x: 305, endPoint y: 253, distance: 39.5
click at [267, 263] on div "Writer" at bounding box center [239, 264] width 126 height 26
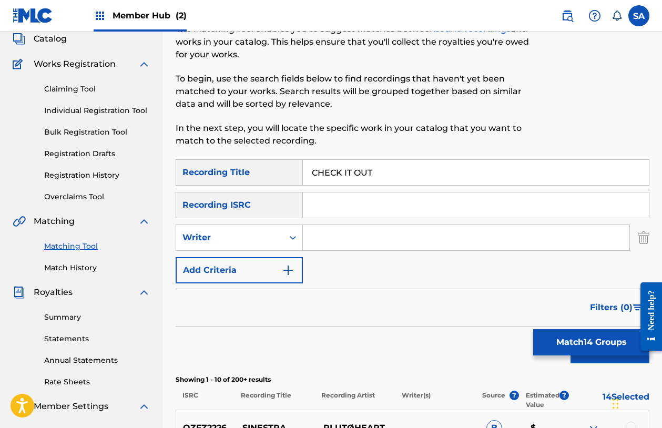
click at [350, 240] on input "Search Form" at bounding box center [466, 237] width 326 height 25
type input "[PERSON_NAME]LTON"
click at [570, 337] on button "Search" at bounding box center [609, 350] width 79 height 26
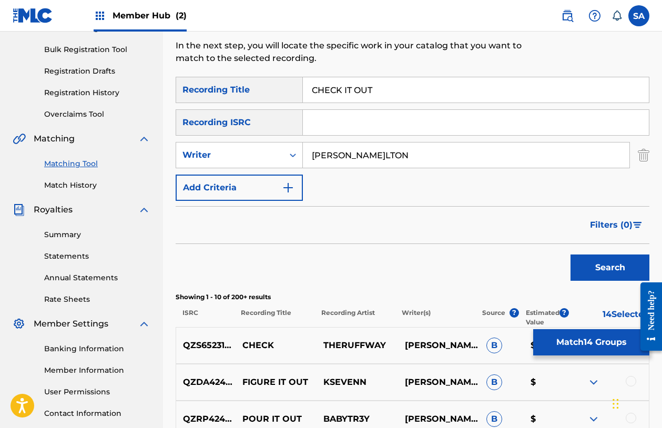
scroll to position [4, 0]
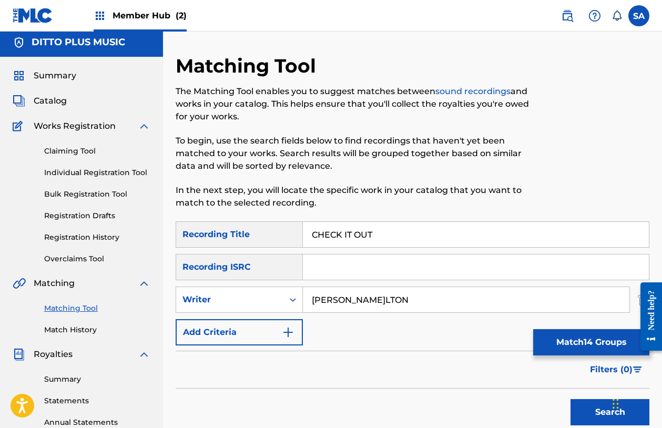
drag, startPoint x: 320, startPoint y: 209, endPoint x: 320, endPoint y: 217, distance: 8.4
click at [320, 209] on div "Matching Tool The Matching Tool enables you to suggest matches between sound re…" at bounding box center [358, 137] width 365 height 167
click at [321, 232] on input "CHECK IT OUT" at bounding box center [476, 234] width 346 height 25
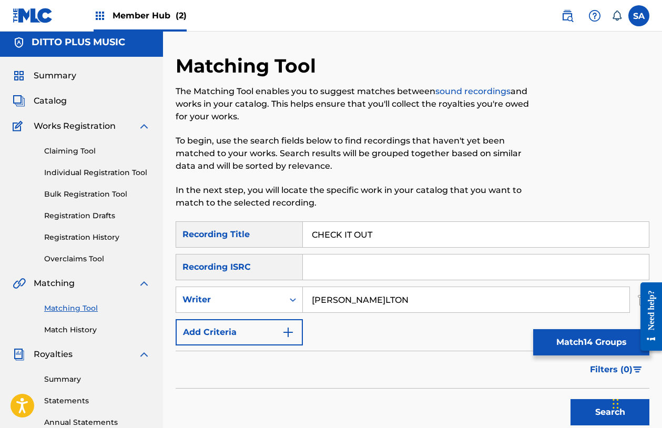
paste input "LIVING WITHOUT YOU"
click at [570, 399] on button "Search" at bounding box center [609, 412] width 79 height 26
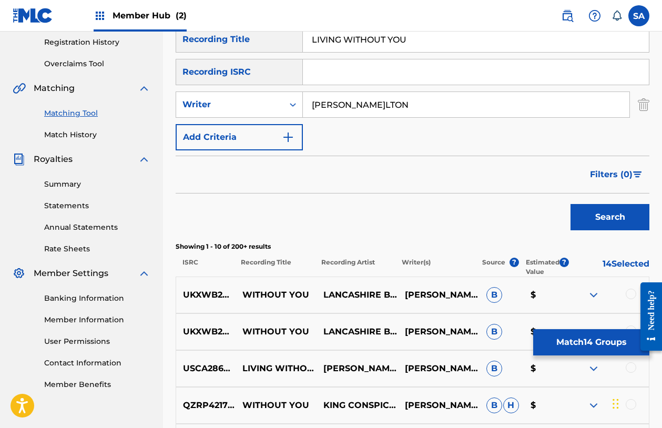
scroll to position [0, 0]
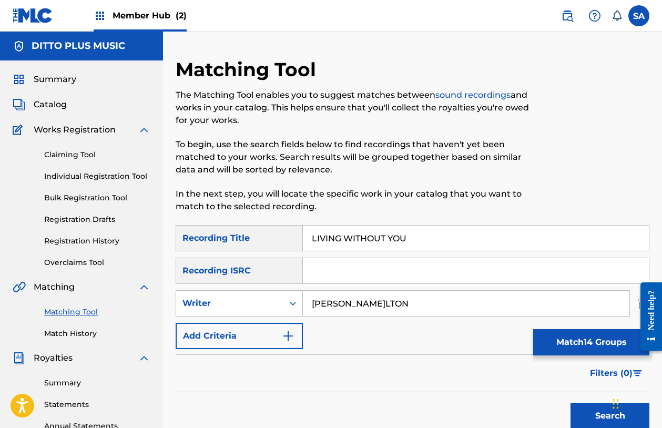
click at [321, 234] on input "LIVING WITHOUT YOU" at bounding box center [476, 238] width 346 height 25
paste input "THE PROMISE LAND"
click at [570, 403] on button "Search" at bounding box center [609, 416] width 79 height 26
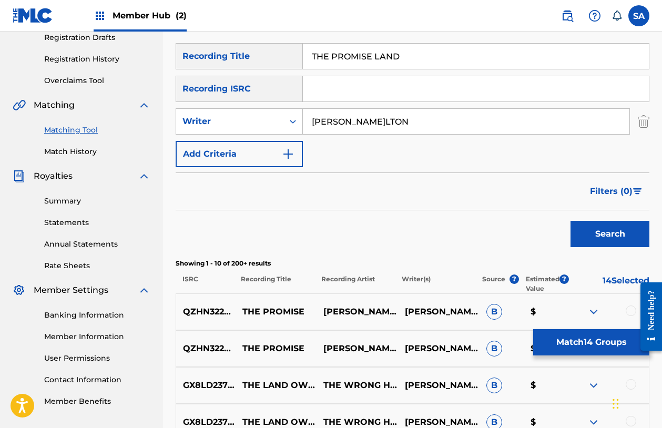
scroll to position [175, 0]
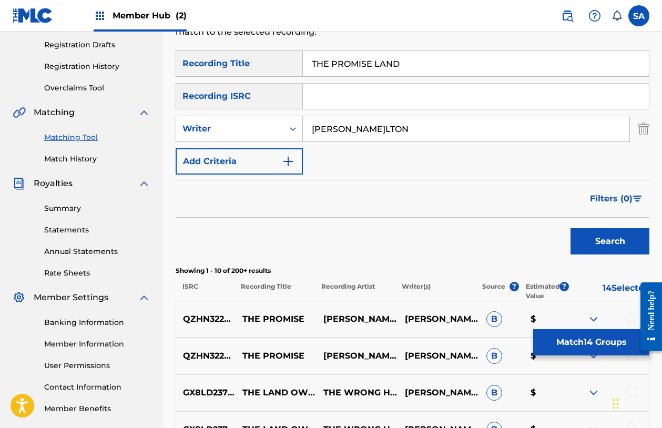
click at [334, 67] on input "THE PROMISE LAND" at bounding box center [476, 63] width 346 height 25
paste input "SLIDE SHOW"
type input "SLIDE SHOW"
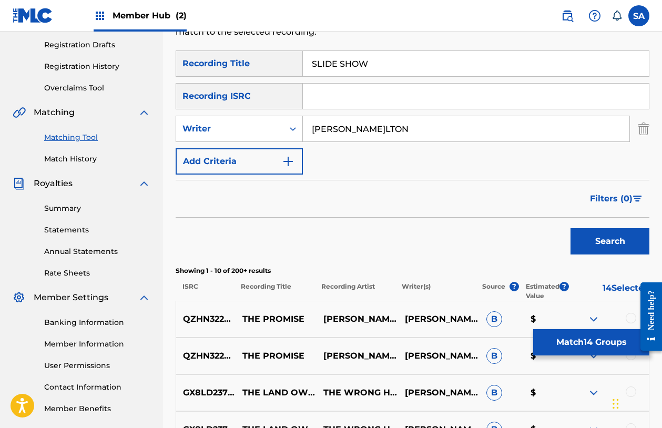
click at [330, 131] on input "[PERSON_NAME]LTON" at bounding box center [466, 128] width 326 height 25
click at [570, 228] on button "Search" at bounding box center [609, 241] width 79 height 26
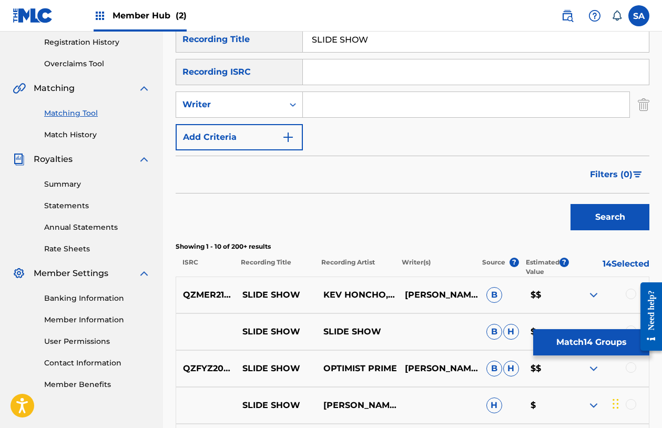
scroll to position [216, 0]
